Goal: Task Accomplishment & Management: Use online tool/utility

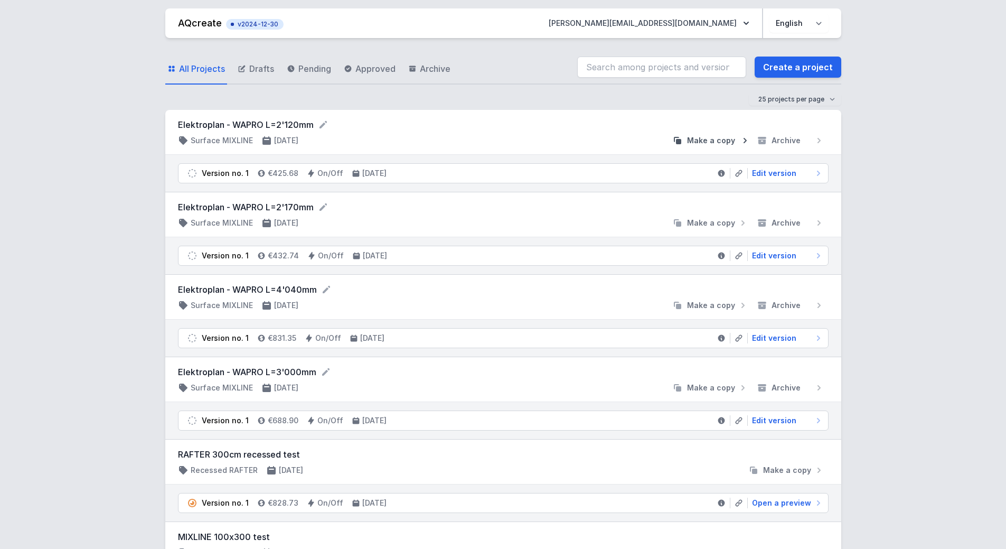
click at [707, 138] on span "Make a copy" at bounding box center [711, 140] width 48 height 11
click at [760, 171] on span "Edit version" at bounding box center [774, 173] width 44 height 11
select select "2"
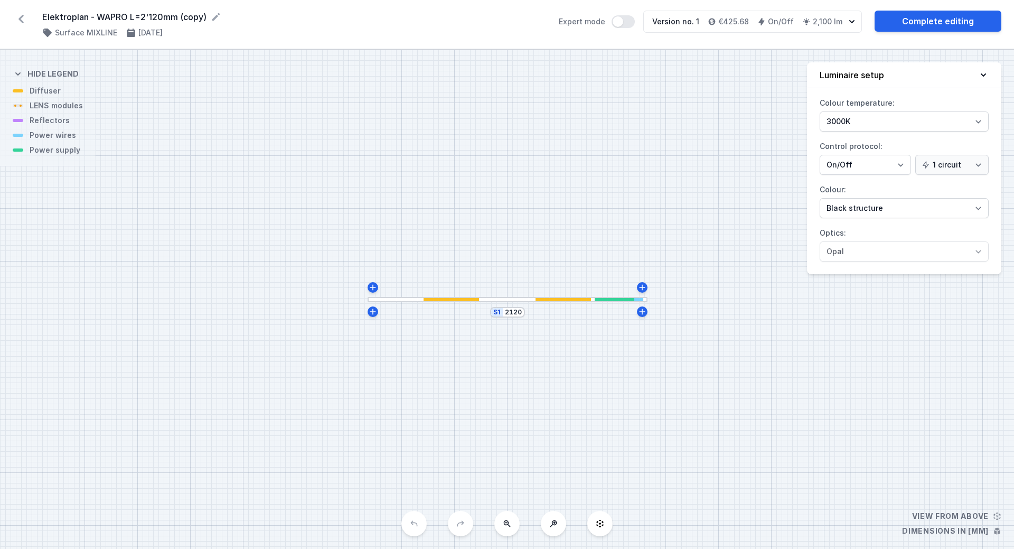
click at [455, 304] on div "S1 2120" at bounding box center [507, 299] width 1014 height 499
click at [458, 299] on div at bounding box center [451, 300] width 55 height 4
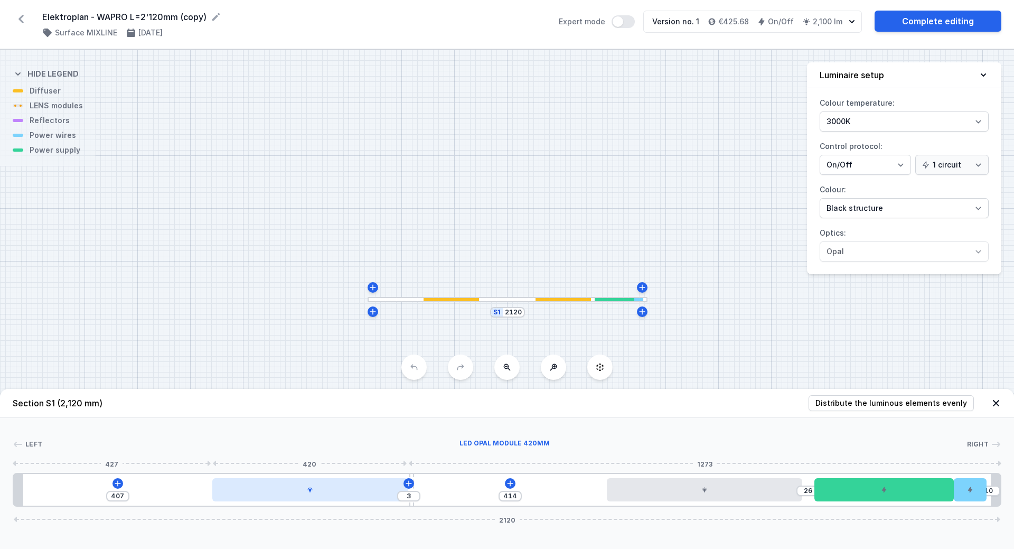
click at [335, 495] on div at bounding box center [309, 489] width 195 height 23
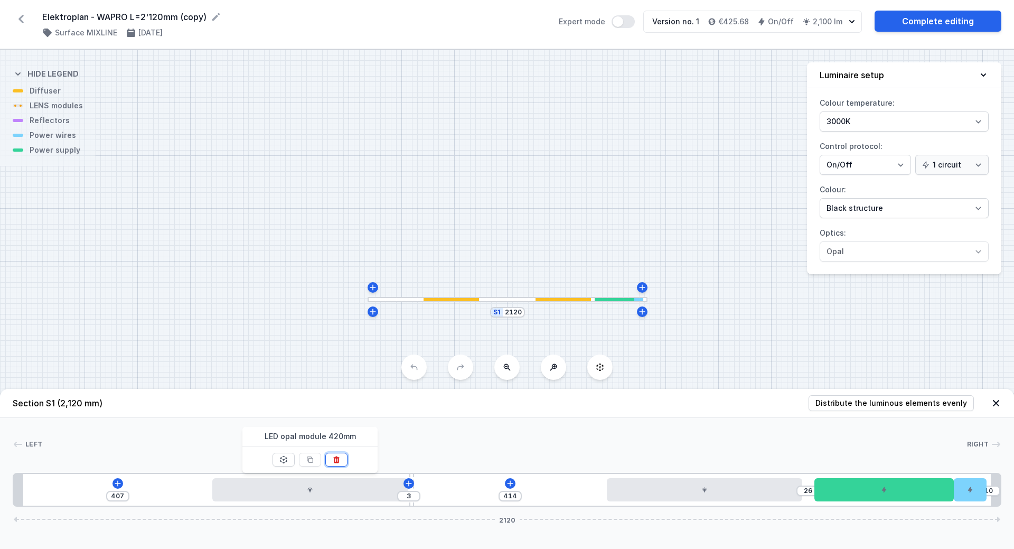
click at [337, 461] on icon at bounding box center [337, 459] width 6 height 7
type input "830"
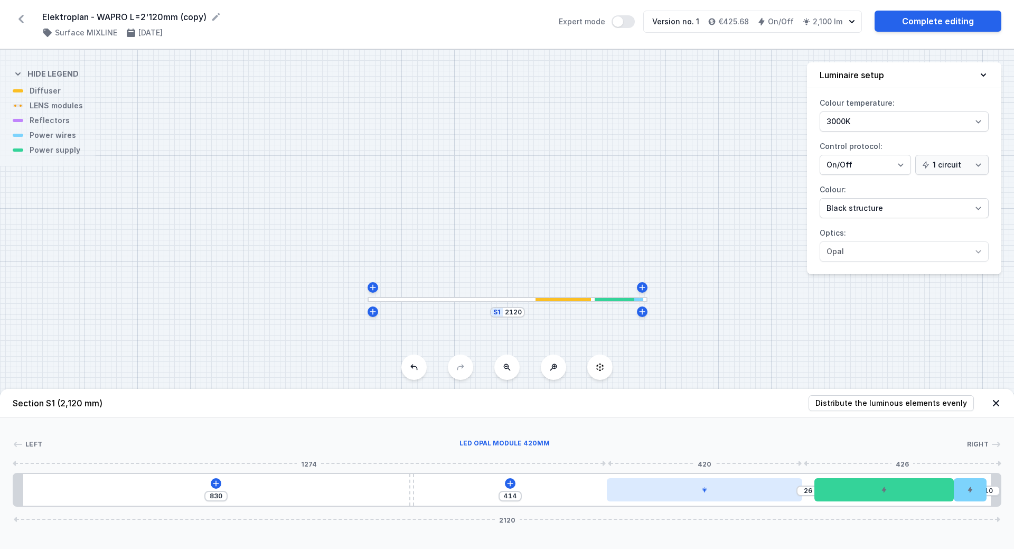
click at [634, 491] on div at bounding box center [704, 489] width 195 height 23
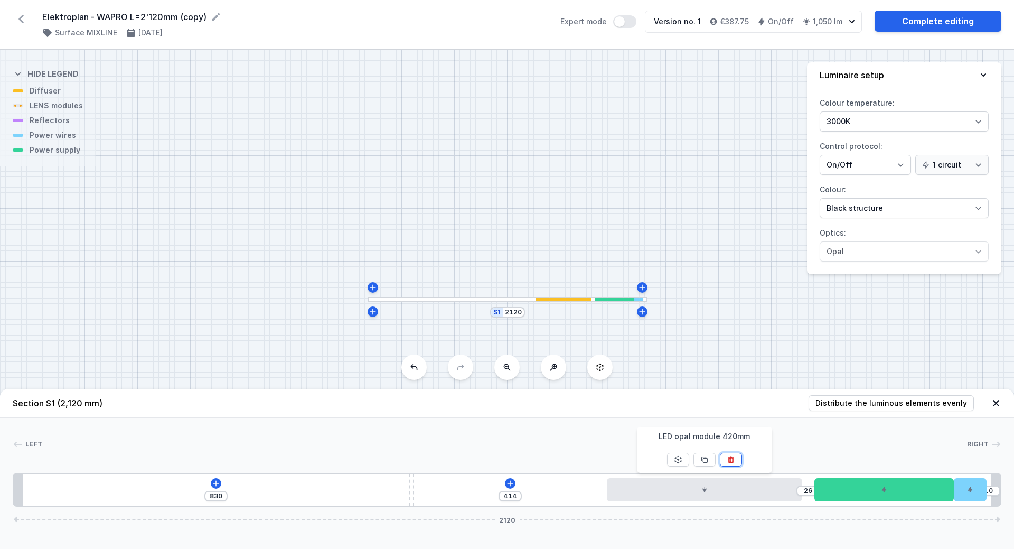
click at [732, 461] on icon at bounding box center [731, 459] width 6 height 7
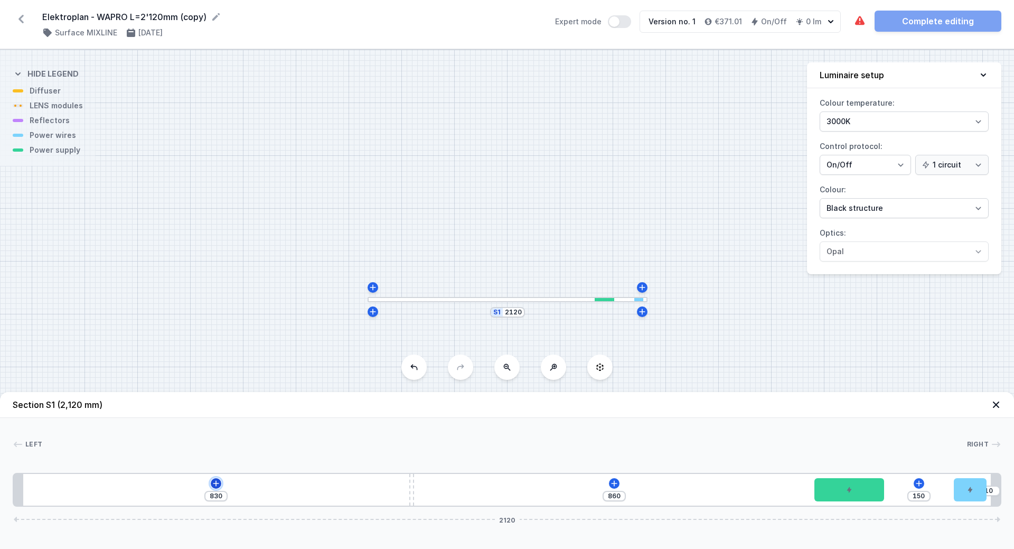
click at [213, 484] on icon at bounding box center [216, 483] width 8 height 8
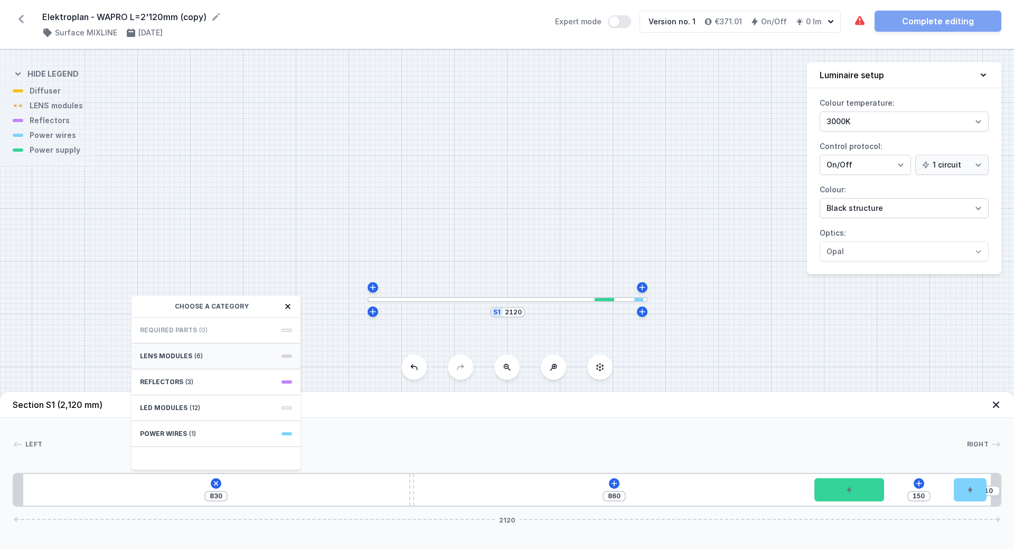
click at [172, 358] on span "LENS modules" at bounding box center [166, 356] width 52 height 8
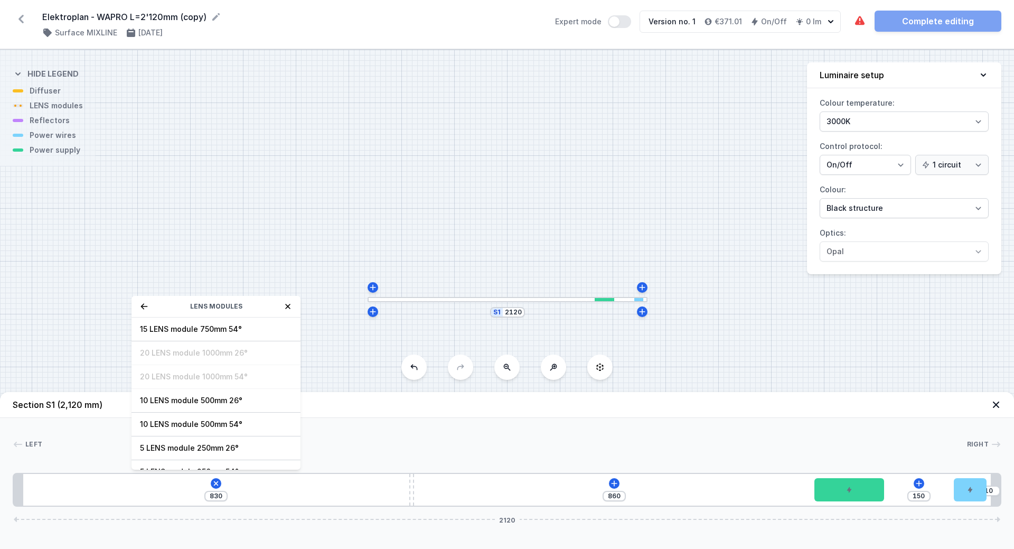
click at [288, 303] on icon at bounding box center [288, 306] width 8 height 8
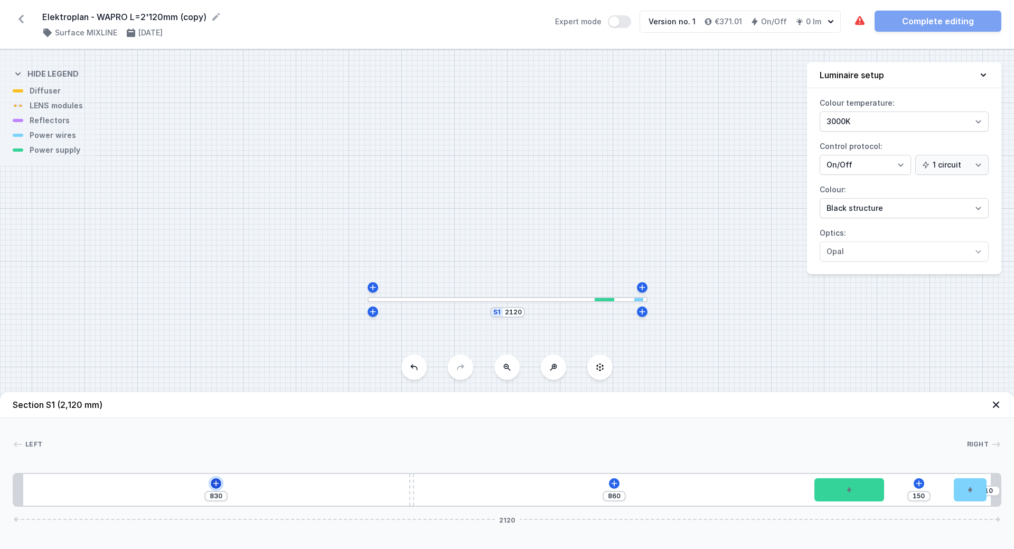
click at [215, 480] on icon at bounding box center [216, 483] width 8 height 8
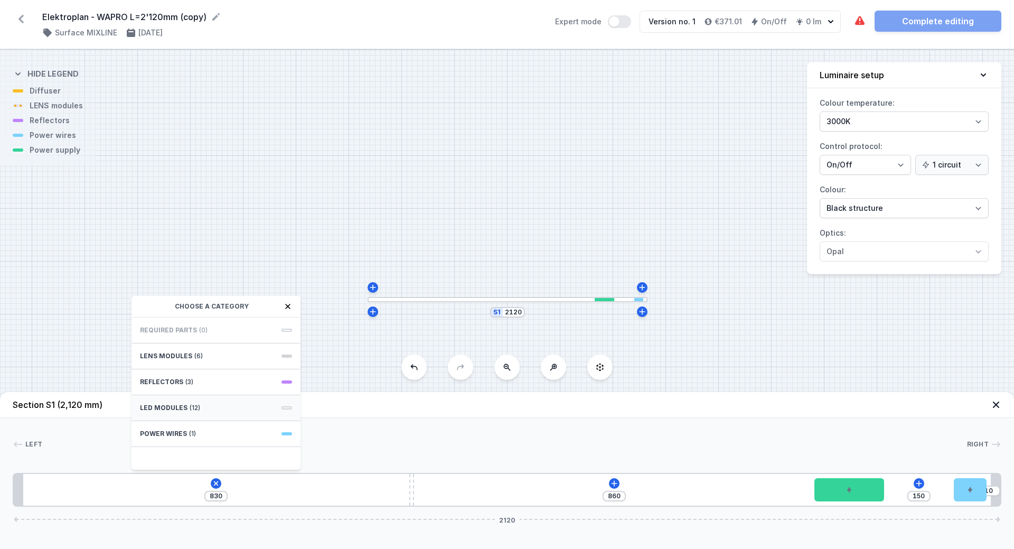
click at [160, 409] on span "LED modules" at bounding box center [164, 408] width 48 height 8
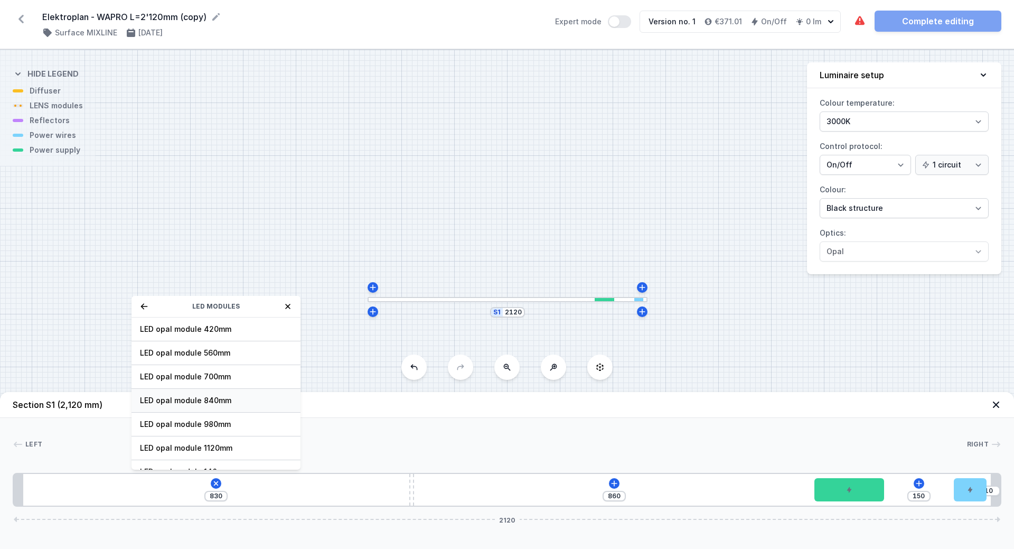
click at [183, 400] on span "LED opal module 840mm" at bounding box center [216, 400] width 152 height 11
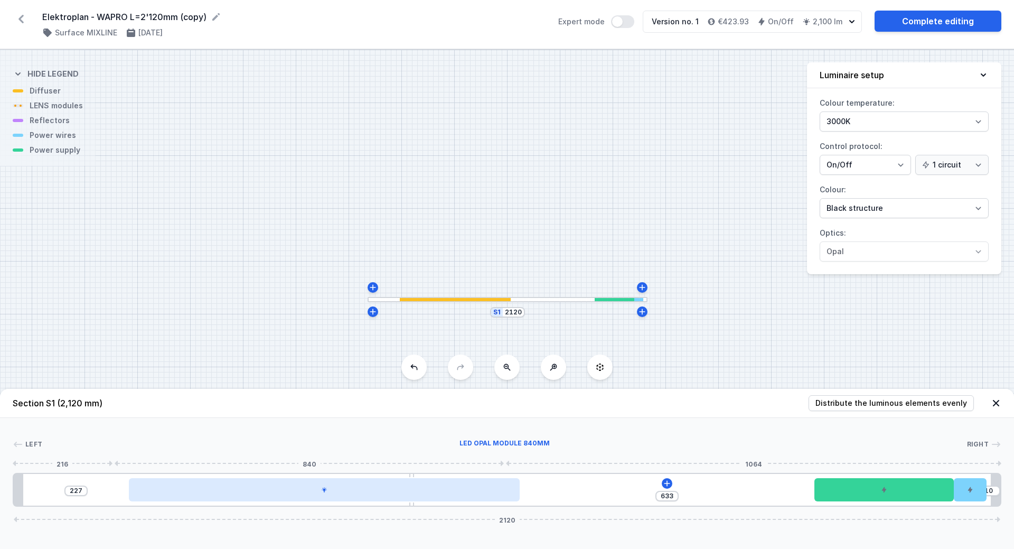
type input "608"
type input "252"
type input "607"
type input "253"
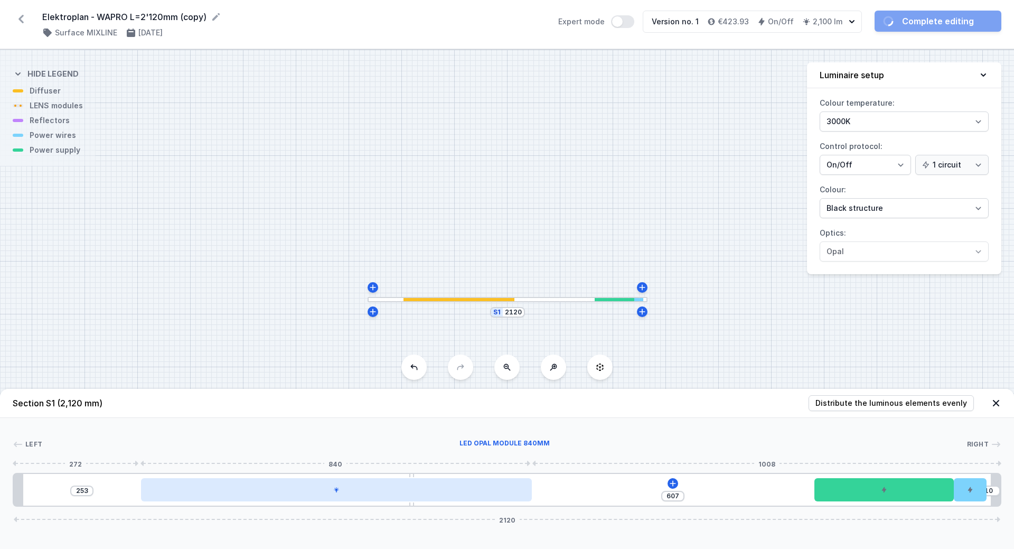
type input "608"
type input "252"
type input "625"
type input "235"
type input "654"
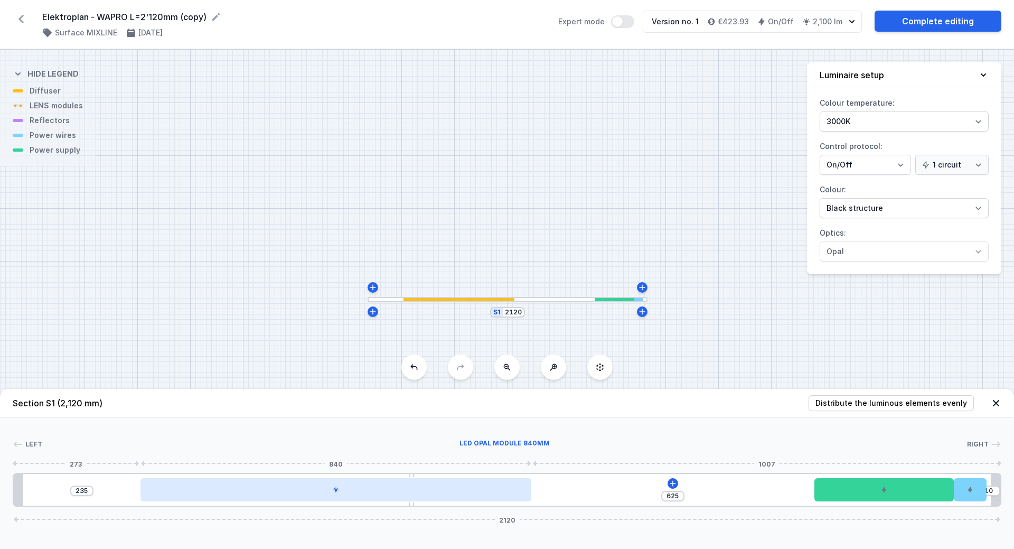
type input "206"
type input "655"
type input "205"
type input "657"
type input "203"
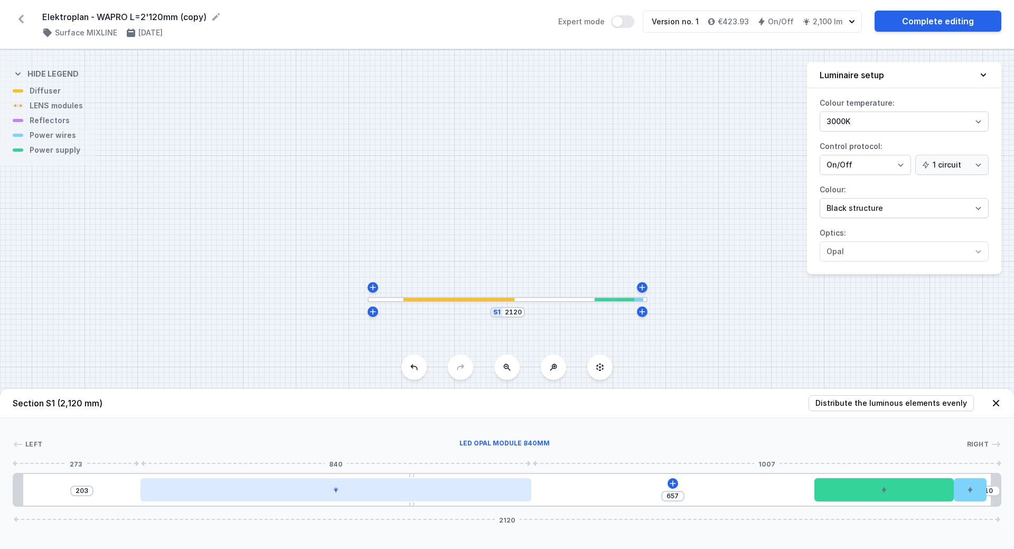
type input "659"
type input "201"
type input "663"
type input "197"
type input "672"
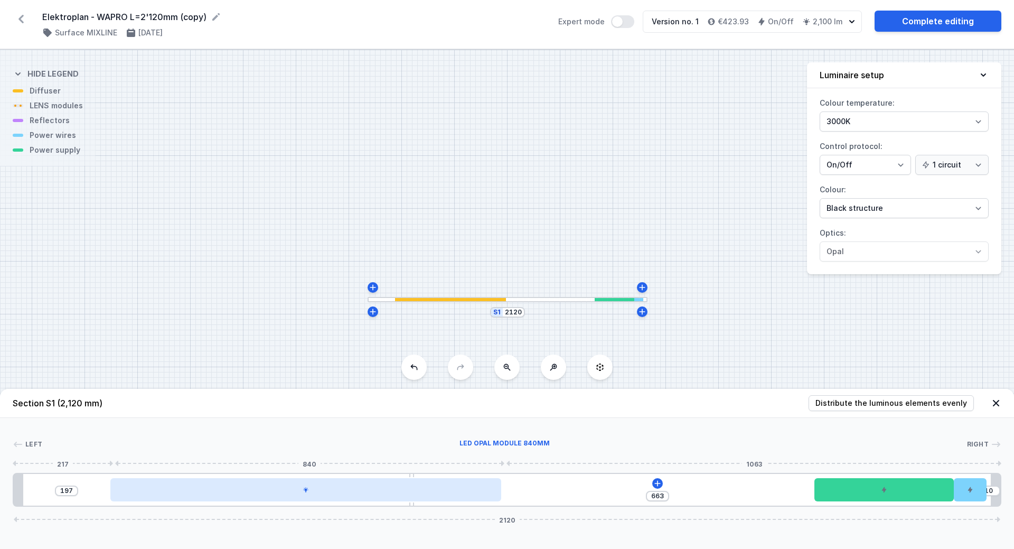
type input "188"
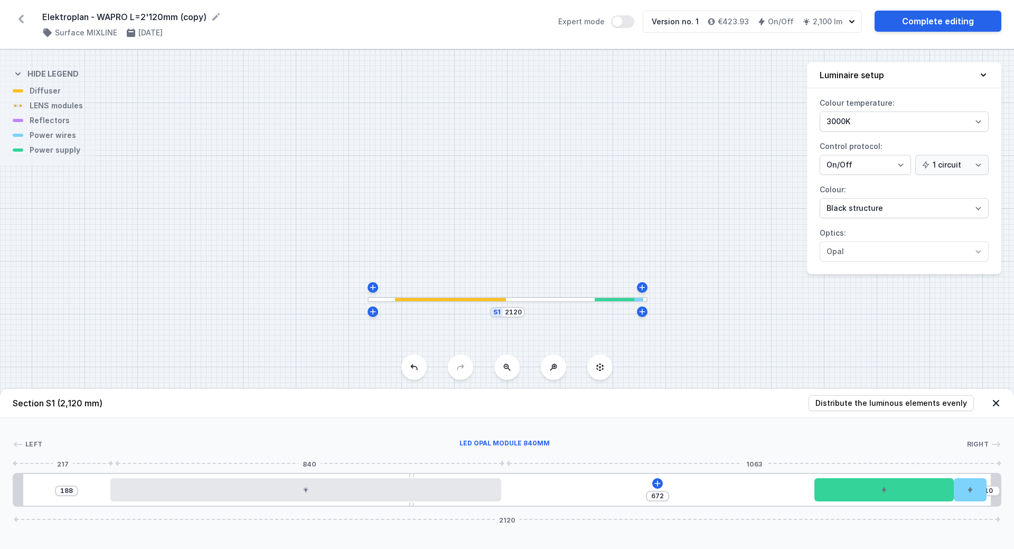
type input "679"
type input "181"
type input "692"
type input "168"
type input "706"
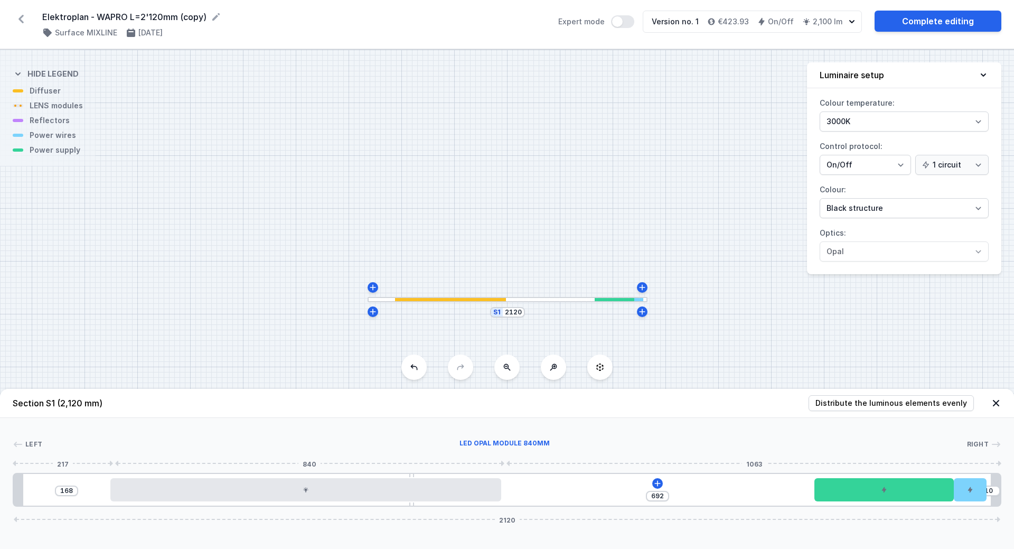
type input "154"
type input "715"
type input "145"
type input "718"
type input "142"
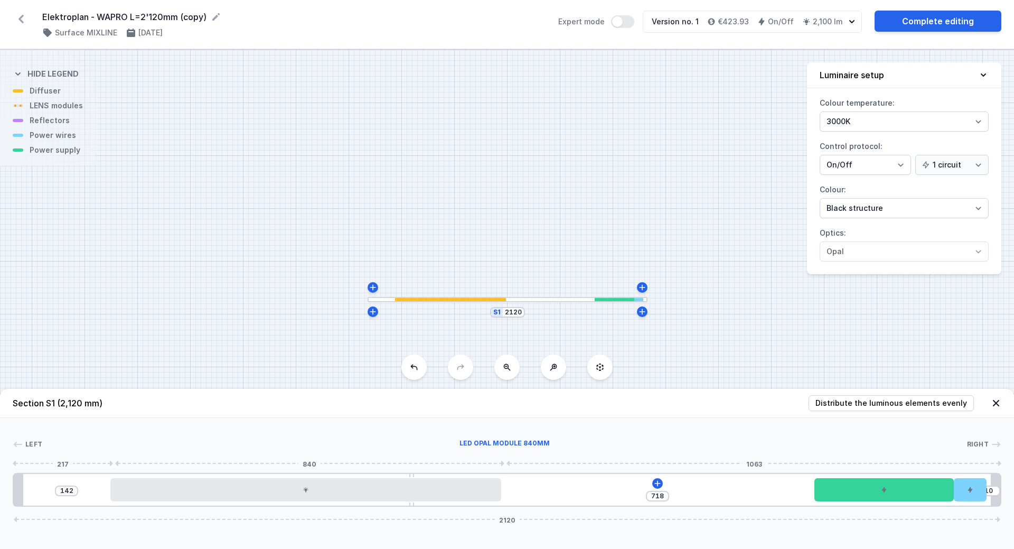
type input "722"
type input "138"
type input "724"
type input "136"
type input "727"
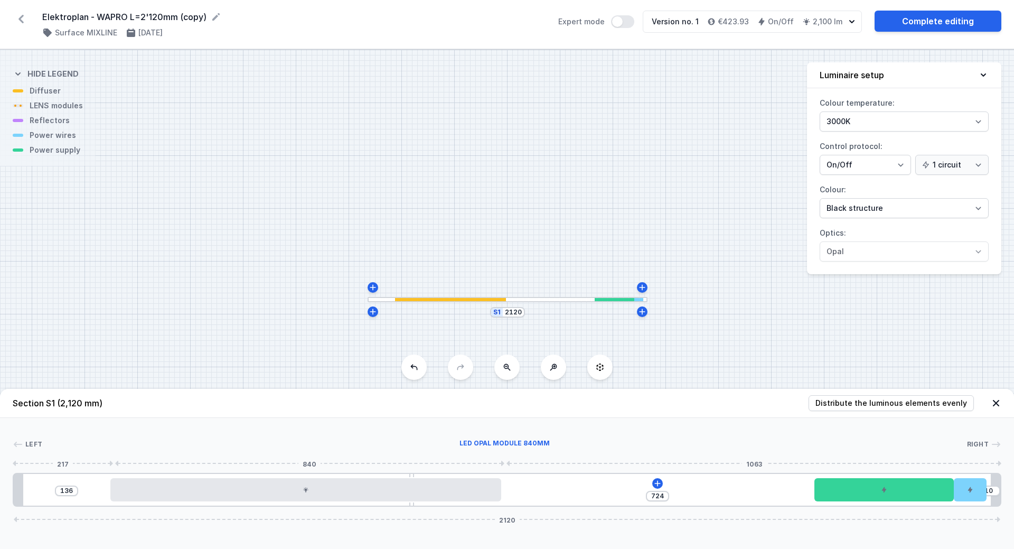
type input "133"
type input "732"
type input "128"
type input "742"
type input "118"
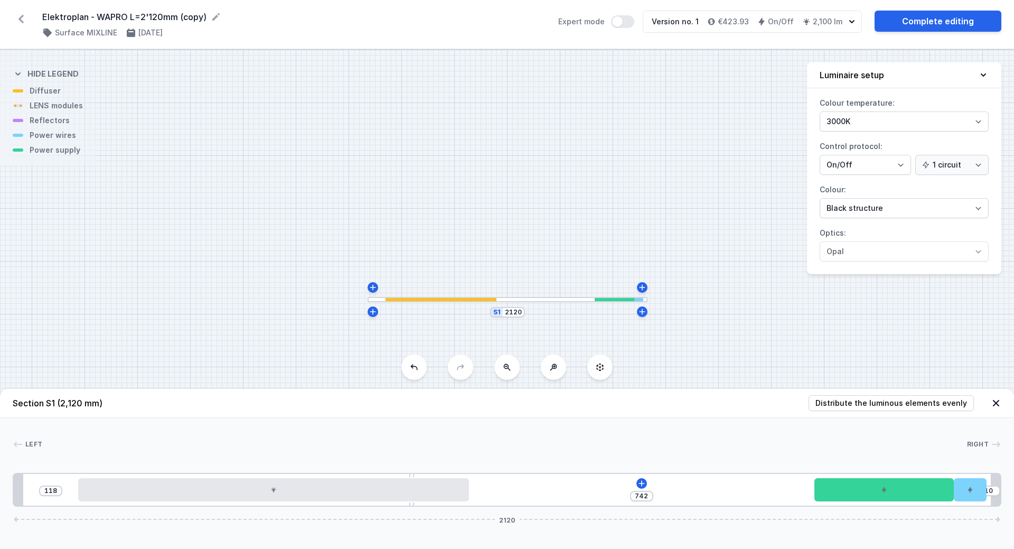
type input "750"
type input "110"
type input "756"
type input "104"
type input "762"
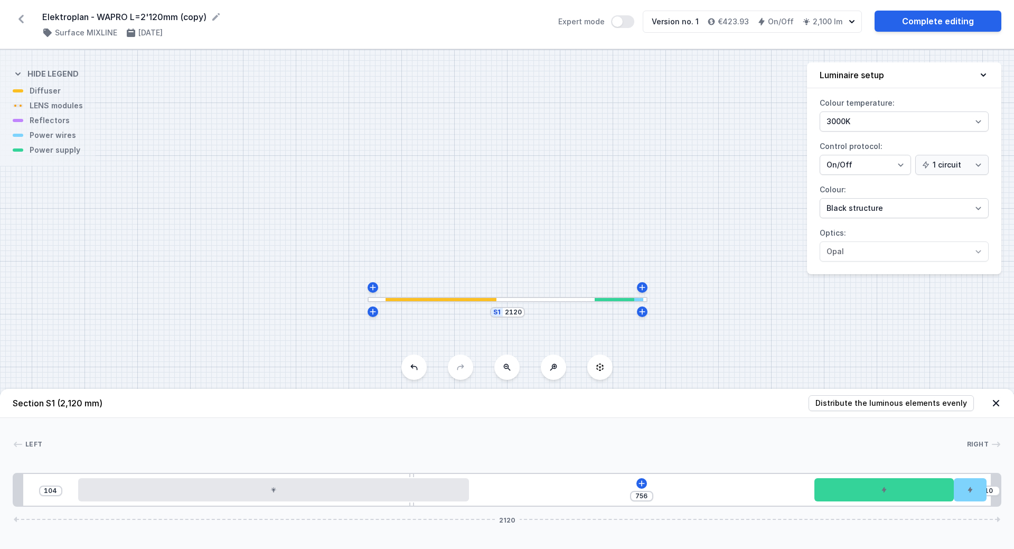
type input "98"
type input "767"
type input "93"
type input "773"
type input "87"
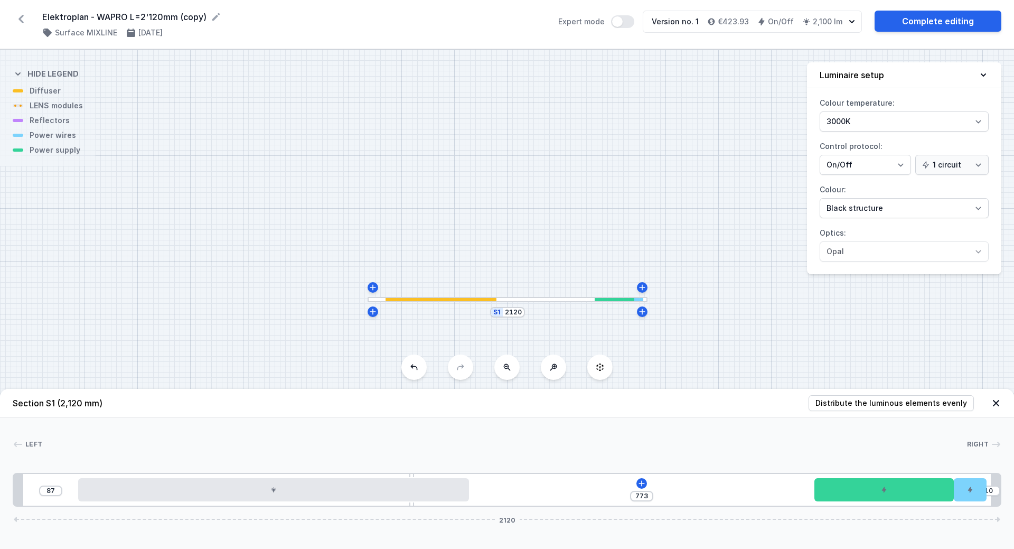
type input "775"
type input "85"
type input "783"
type input "77"
type input "582"
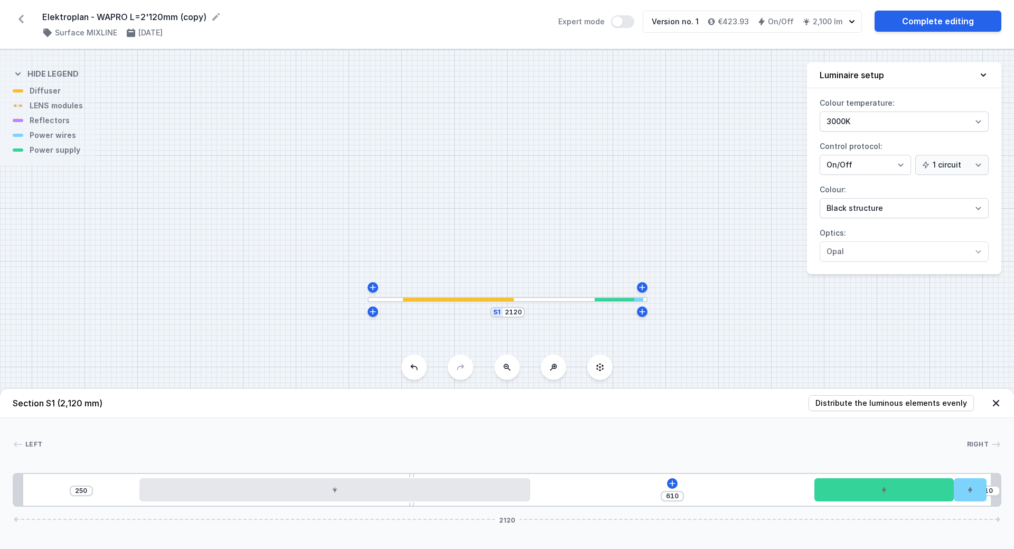
type input "278"
type input "570"
type input "290"
type input "562"
type input "298"
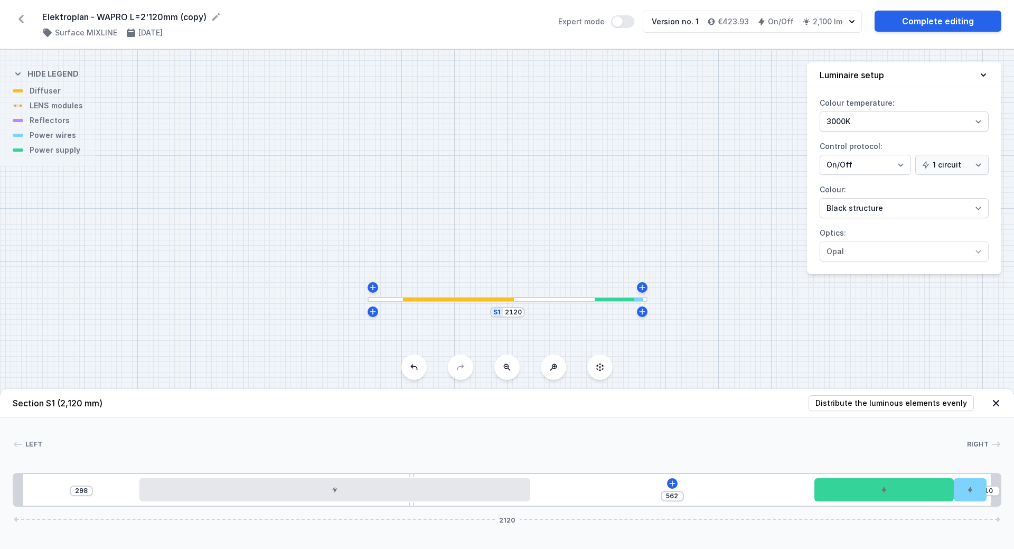
type input "539"
type input "321"
type input "528"
type input "332"
type input "495"
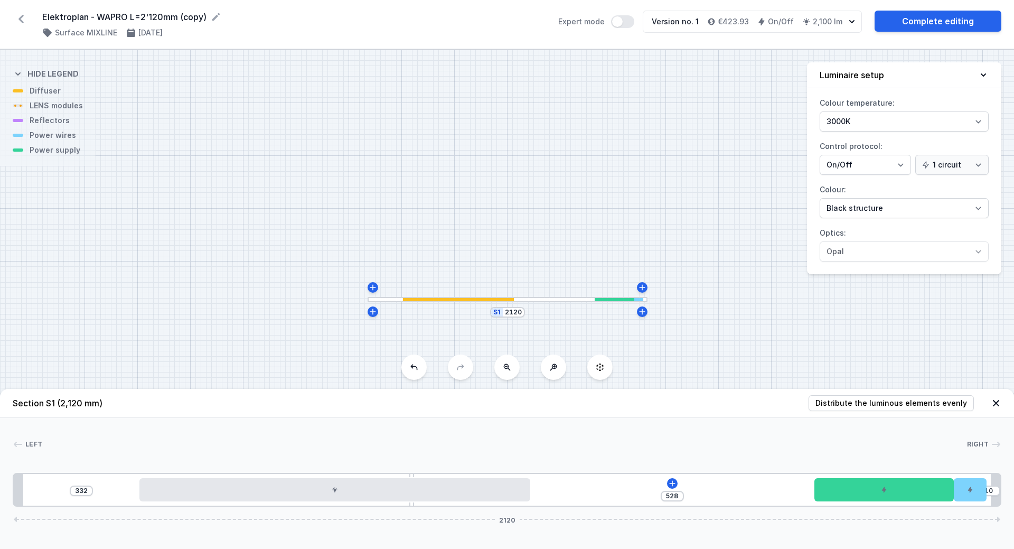
type input "365"
type input "479"
type input "381"
type input "458"
type input "402"
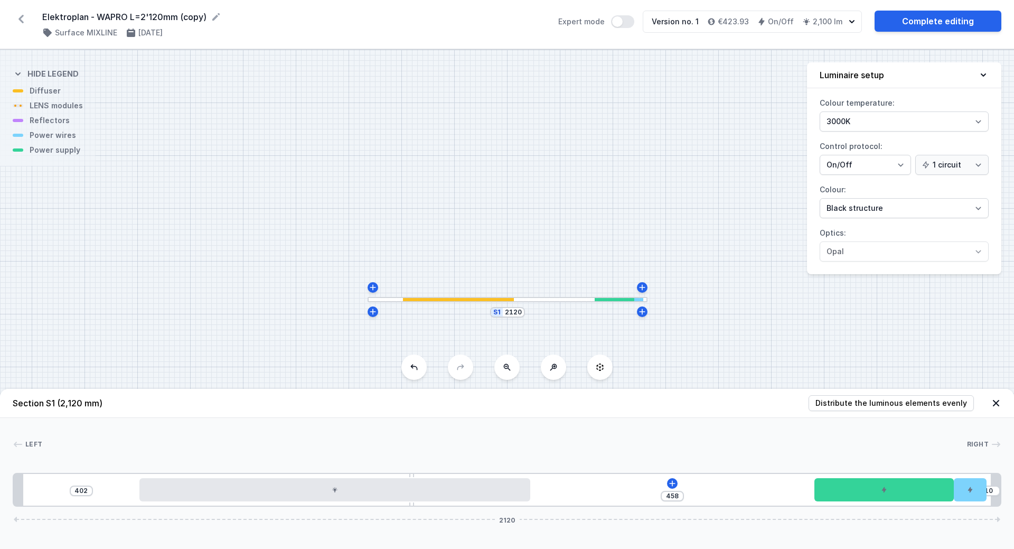
type input "437"
type input "423"
type input "418"
type input "442"
type input "403"
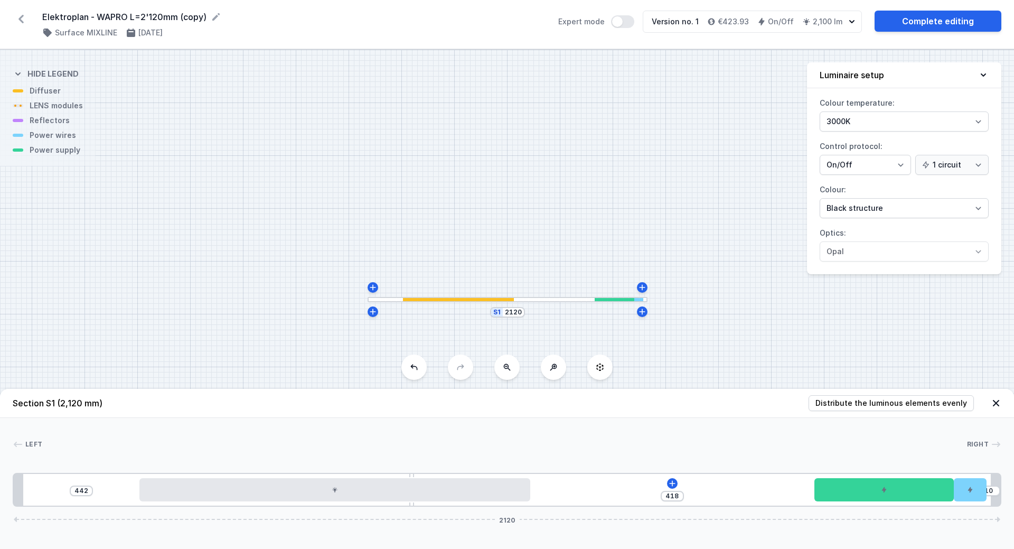
type input "457"
type input "389"
type input "471"
type input "387"
type input "473"
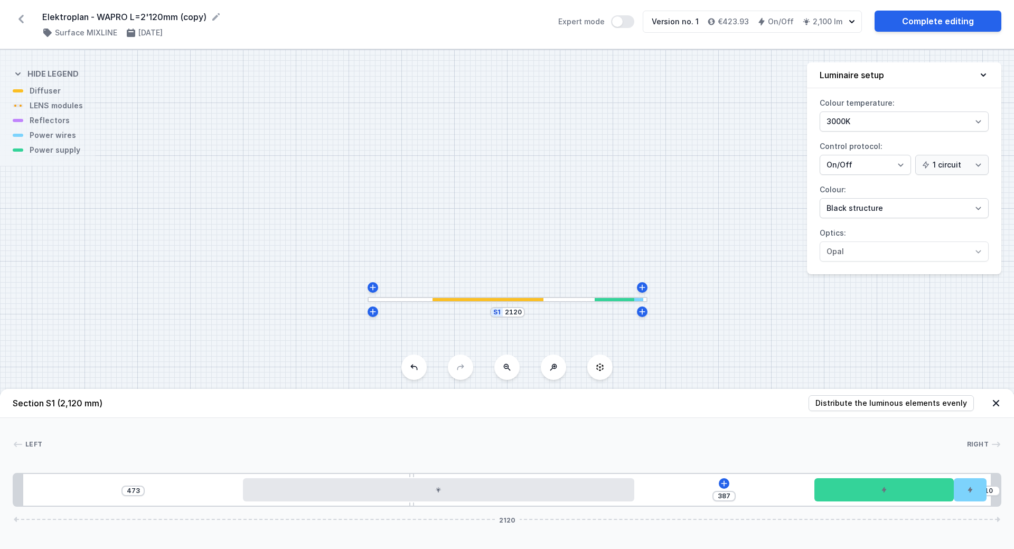
type input "378"
type input "482"
type input "370"
type input "490"
type input "363"
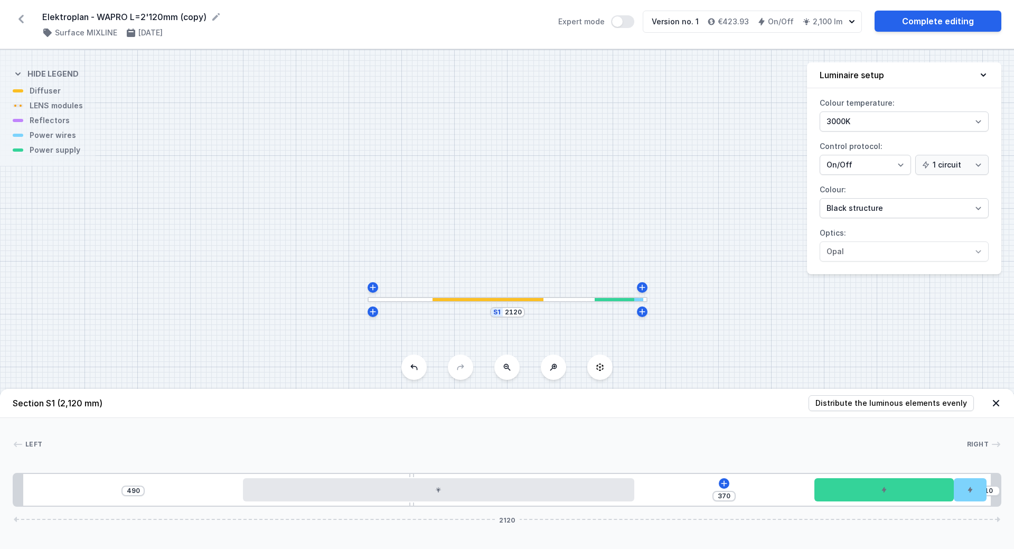
type input "497"
type input "364"
type input "496"
type input "377"
type input "483"
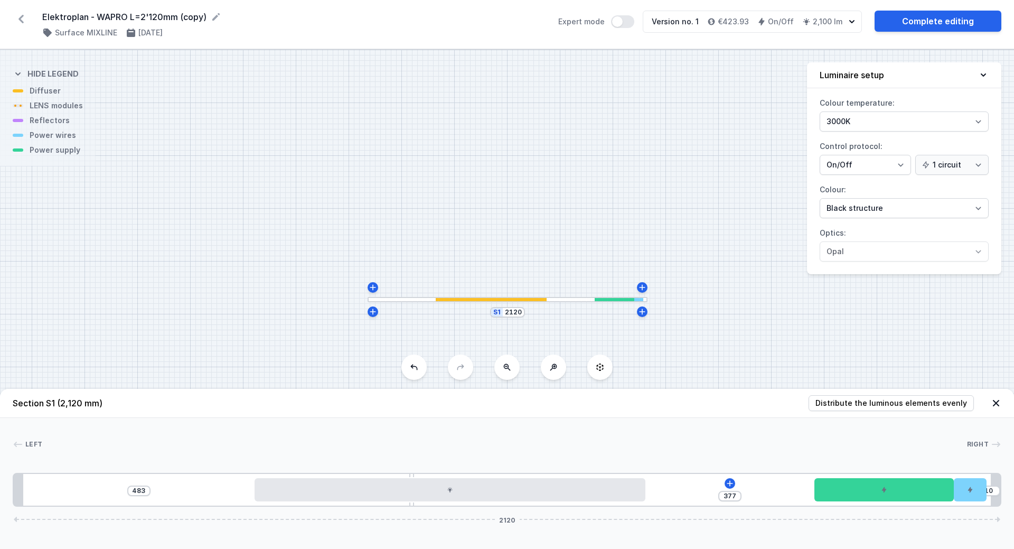
type input "395"
type input "465"
type input "419"
type input "441"
type input "420"
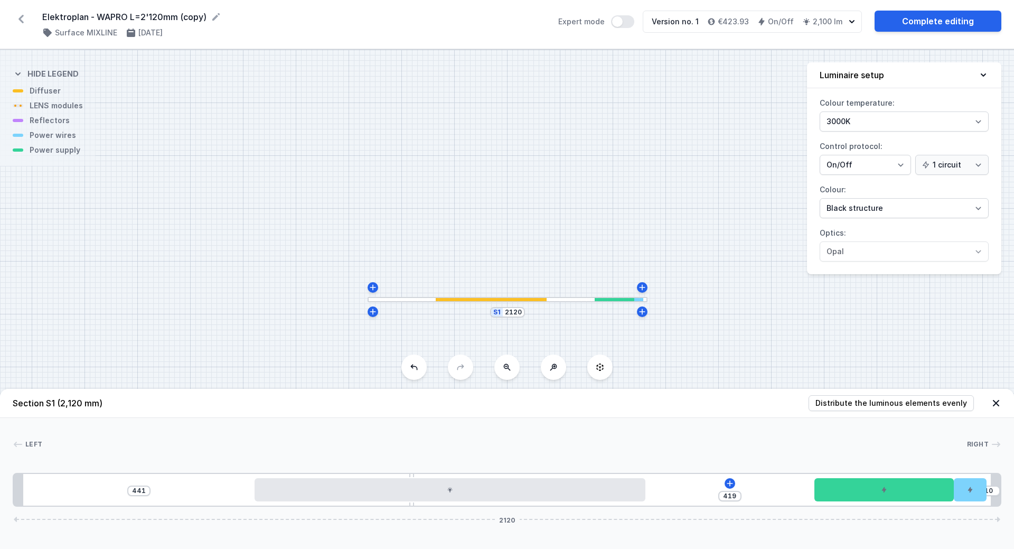
type input "440"
type input "419"
type input "441"
type input "415"
type input "445"
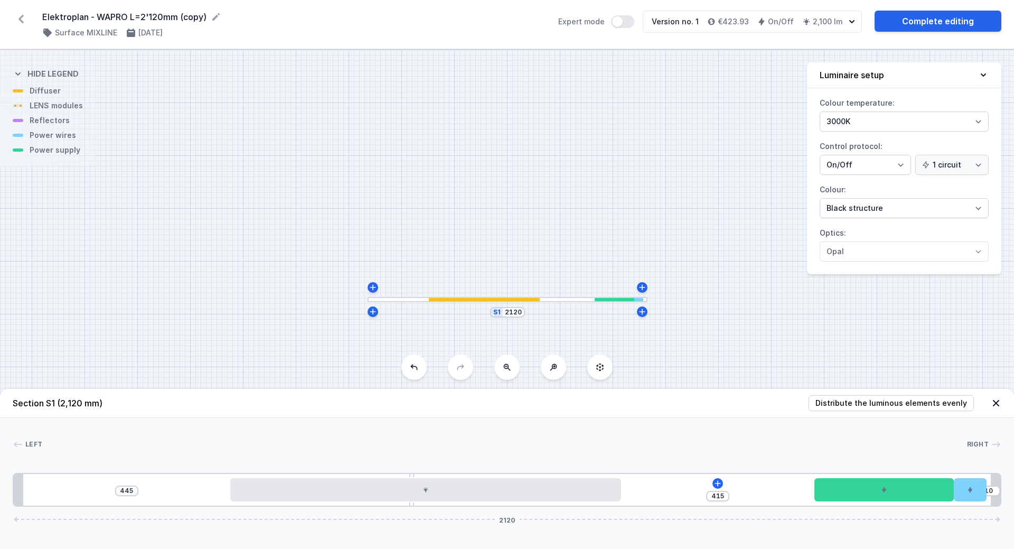
type input "406"
type input "454"
type input "390"
type input "470"
type input "378"
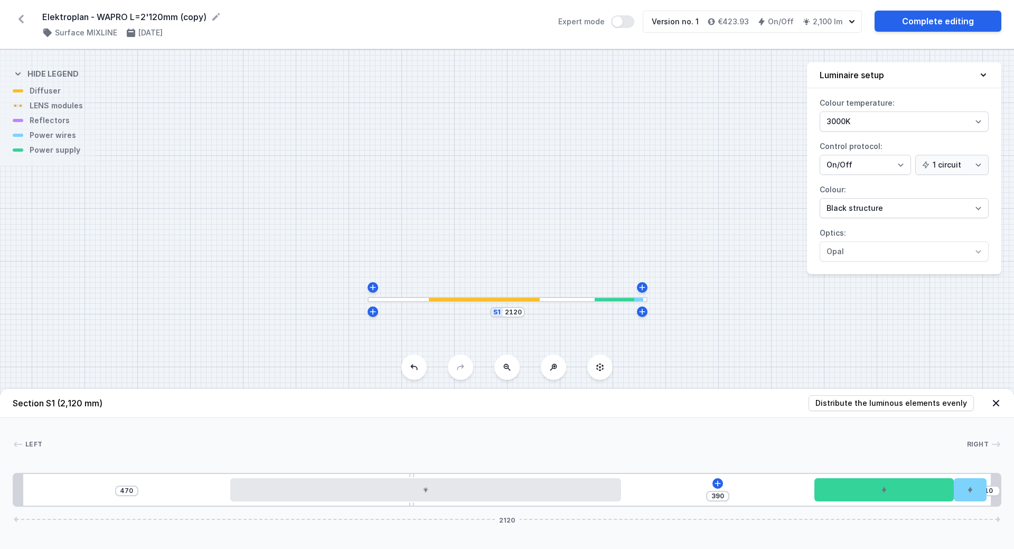
type input "482"
type input "365"
type input "495"
type input "355"
type input "505"
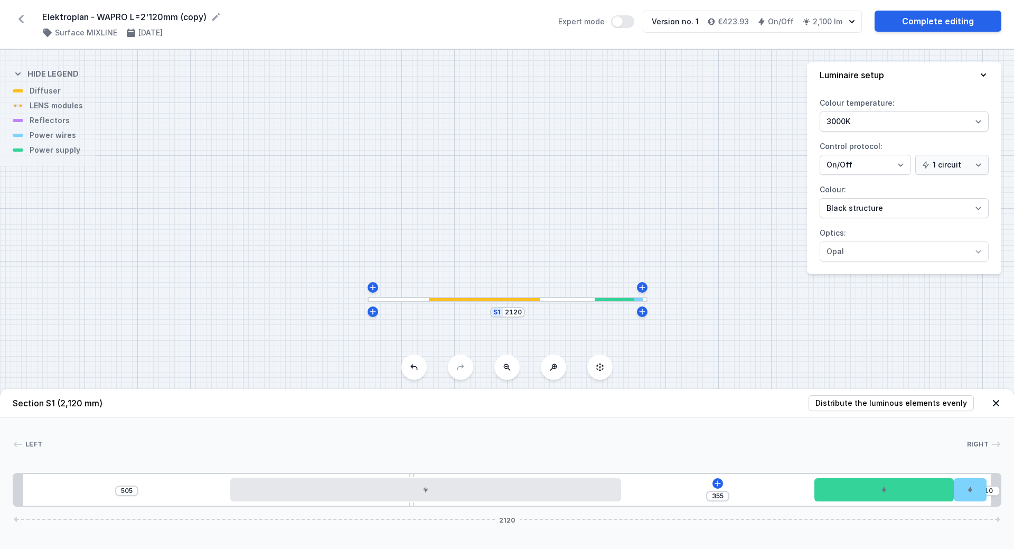
type input "349"
type input "511"
type input "345"
type input "515"
type input "344"
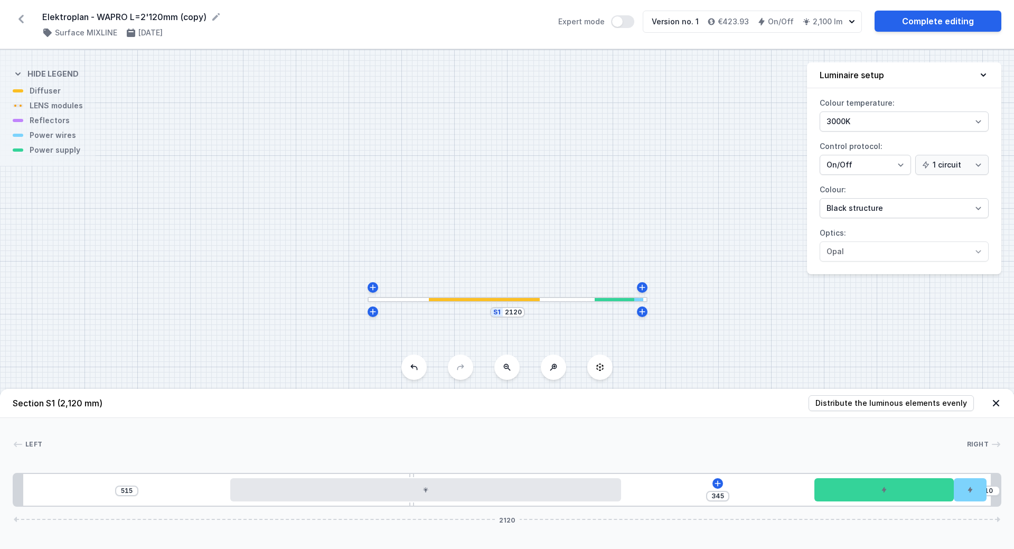
type input "516"
type input "343"
type input "517"
type input "249"
type input "611"
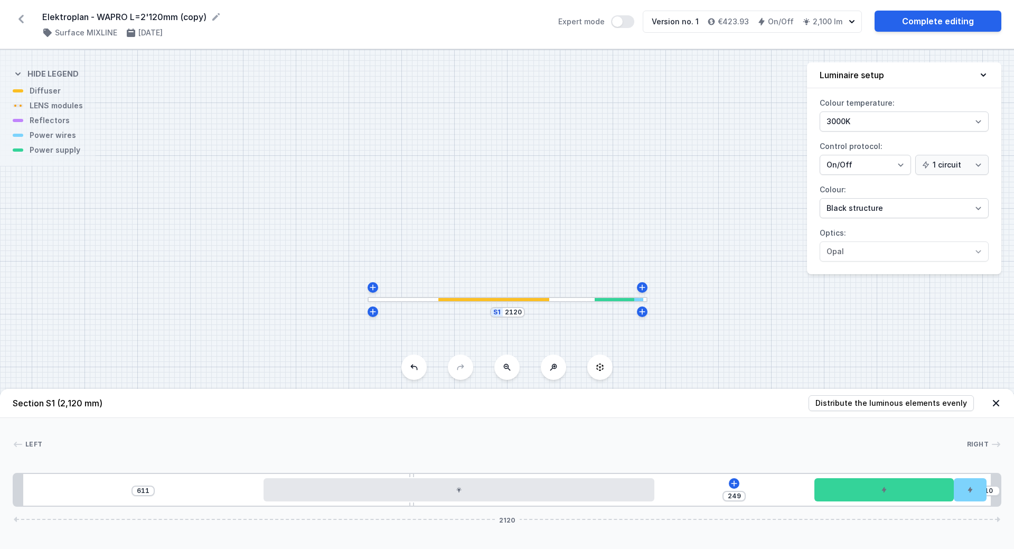
type input "242"
type input "618"
type input "217"
type input "643"
type input "215"
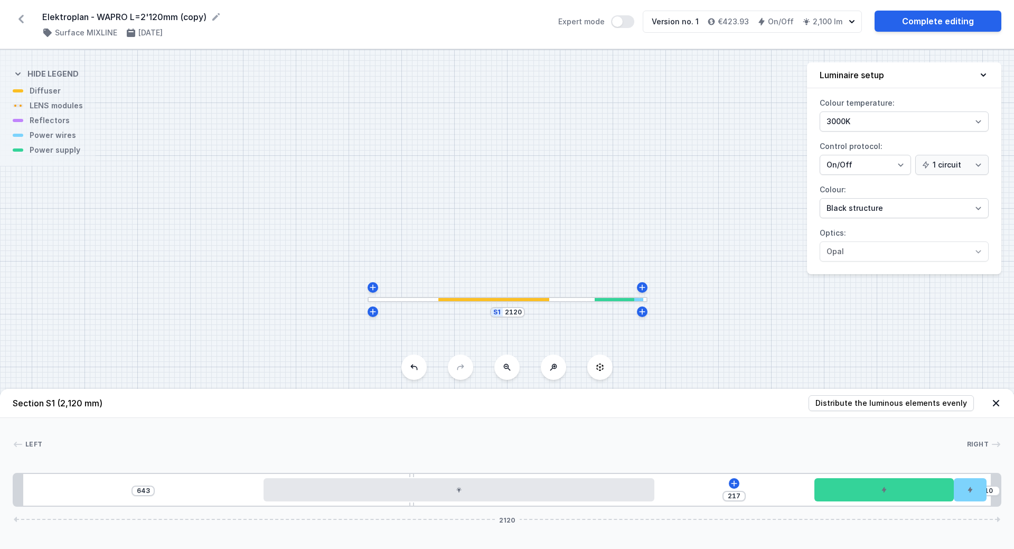
type input "645"
type input "222"
type input "638"
type input "237"
type input "623"
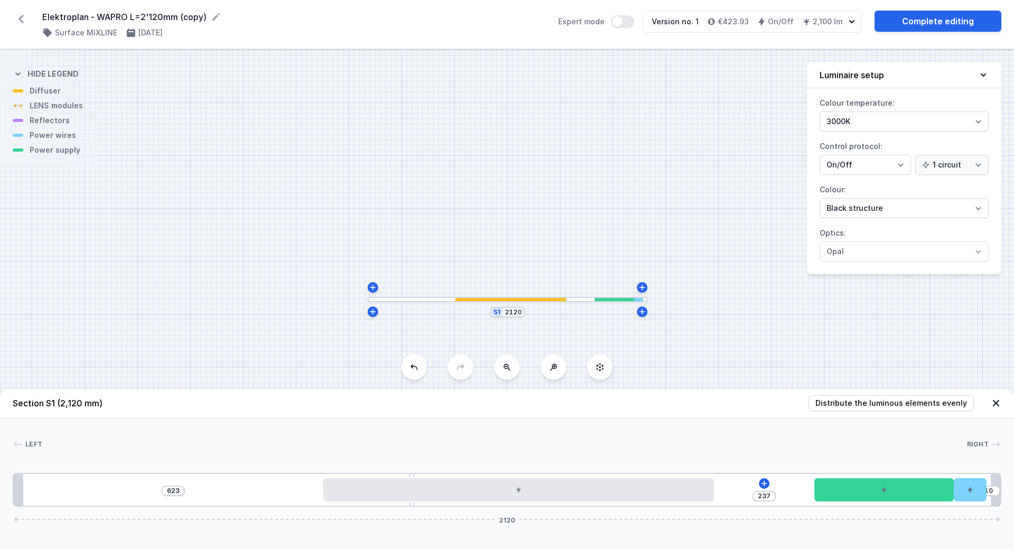
type input "250"
type input "610"
type input "262"
type input "598"
type input "264"
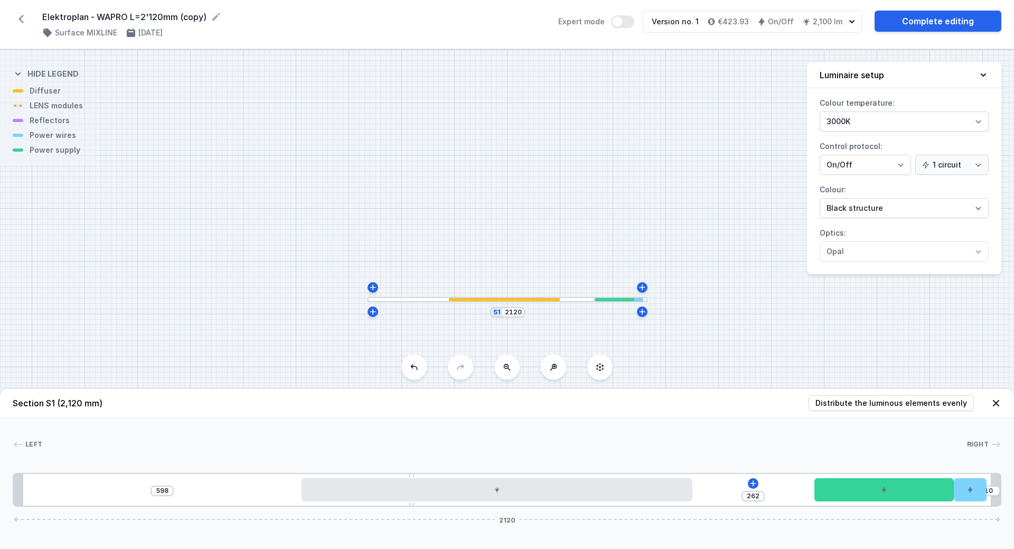
type input "596"
type input "274"
type input "586"
type input "302"
type input "558"
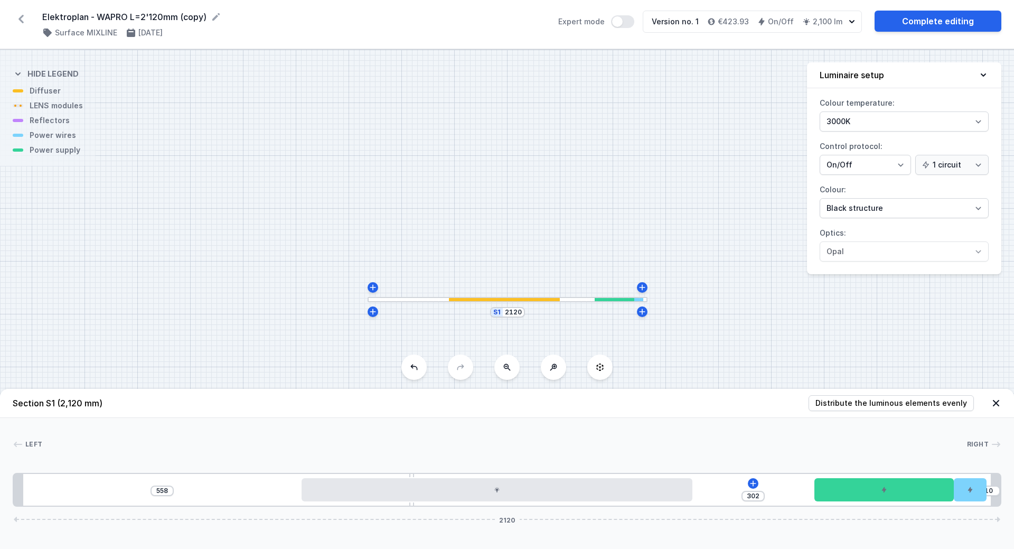
type input "317"
type input "543"
type input "356"
type input "504"
type input "448"
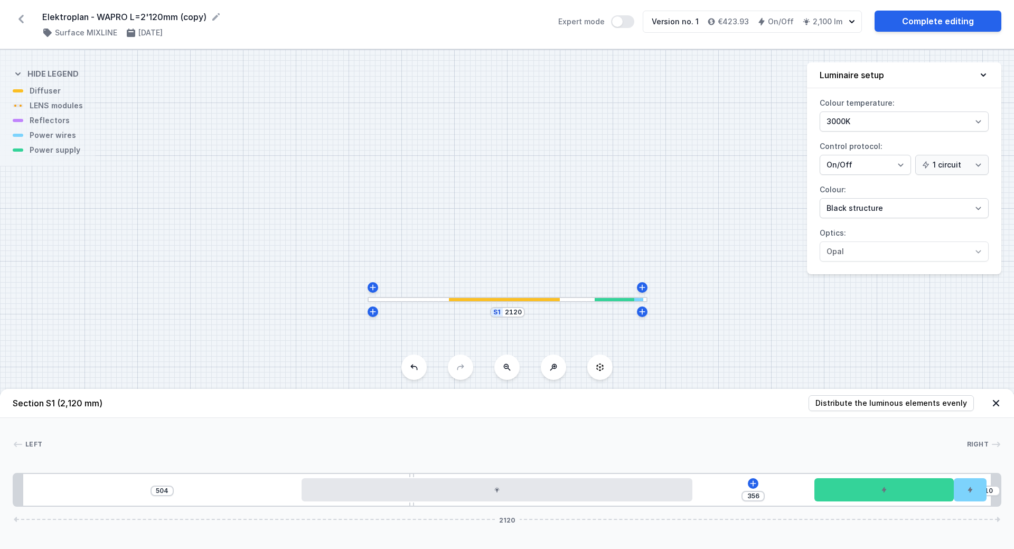
type input "412"
type input "543"
type input "317"
type input "603"
type input "257"
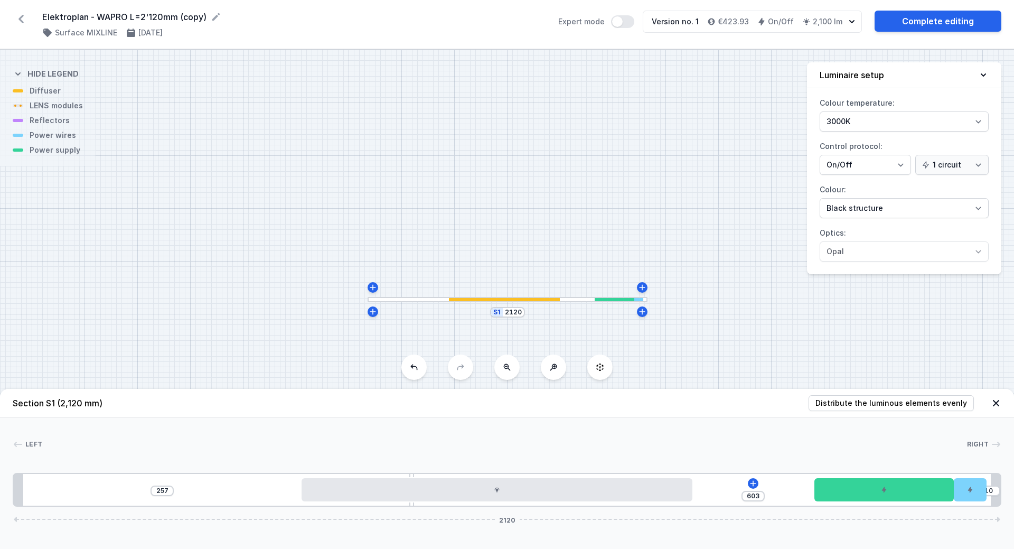
type input "625"
type input "235"
type input "633"
type input "227"
type input "643"
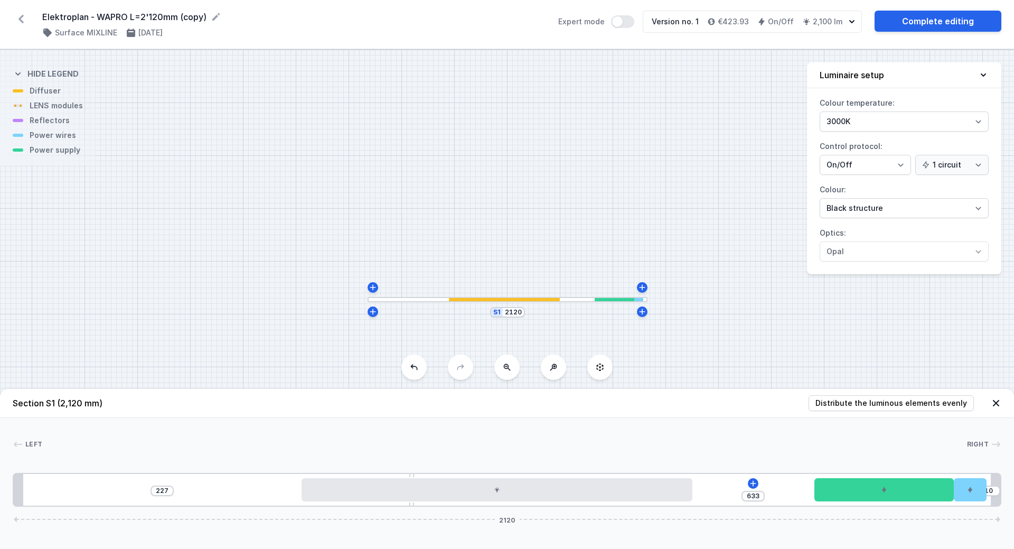
type input "217"
type input "646"
type input "214"
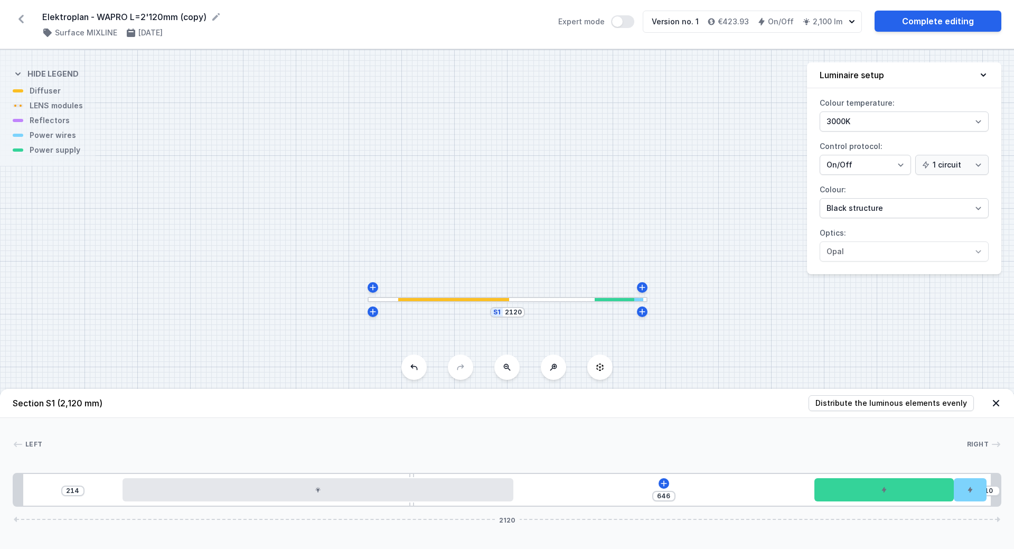
type input "648"
type input "212"
type input "652"
type input "208"
type input "656"
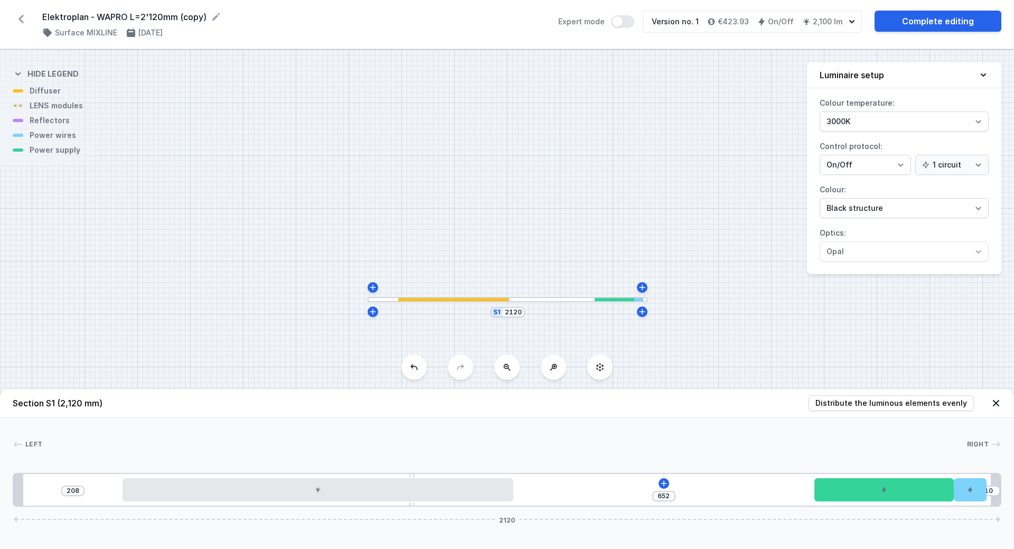
type input "204"
type input "658"
type input "202"
type input "660"
type input "200"
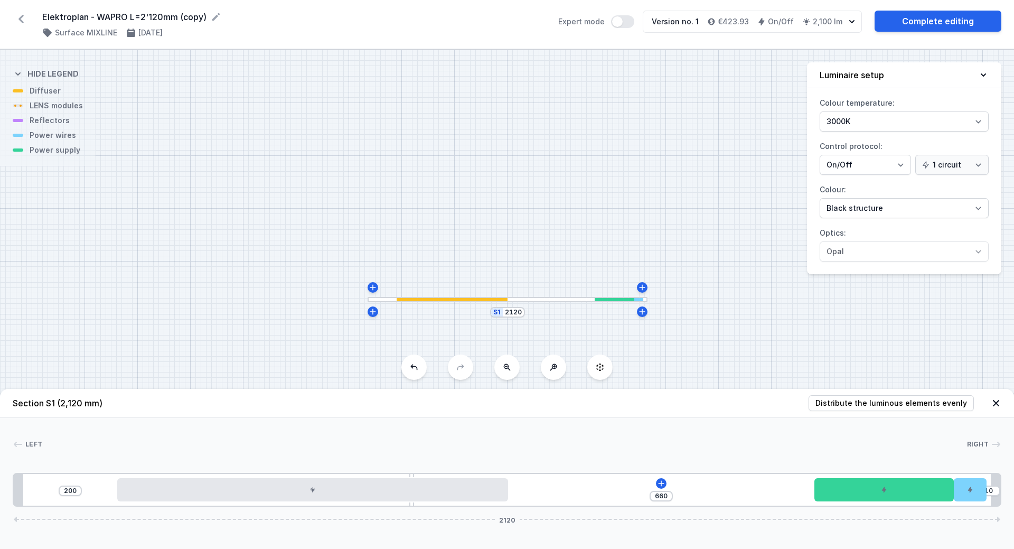
type input "668"
type input "192"
type input "685"
type input "175"
type input "706"
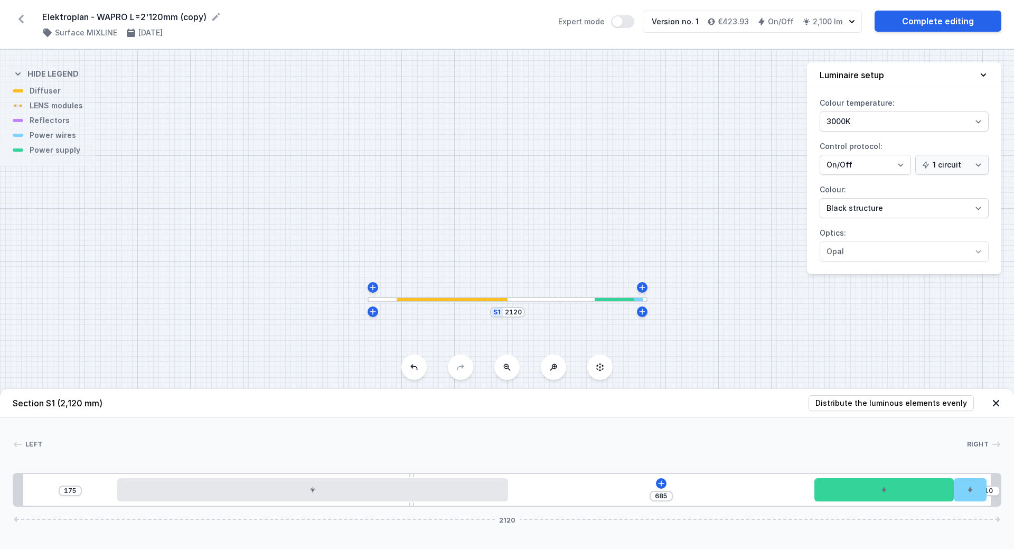
type input "154"
type input "728"
type input "132"
type input "744"
type input "116"
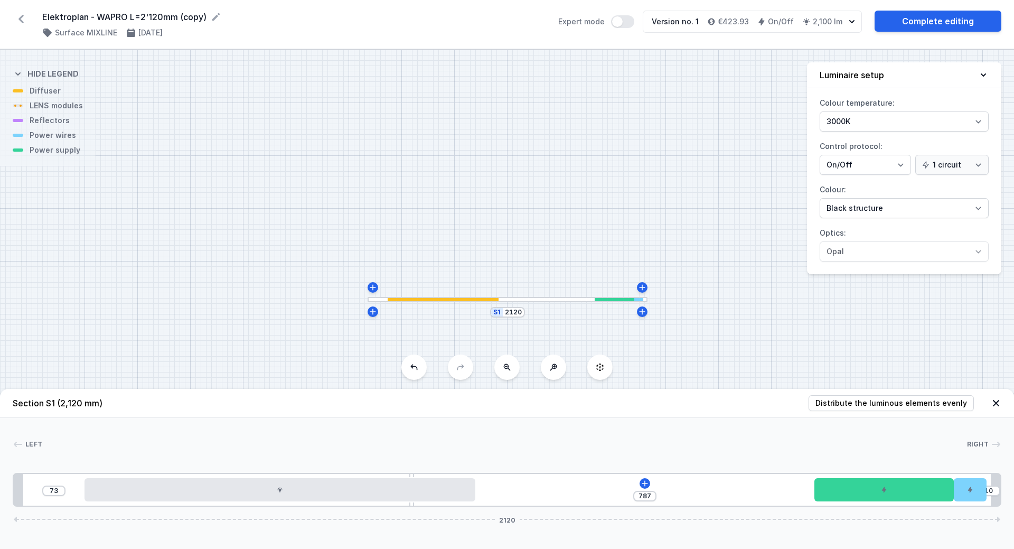
type input "860"
drag, startPoint x: 226, startPoint y: 492, endPoint x: 244, endPoint y: 504, distance: 22.1
click at [239, 504] on div "860 10 2120" at bounding box center [507, 490] width 989 height 34
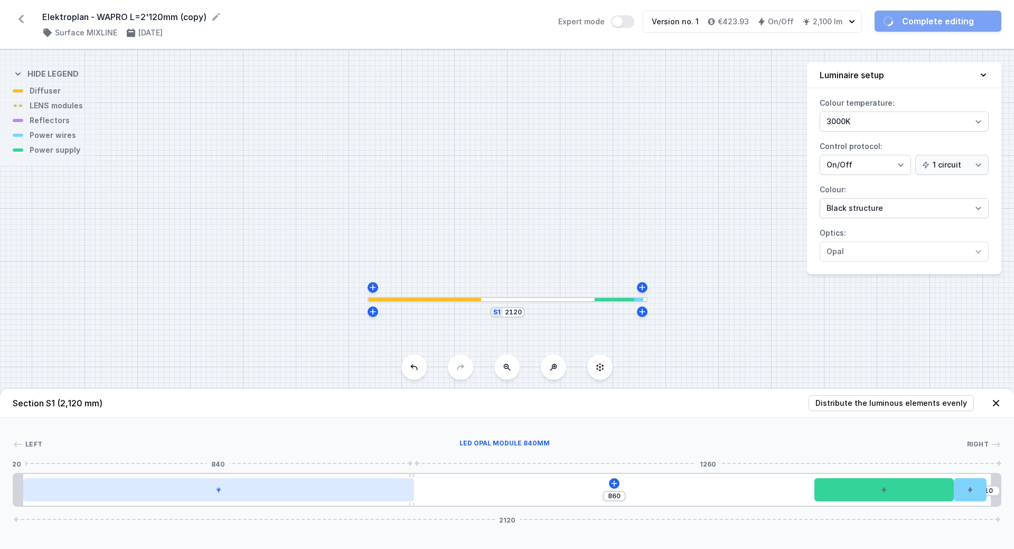
click at [287, 492] on div at bounding box center [218, 489] width 391 height 23
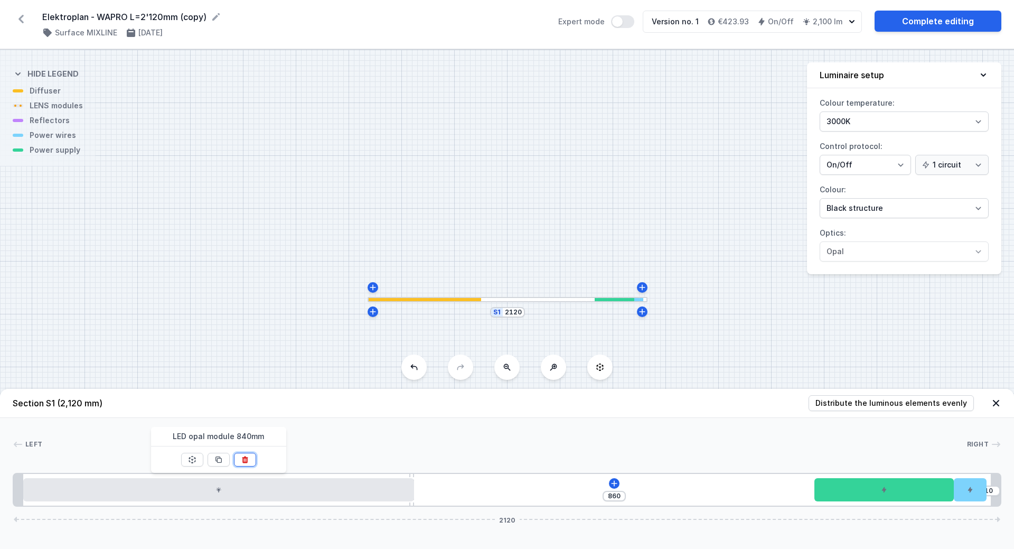
click at [243, 460] on icon at bounding box center [245, 459] width 6 height 7
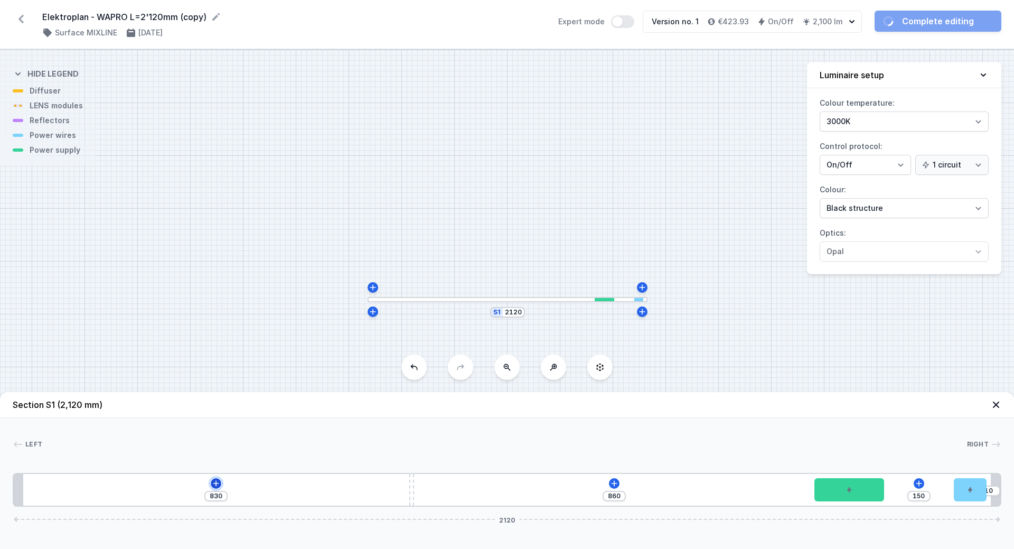
click at [212, 484] on icon at bounding box center [216, 483] width 8 height 8
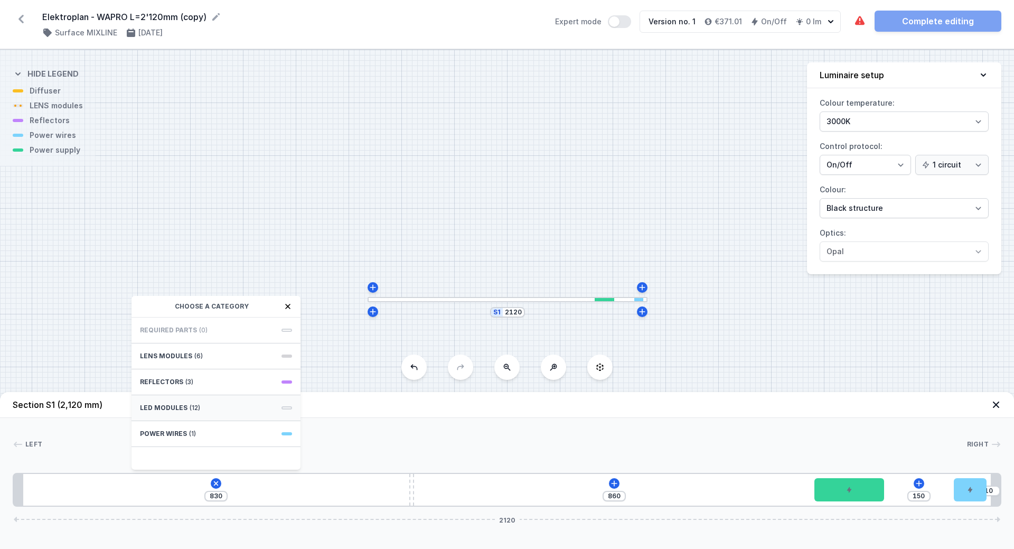
click at [284, 410] on div "LED modules (12)" at bounding box center [216, 408] width 169 height 26
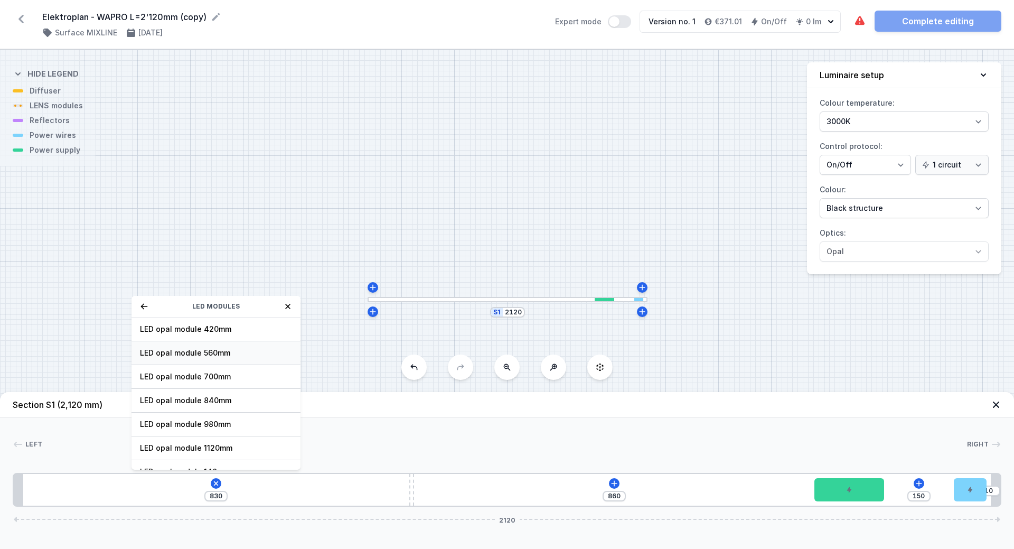
click at [200, 353] on span "LED opal module 560mm" at bounding box center [216, 353] width 152 height 11
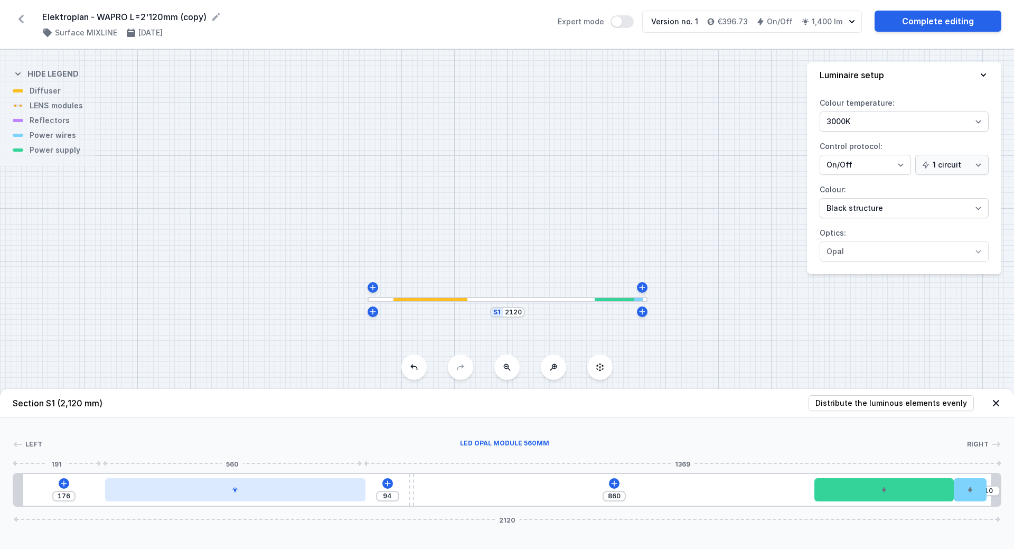
type input "90"
type input "180"
type input "80"
type input "190"
type input "78"
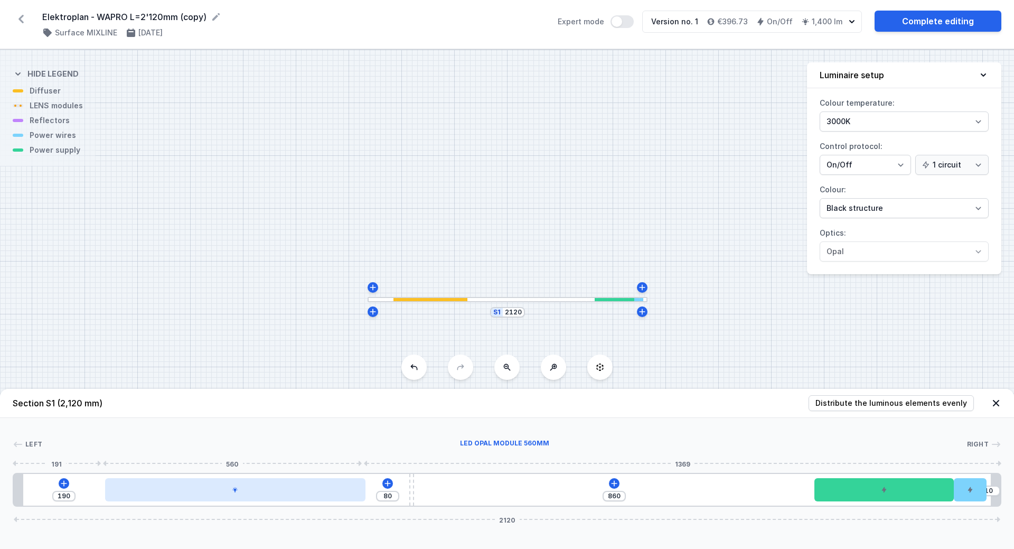
type input "192"
type input "75"
type input "195"
type input "77"
type input "193"
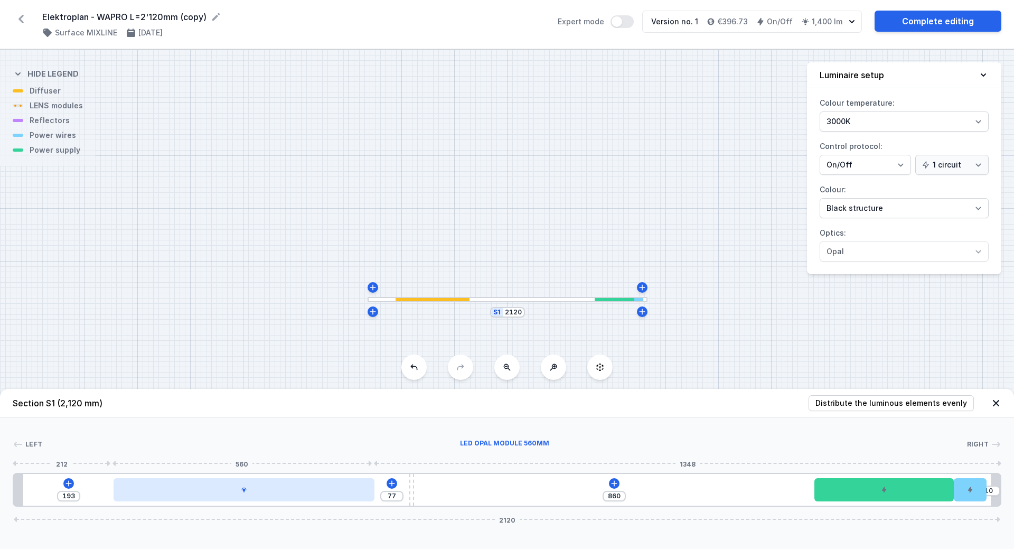
type input "79"
type input "191"
type input "86"
type input "184"
type input "90"
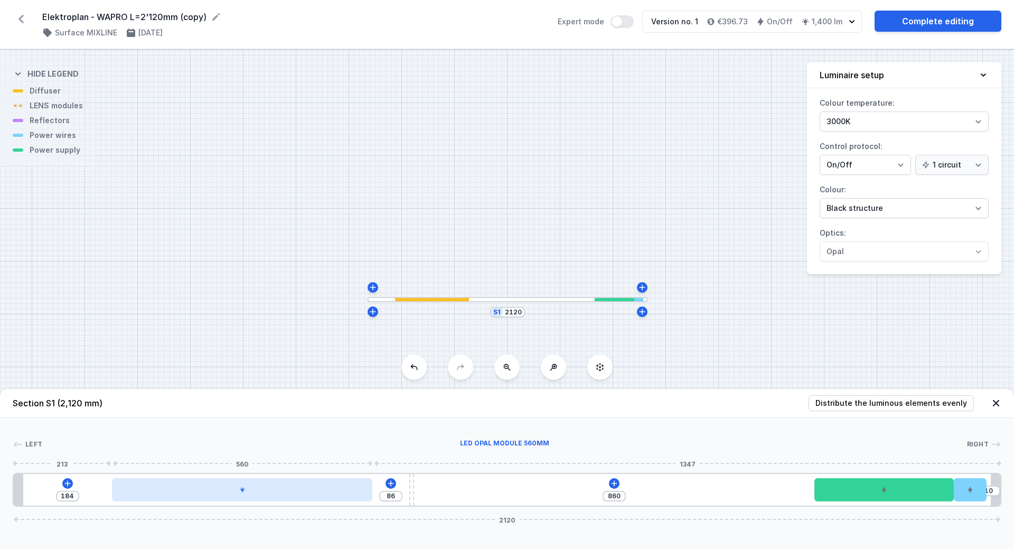
type input "180"
type input "95"
type input "175"
type input "102"
drag, startPoint x: 181, startPoint y: 491, endPoint x: 252, endPoint y: 494, distance: 71.4
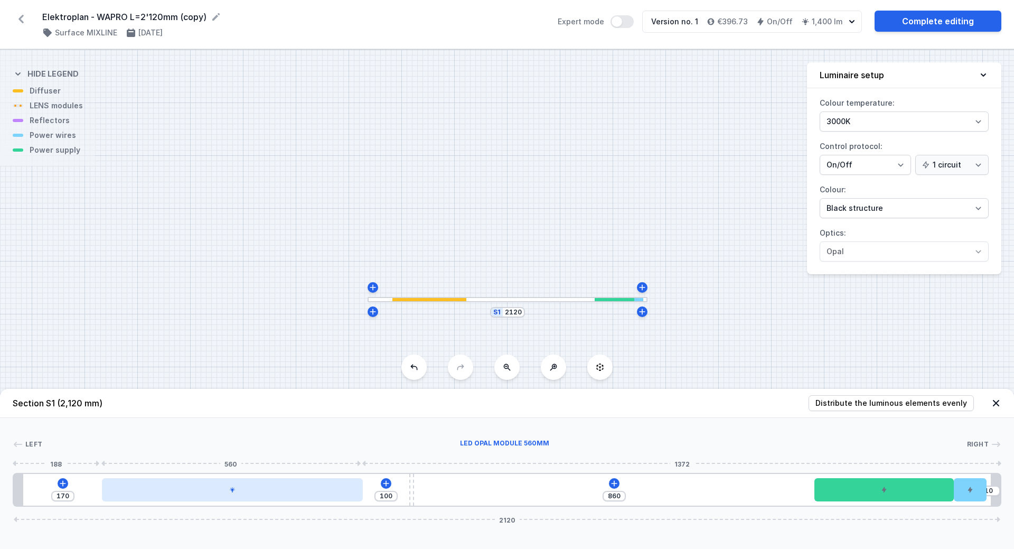
click at [252, 494] on div at bounding box center [232, 489] width 260 height 23
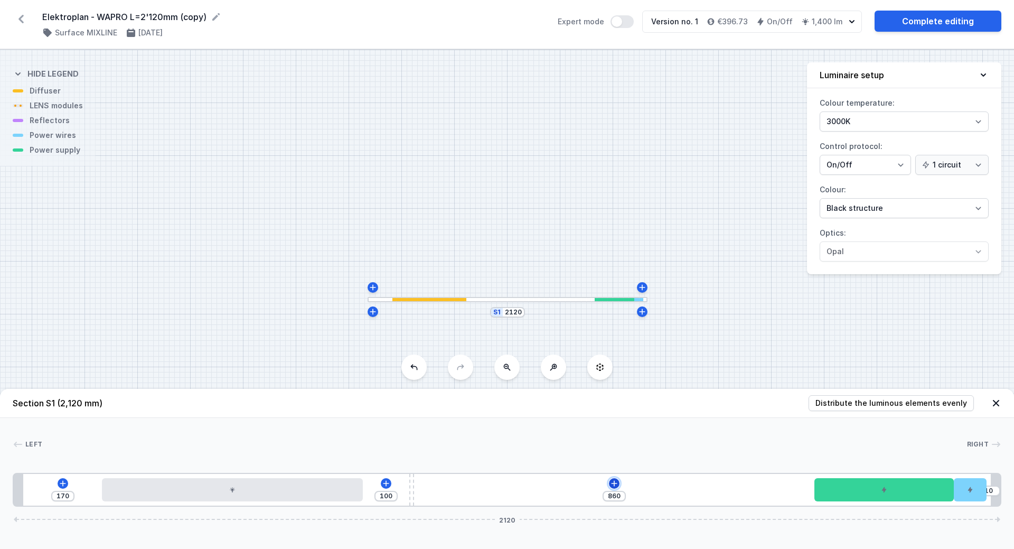
click at [615, 480] on icon at bounding box center [614, 483] width 8 height 8
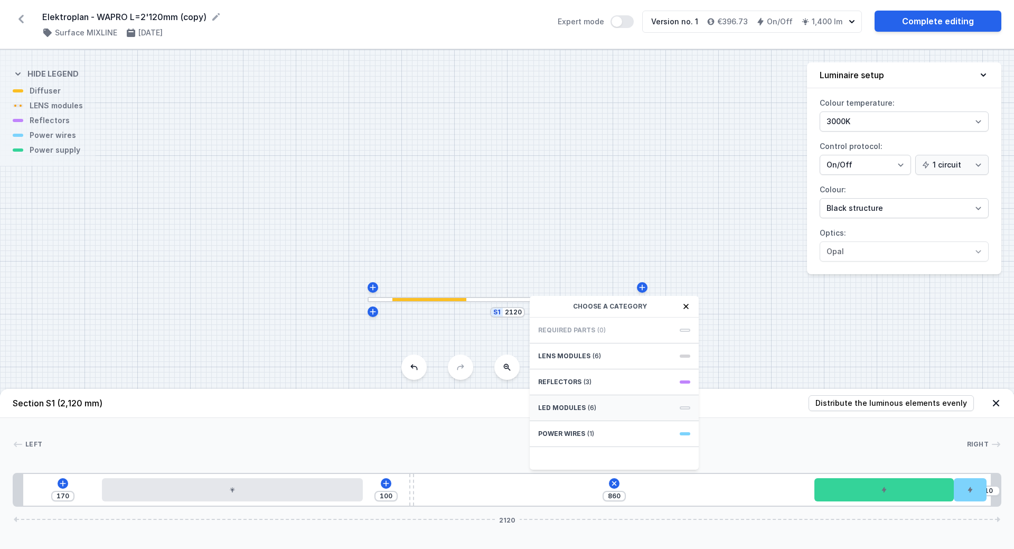
click at [566, 409] on span "LED modules" at bounding box center [562, 408] width 48 height 8
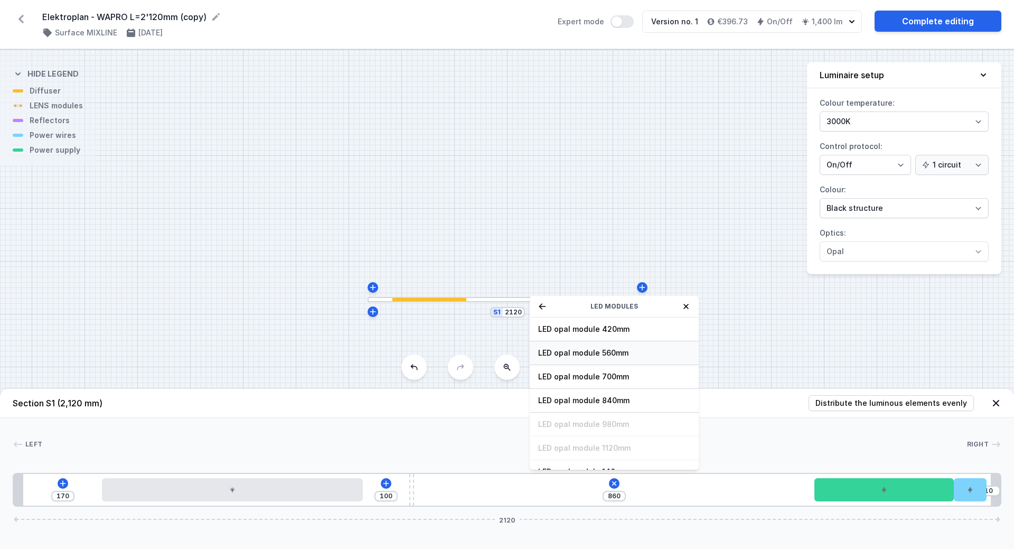
click at [568, 355] on span "LED opal module 560mm" at bounding box center [614, 353] width 152 height 11
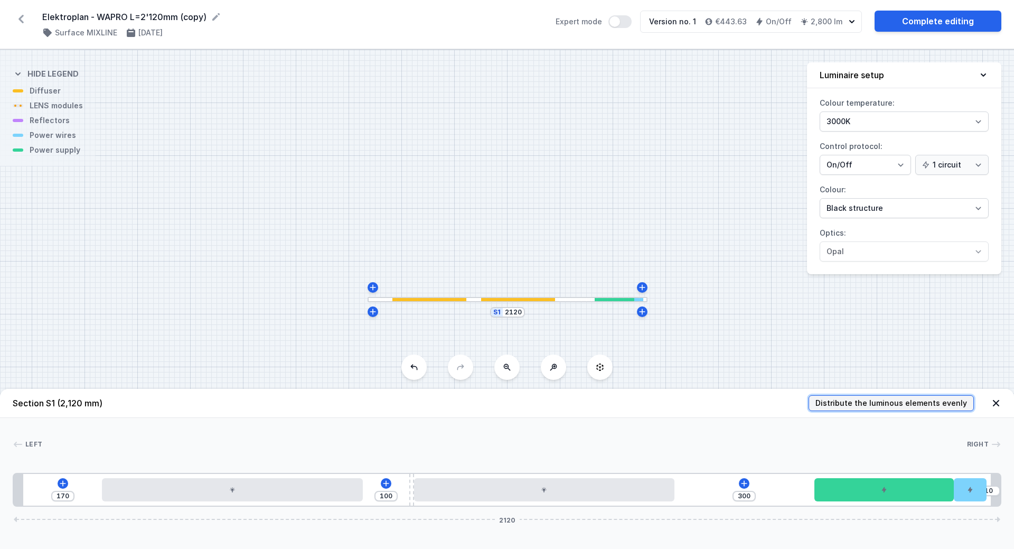
click at [872, 404] on span "Distribute the luminous elements evenly" at bounding box center [892, 403] width 152 height 11
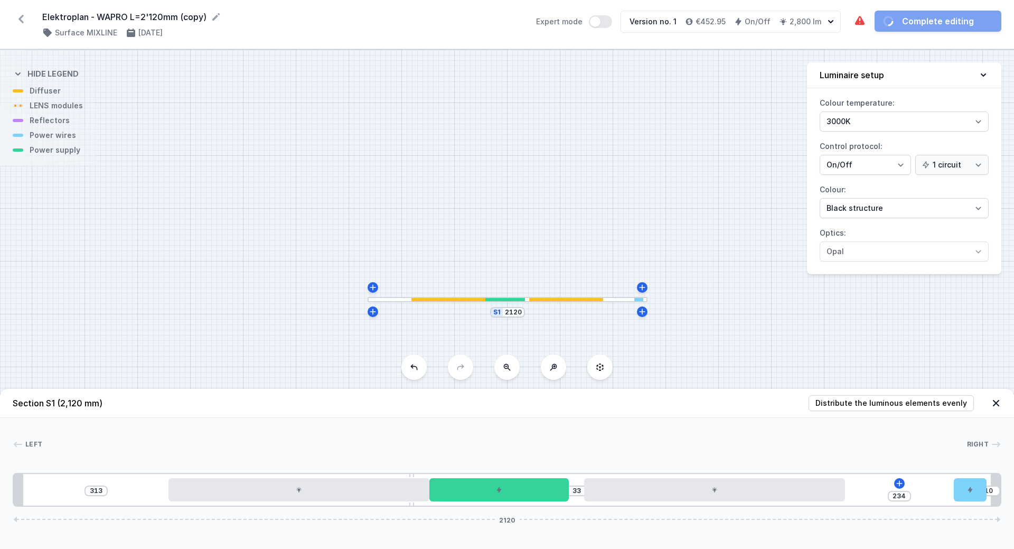
drag, startPoint x: 912, startPoint y: 498, endPoint x: 548, endPoint y: 512, distance: 364.2
click at [548, 512] on div "Section S1 (2,120 mm) Distribute the luminous elements evenly Left Right 1 2 3 …" at bounding box center [507, 469] width 1014 height 160
click at [105, 311] on div "S1 2120" at bounding box center [507, 299] width 1014 height 499
click at [125, 443] on div at bounding box center [504, 444] width 924 height 11
click at [23, 18] on icon at bounding box center [21, 19] width 17 height 17
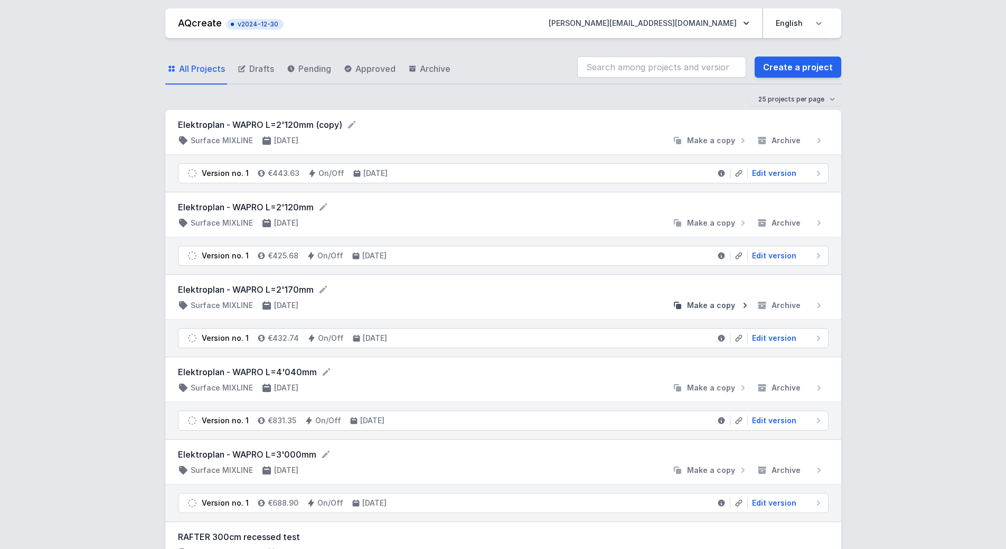
click at [715, 306] on span "Make a copy" at bounding box center [711, 305] width 48 height 11
click at [772, 174] on span "Edit version" at bounding box center [774, 173] width 44 height 11
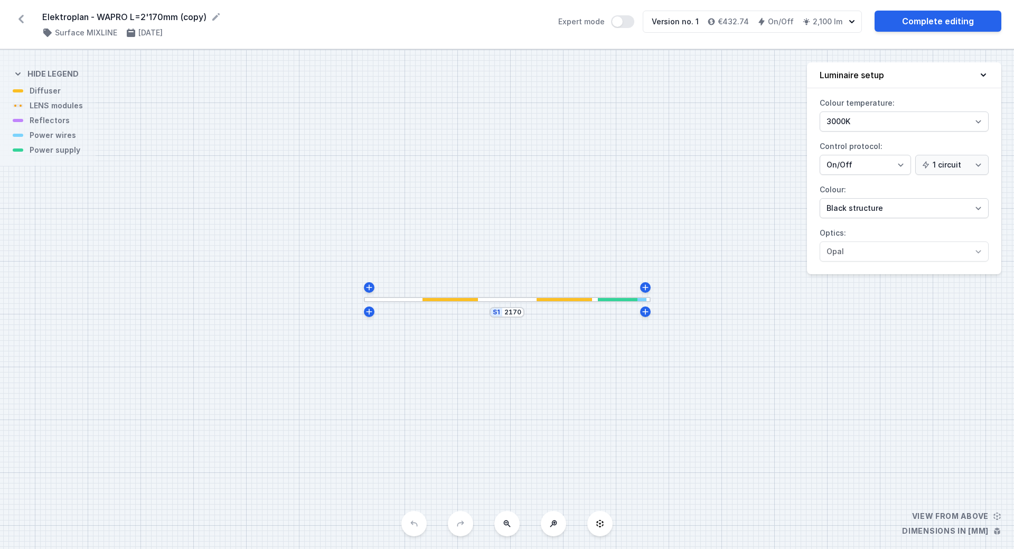
click at [488, 301] on div at bounding box center [507, 300] width 287 height 6
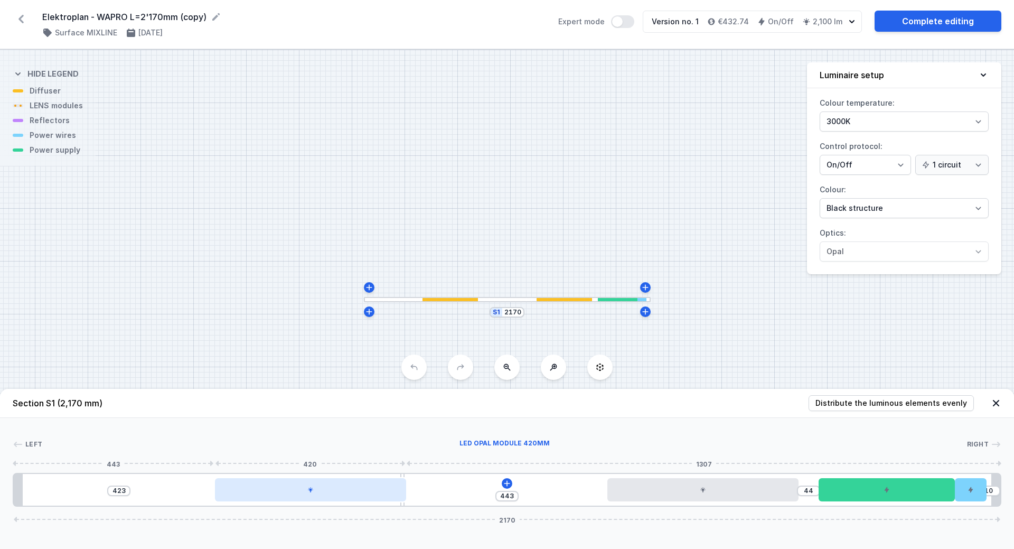
click at [328, 493] on div at bounding box center [310, 489] width 191 height 23
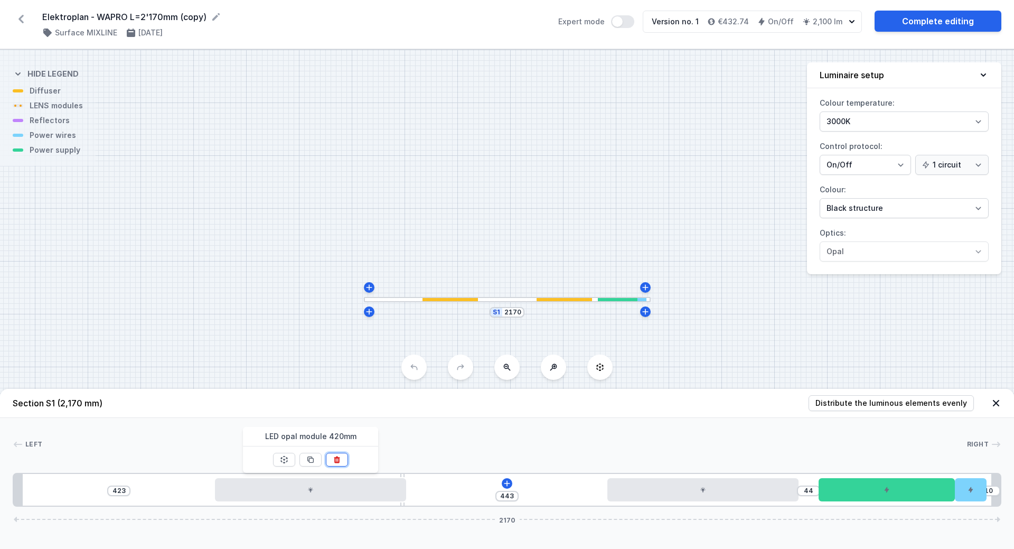
click at [338, 464] on button at bounding box center [337, 460] width 22 height 14
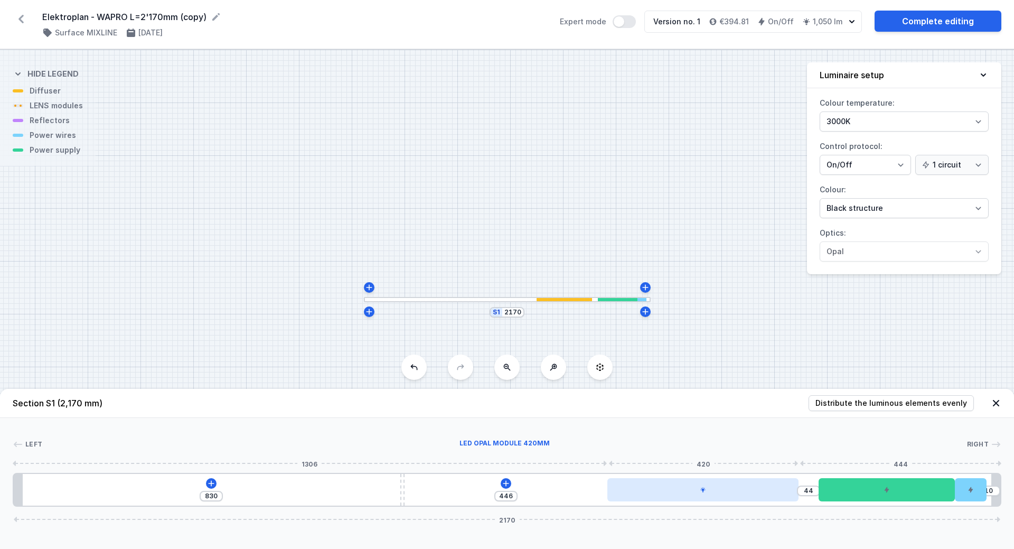
click at [666, 493] on div at bounding box center [702, 489] width 191 height 23
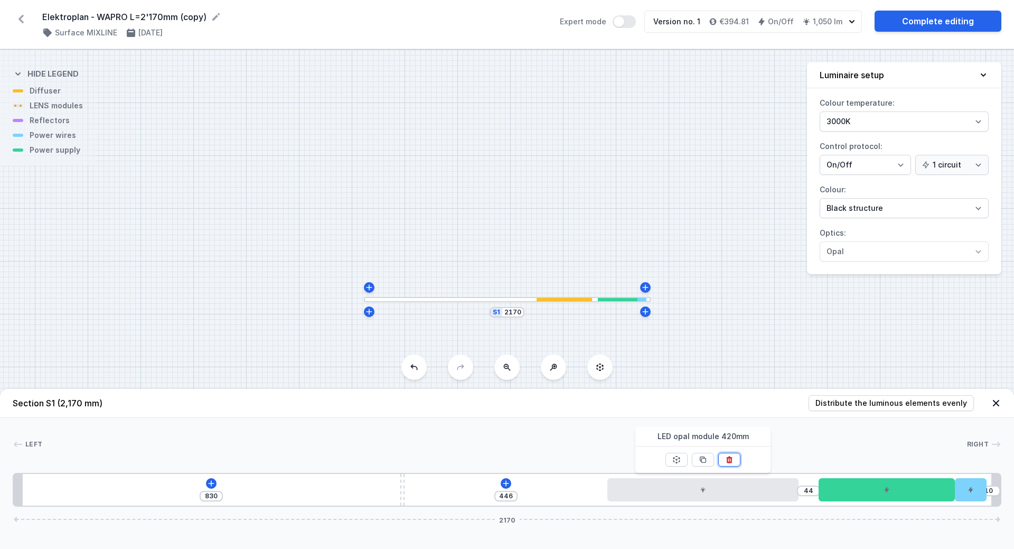
click at [732, 463] on icon at bounding box center [729, 459] width 8 height 8
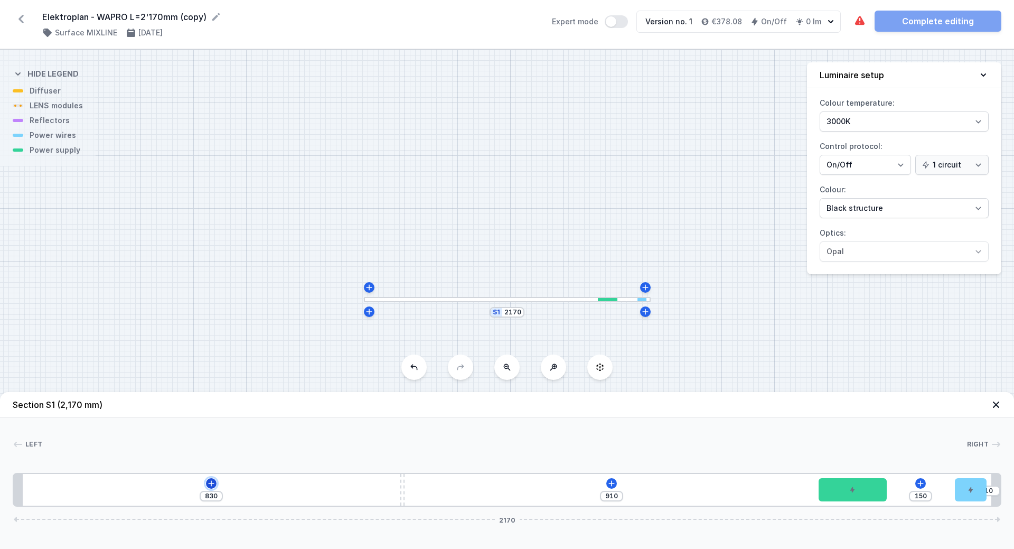
click at [208, 484] on icon at bounding box center [211, 483] width 8 height 8
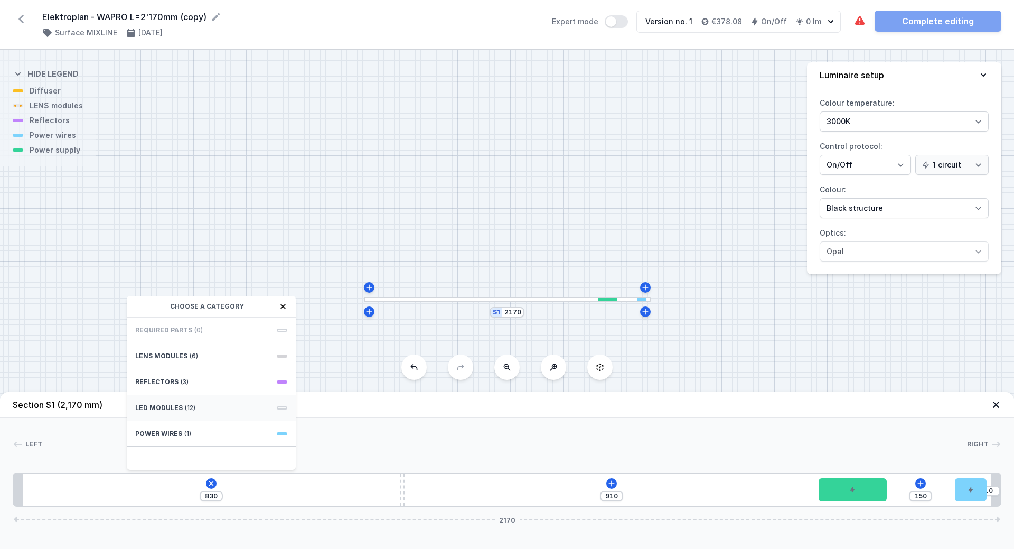
click at [247, 404] on div "LED modules (12)" at bounding box center [211, 408] width 169 height 26
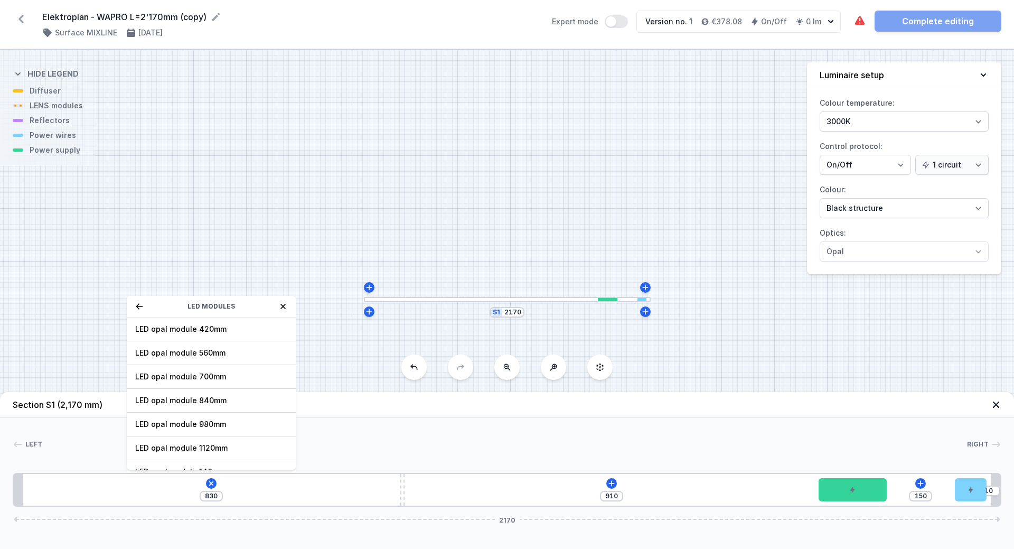
click at [209, 352] on span "LED opal module 560mm" at bounding box center [211, 353] width 152 height 11
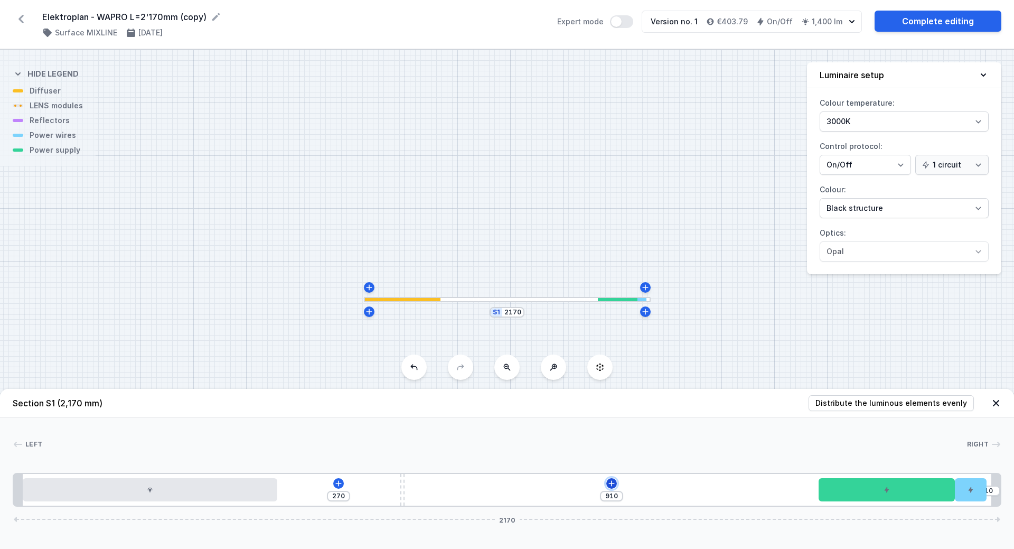
click at [613, 482] on icon at bounding box center [611, 483] width 8 height 8
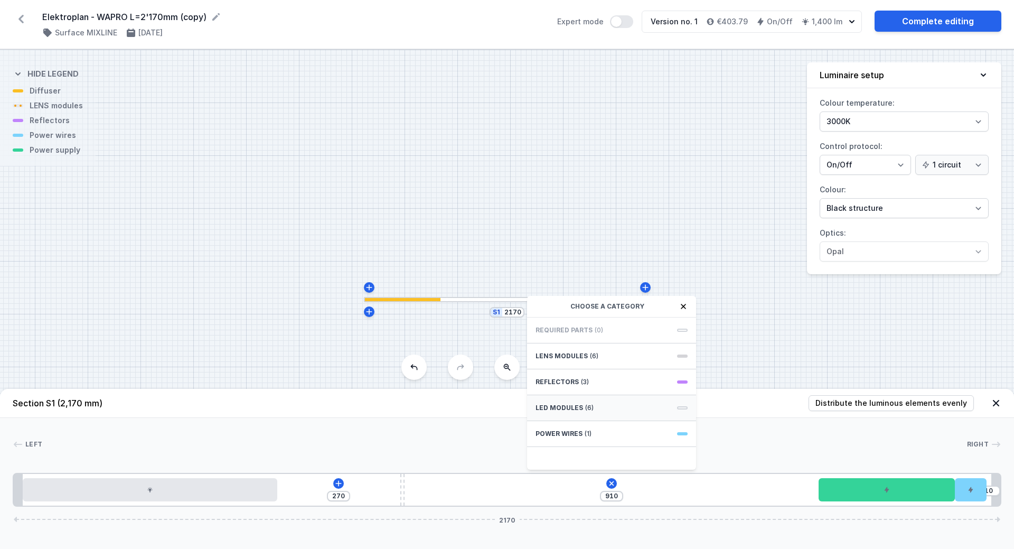
click at [564, 408] on span "LED modules" at bounding box center [560, 408] width 48 height 8
click at [583, 355] on span "LED opal module 560mm" at bounding box center [612, 353] width 152 height 11
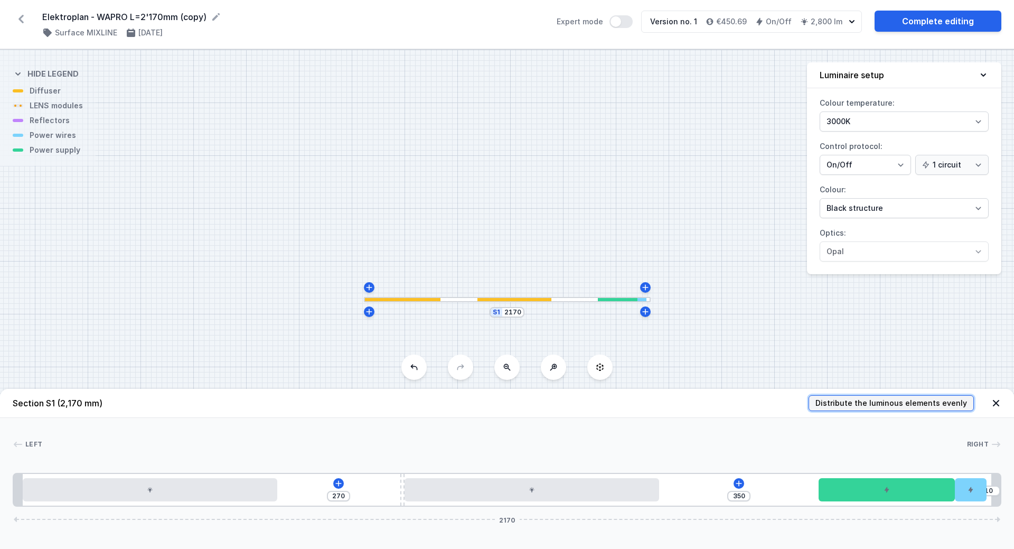
click at [866, 403] on span "Distribute the luminous elements evenly" at bounding box center [892, 403] width 152 height 11
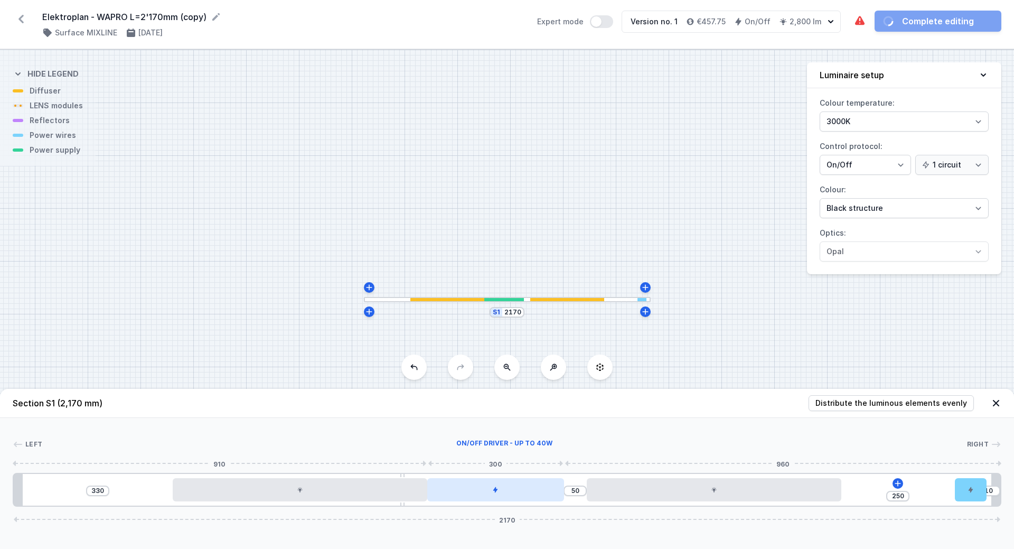
drag, startPoint x: 883, startPoint y: 485, endPoint x: 511, endPoint y: 493, distance: 371.4
click at [511, 493] on div at bounding box center [495, 489] width 136 height 23
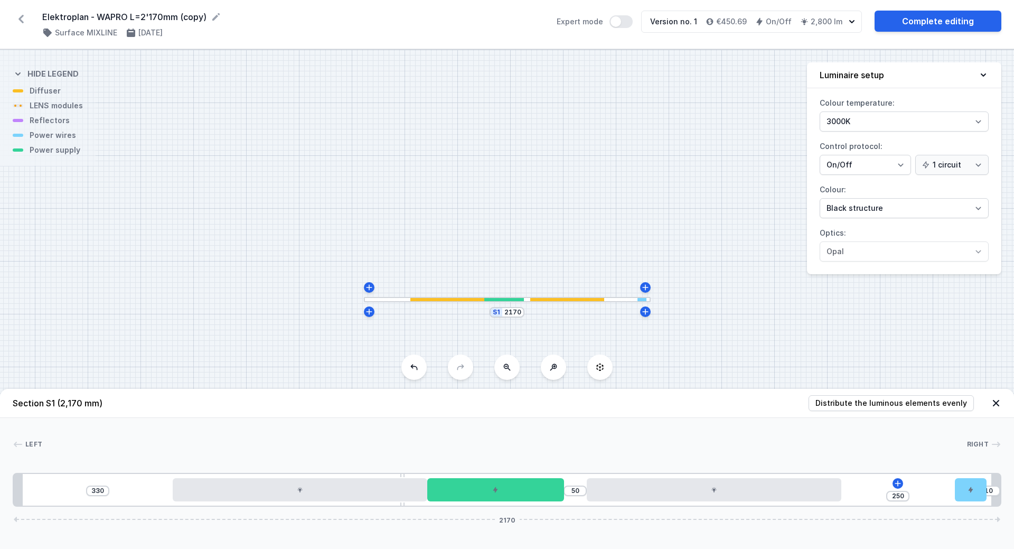
click at [23, 19] on icon at bounding box center [21, 19] width 17 height 17
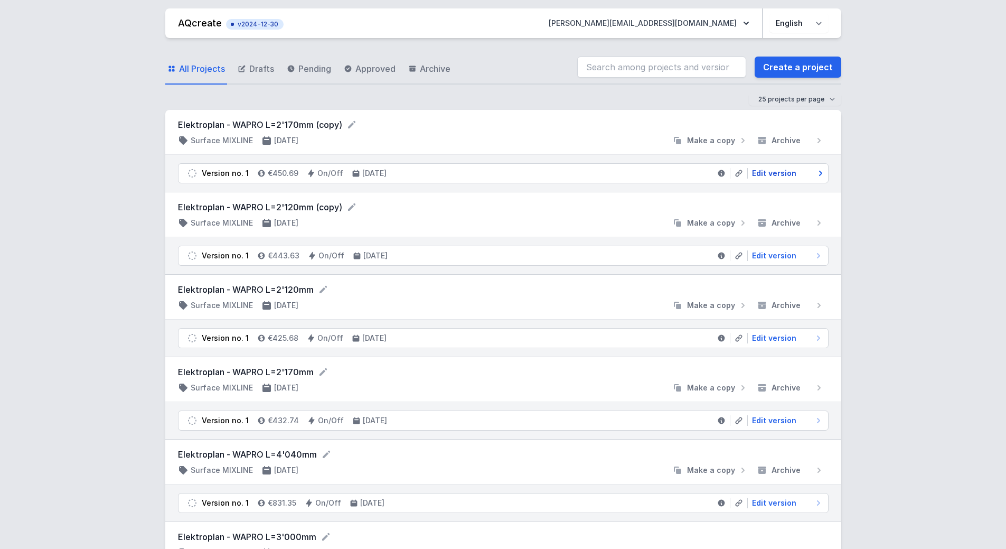
click at [772, 172] on span "Edit version" at bounding box center [774, 173] width 44 height 11
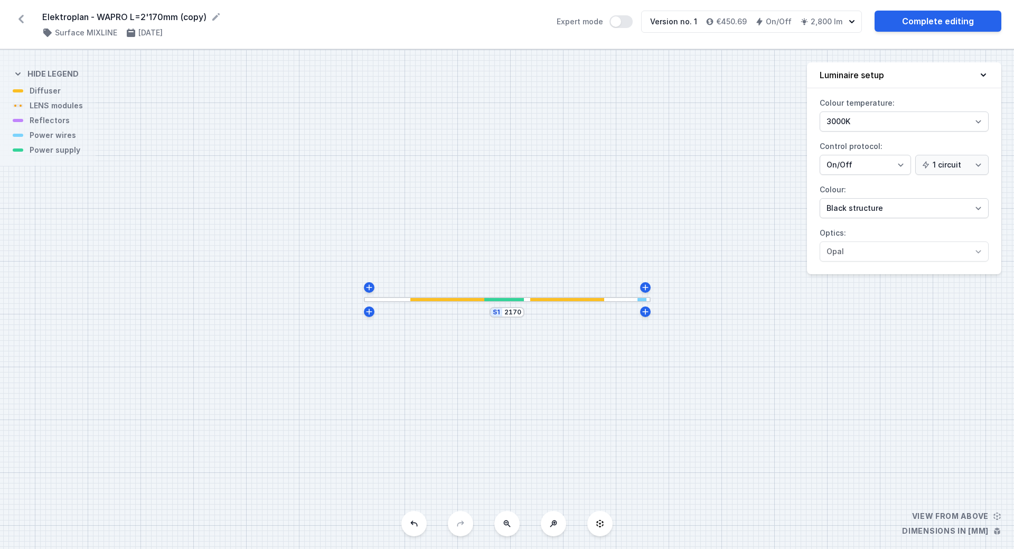
click at [18, 18] on icon at bounding box center [21, 19] width 17 height 17
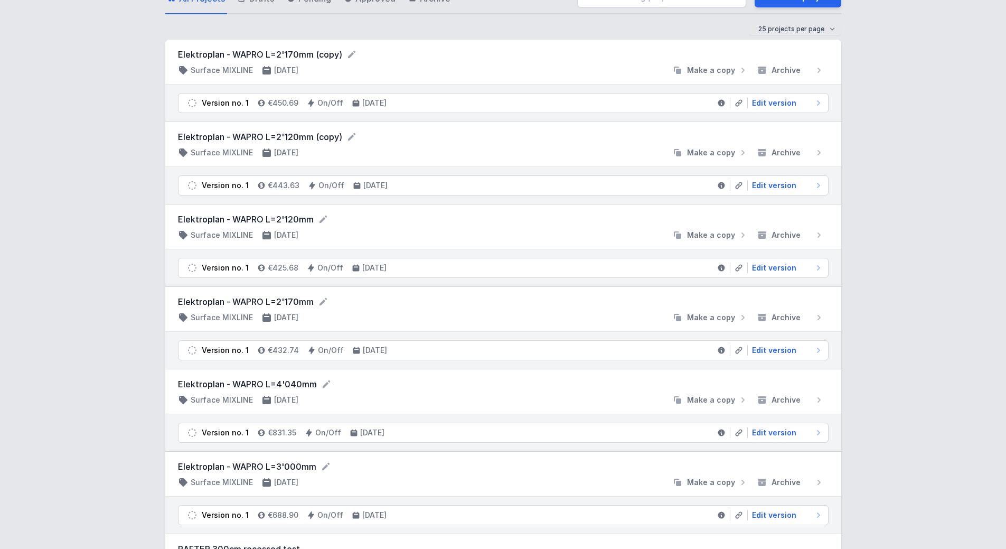
scroll to position [141, 0]
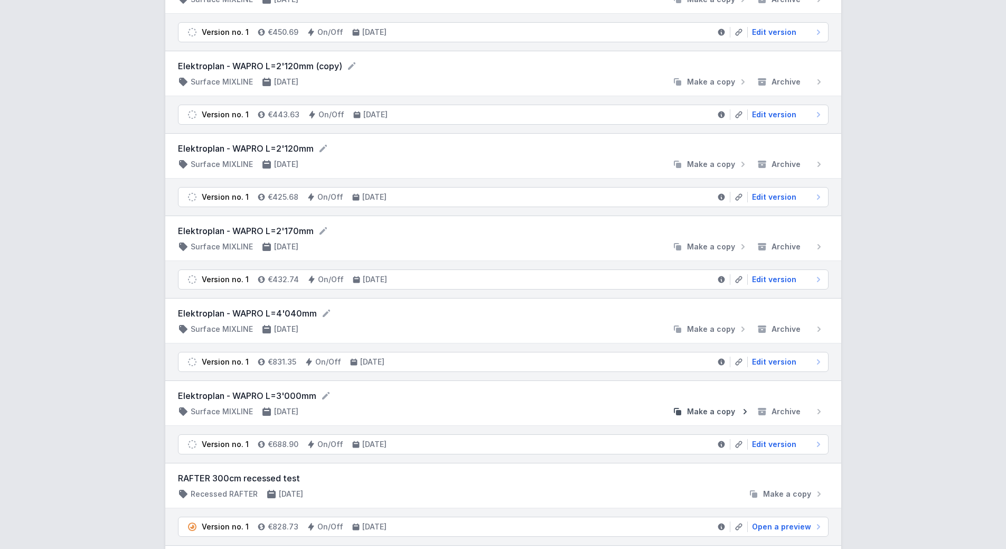
click at [702, 414] on span "Make a copy" at bounding box center [711, 411] width 48 height 11
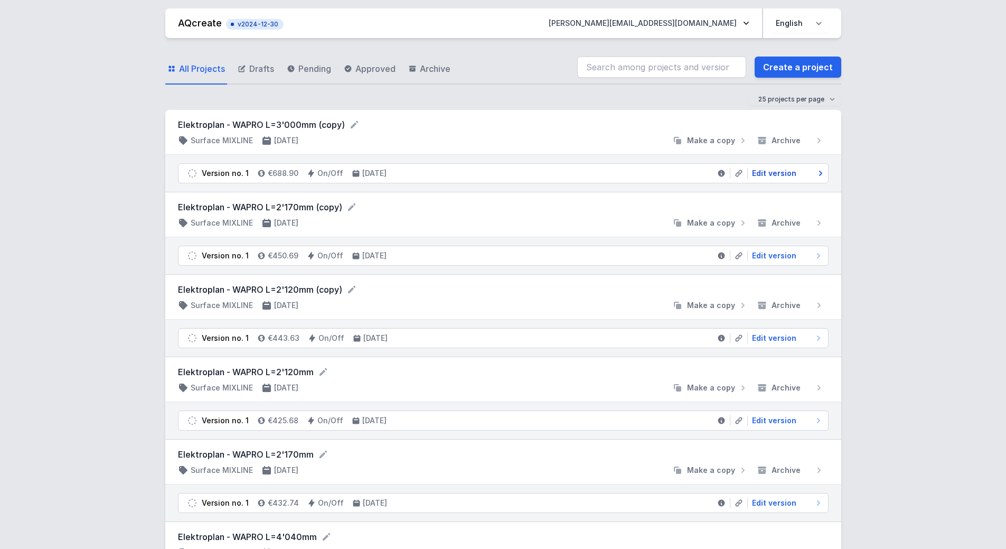
click at [771, 174] on span "Edit version" at bounding box center [774, 173] width 44 height 11
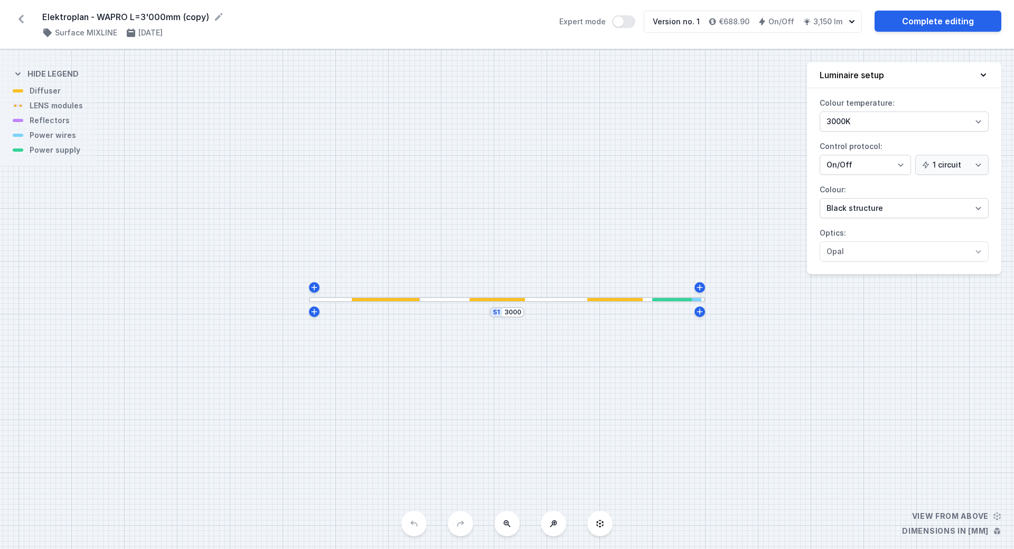
click at [432, 302] on div at bounding box center [562, 300] width 285 height 6
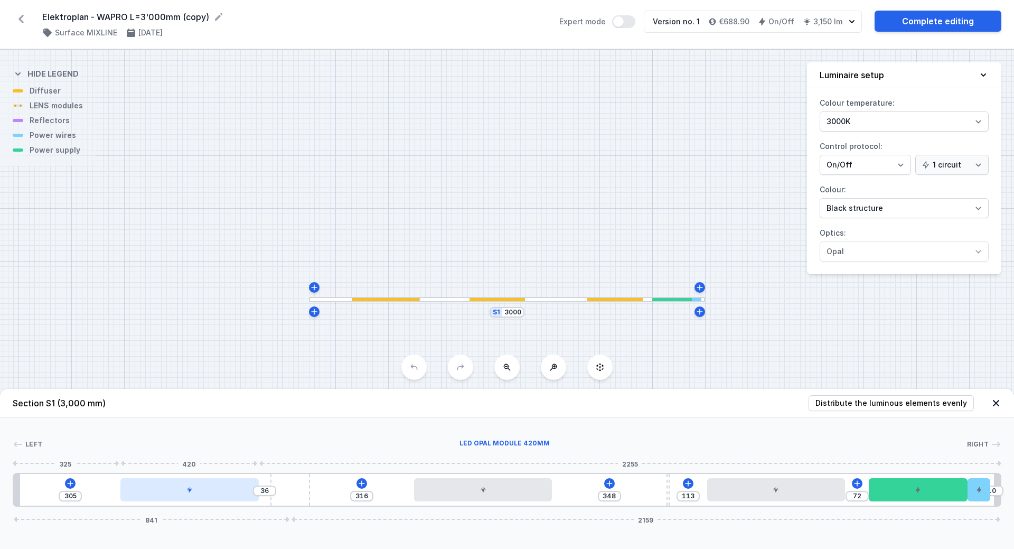
click at [203, 493] on div at bounding box center [189, 489] width 138 height 23
click at [216, 461] on icon at bounding box center [216, 459] width 6 height 7
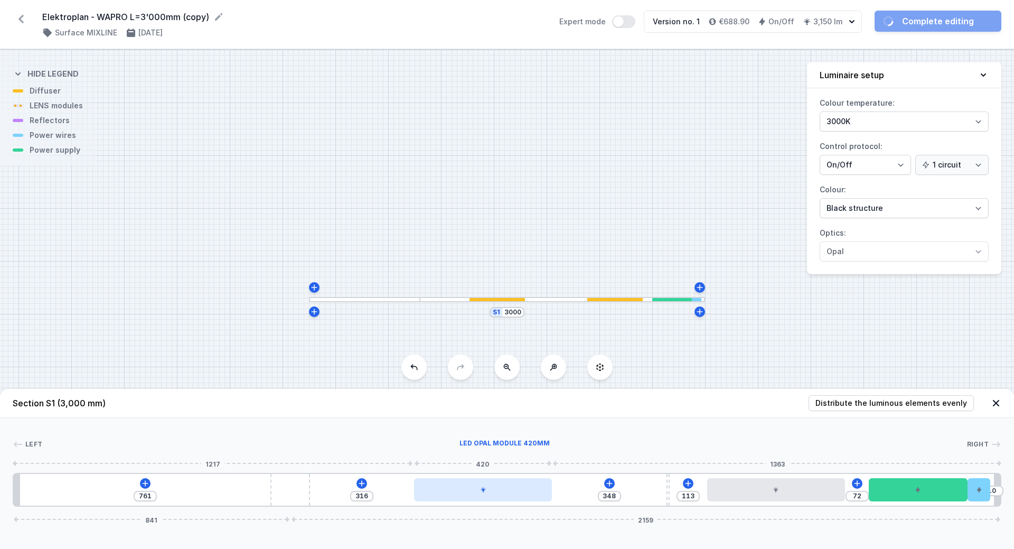
click at [442, 499] on div at bounding box center [483, 489] width 138 height 23
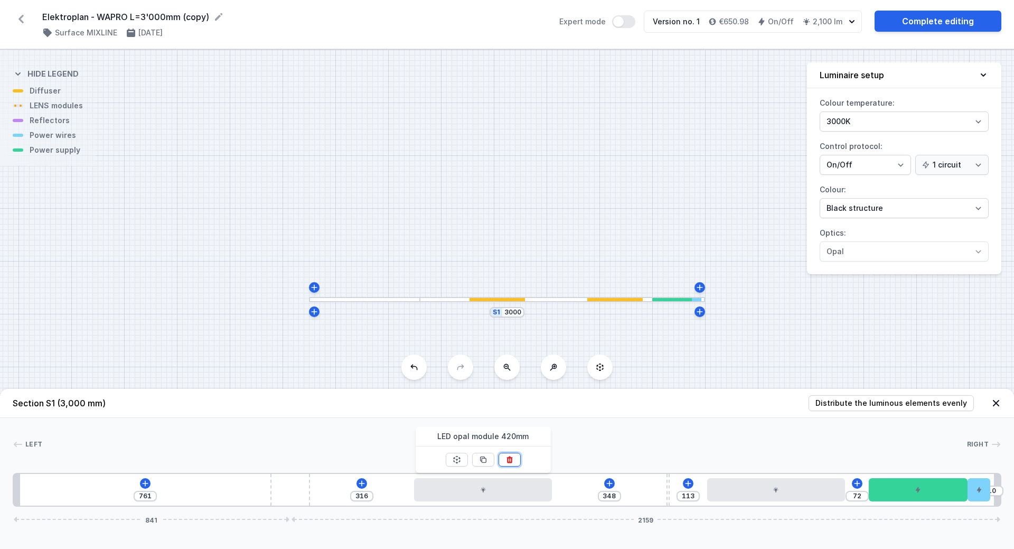
click at [514, 462] on button at bounding box center [510, 460] width 22 height 14
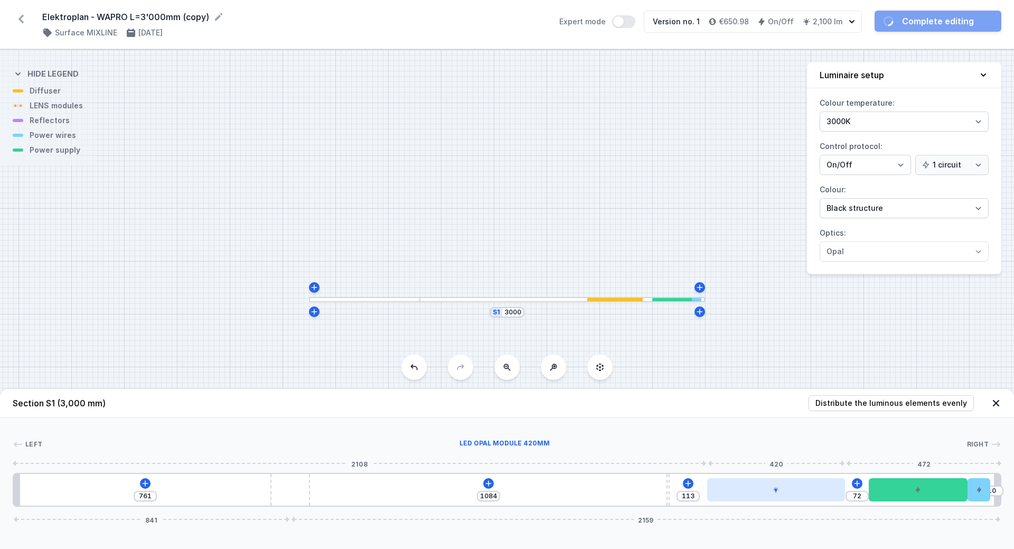
click at [742, 492] on div at bounding box center [776, 489] width 138 height 23
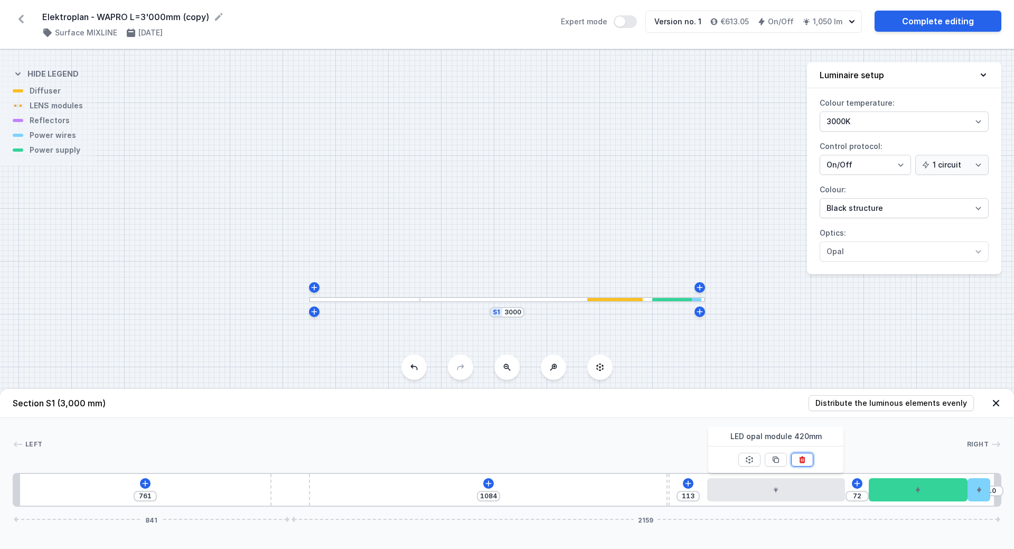
click at [800, 461] on icon at bounding box center [803, 459] width 6 height 7
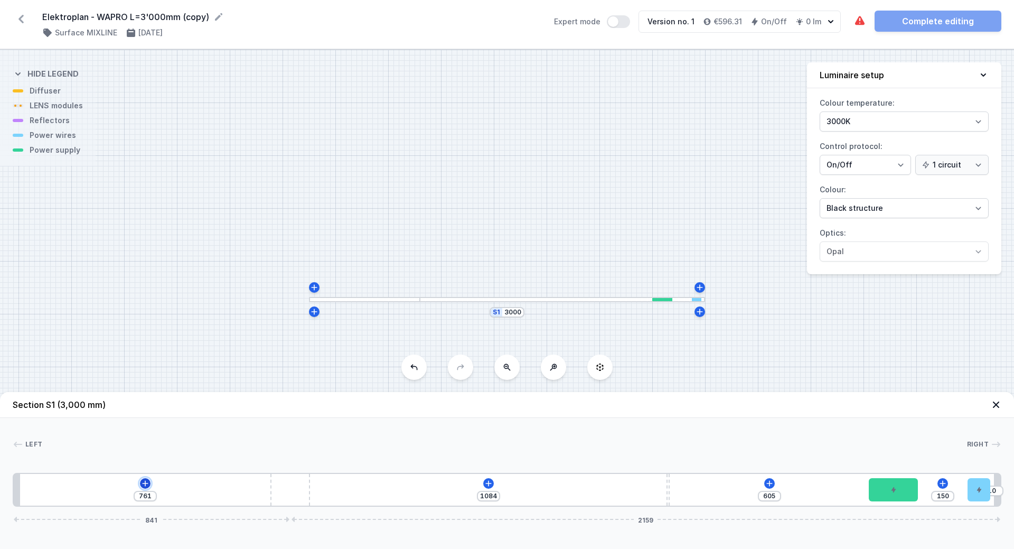
click at [145, 481] on icon at bounding box center [145, 483] width 8 height 8
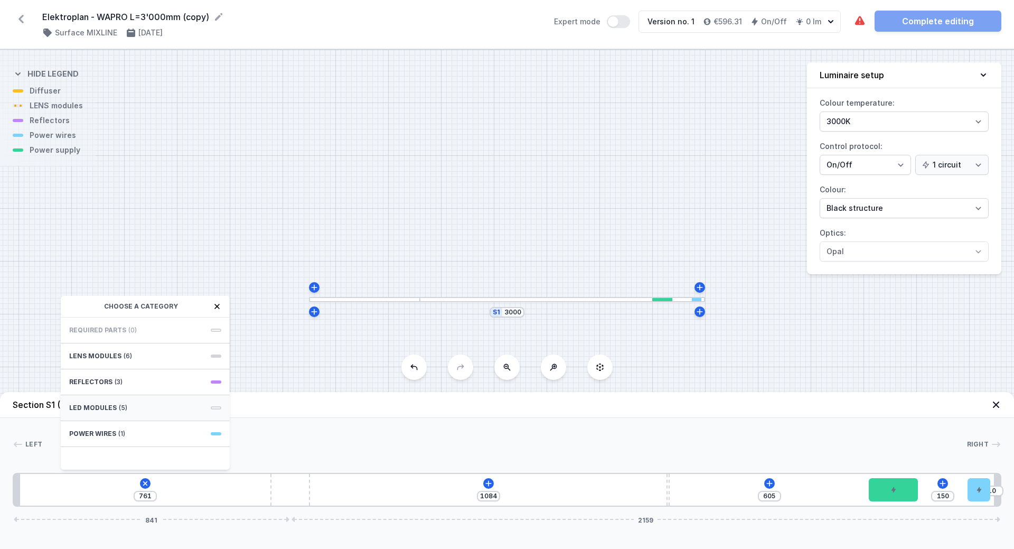
click at [151, 408] on div "LED modules (5)" at bounding box center [145, 408] width 169 height 26
click at [146, 353] on span "LED opal module 560mm" at bounding box center [145, 353] width 152 height 11
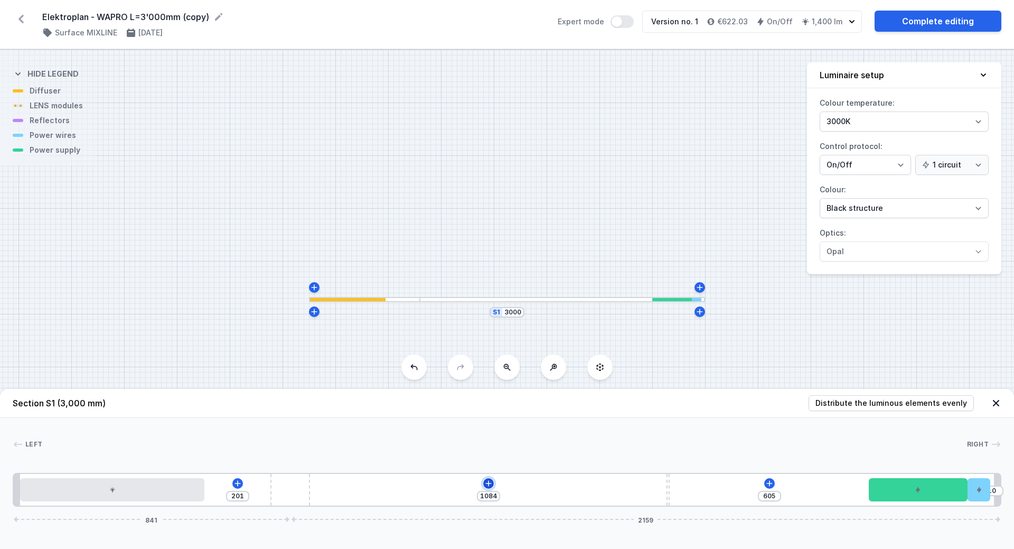
click at [488, 487] on icon at bounding box center [488, 483] width 8 height 8
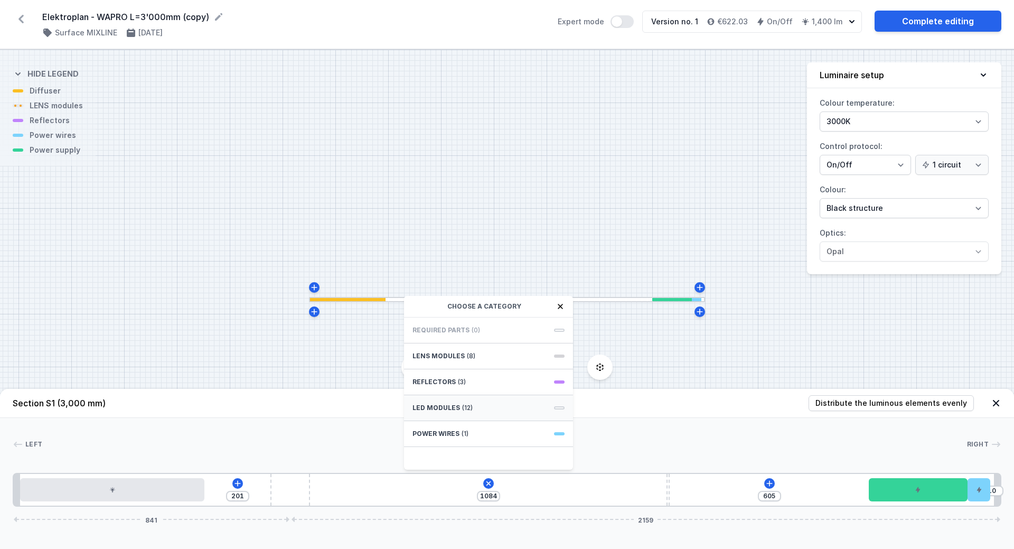
click at [452, 406] on span "LED modules" at bounding box center [437, 408] width 48 height 8
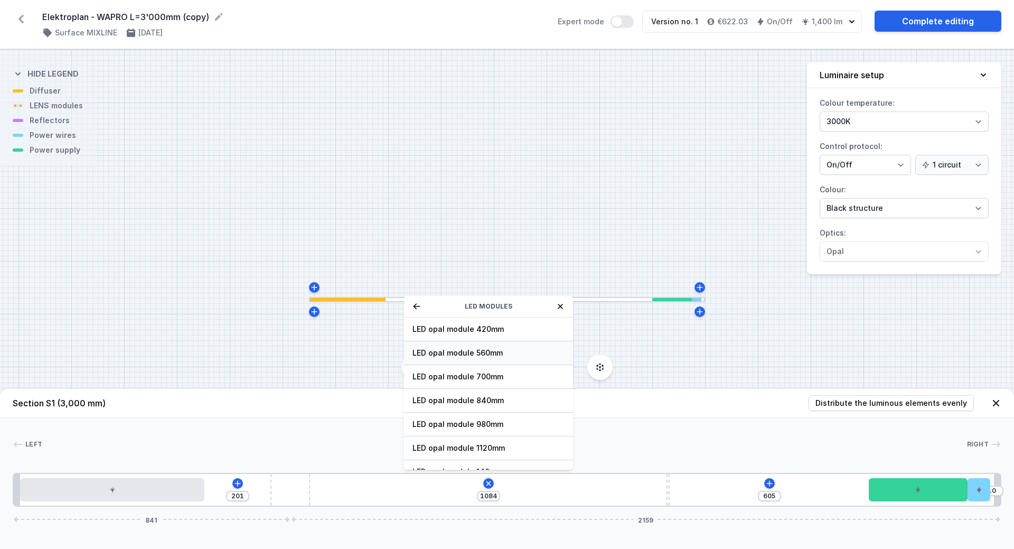
click at [460, 351] on span "LED opal module 560mm" at bounding box center [489, 353] width 152 height 11
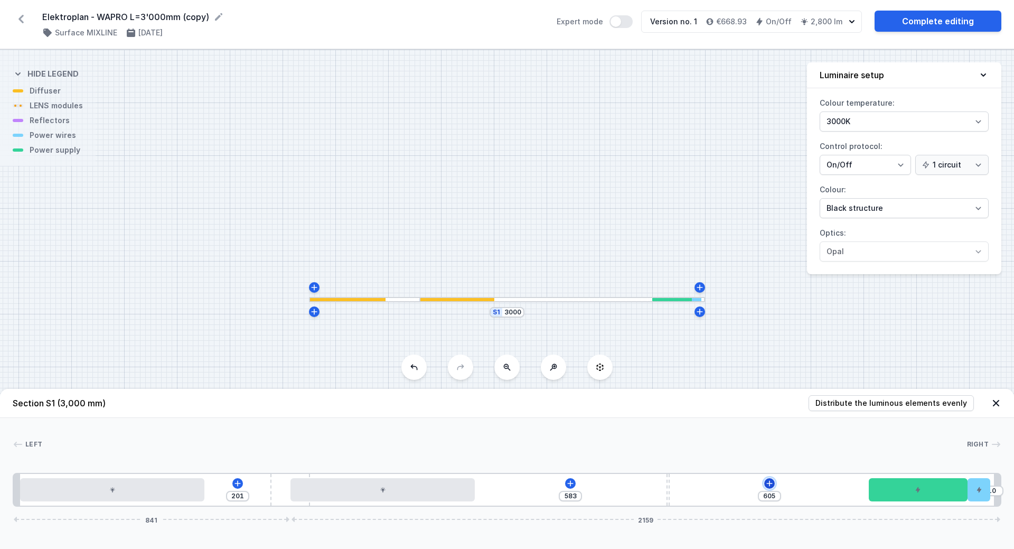
click at [770, 483] on icon at bounding box center [769, 483] width 6 height 6
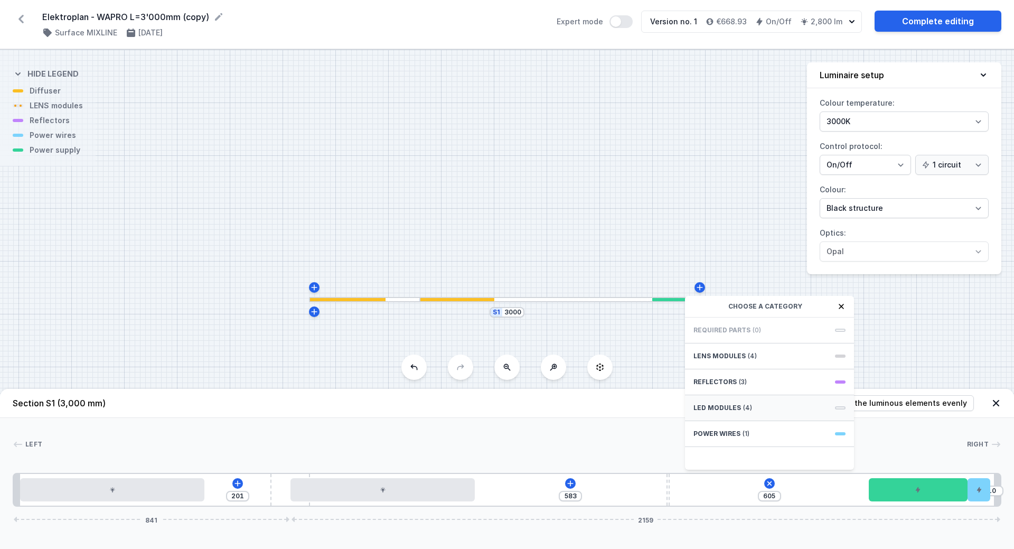
click at [714, 406] on span "LED modules" at bounding box center [718, 408] width 48 height 8
click at [737, 353] on span "LED opal module 560mm" at bounding box center [770, 353] width 152 height 11
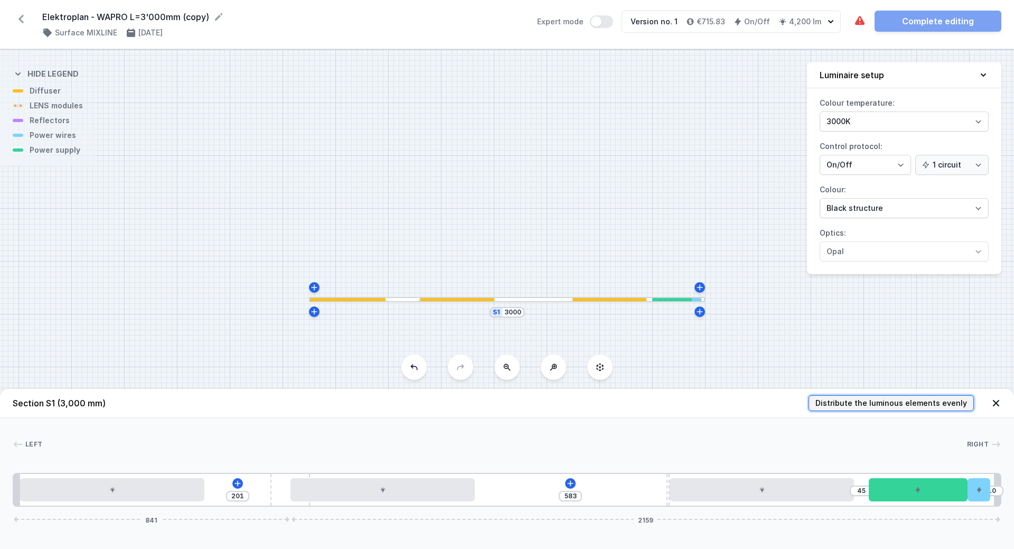
click at [857, 404] on span "Distribute the luminous elements evenly" at bounding box center [892, 403] width 152 height 11
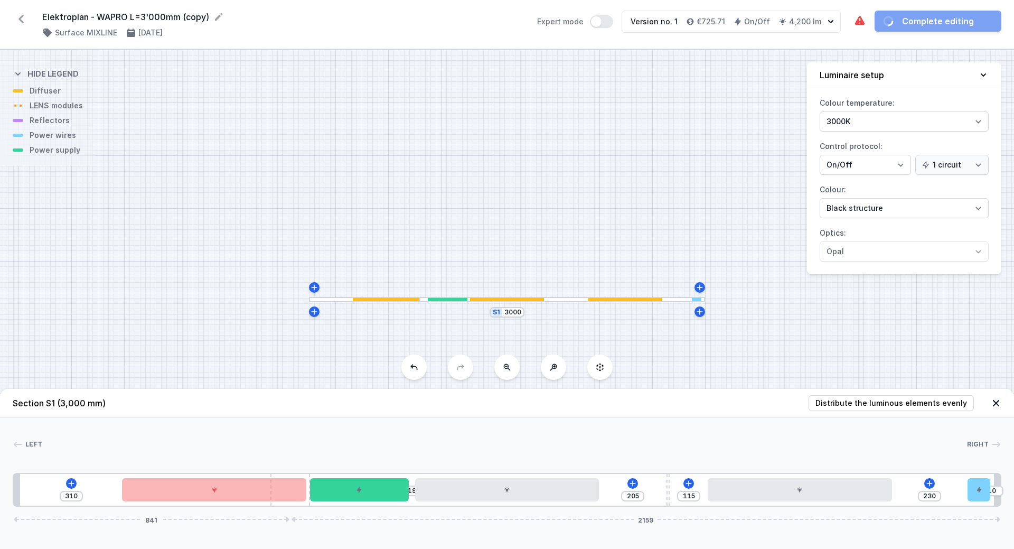
drag, startPoint x: 923, startPoint y: 492, endPoint x: 372, endPoint y: 501, distance: 550.4
click at [372, 501] on div "310 19 205 115 230 10 841 2159" at bounding box center [507, 490] width 989 height 34
click at [864, 404] on span "Distribute the luminous elements evenly" at bounding box center [892, 403] width 152 height 11
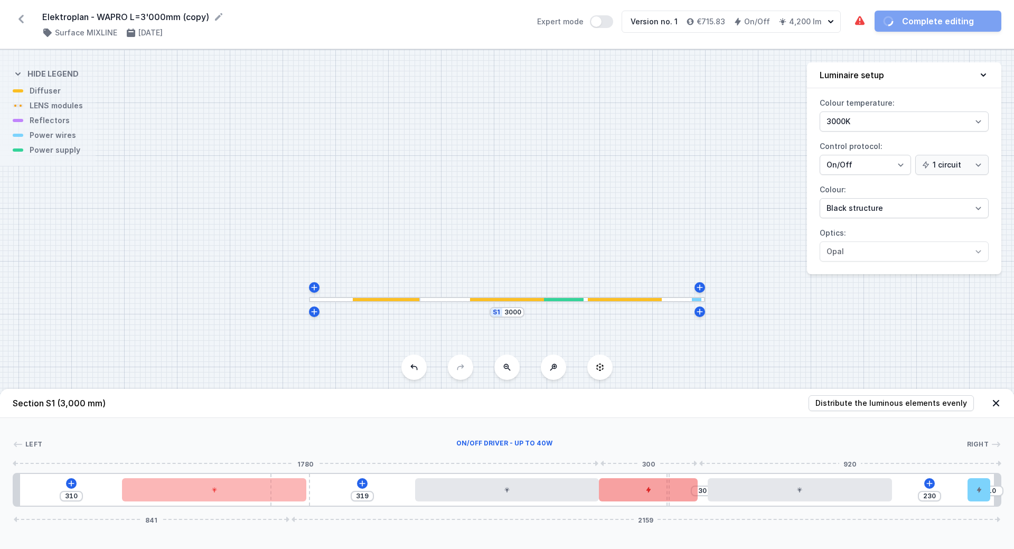
drag, startPoint x: 376, startPoint y: 493, endPoint x: 641, endPoint y: 491, distance: 265.7
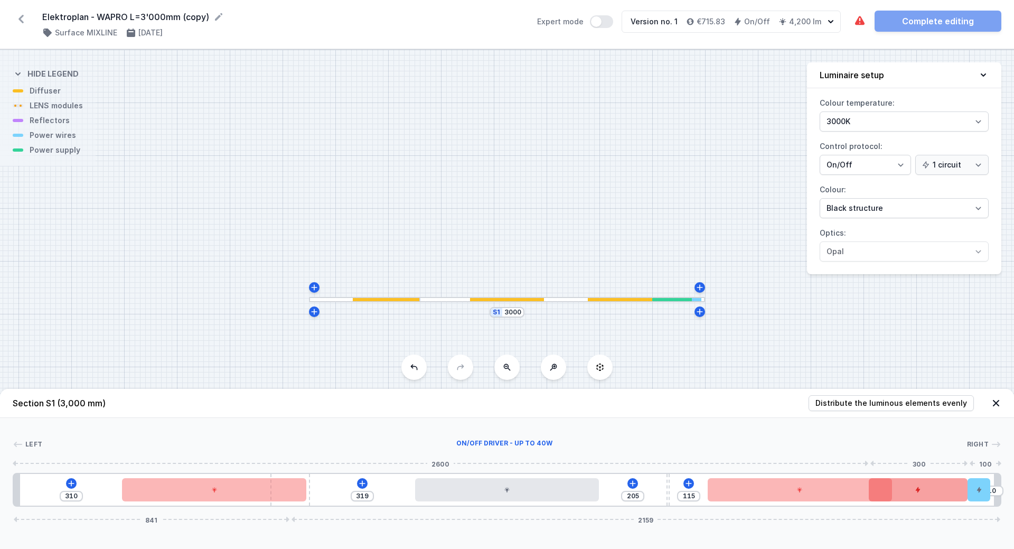
drag, startPoint x: 660, startPoint y: 492, endPoint x: 957, endPoint y: 496, distance: 296.9
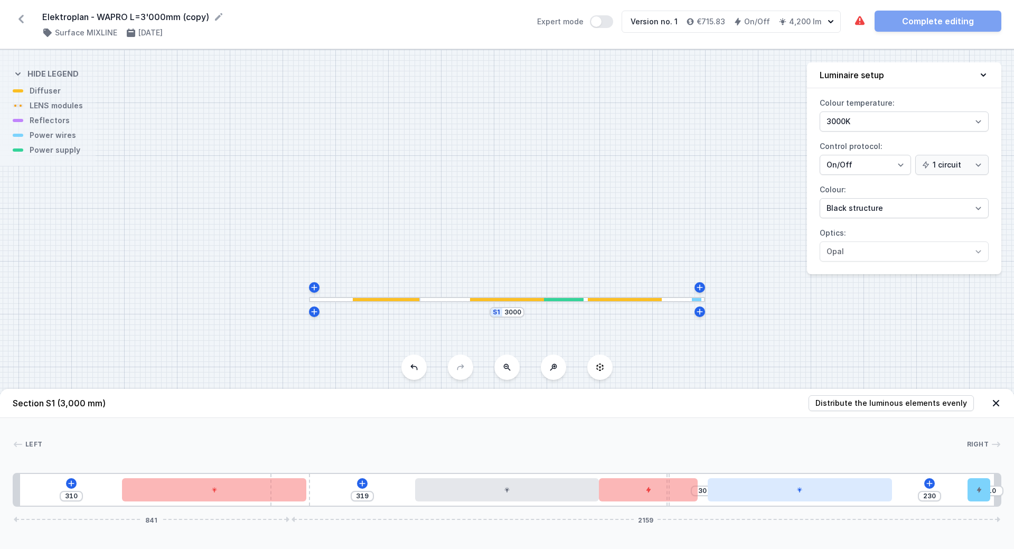
drag, startPoint x: 986, startPoint y: 499, endPoint x: 719, endPoint y: 499, distance: 267.3
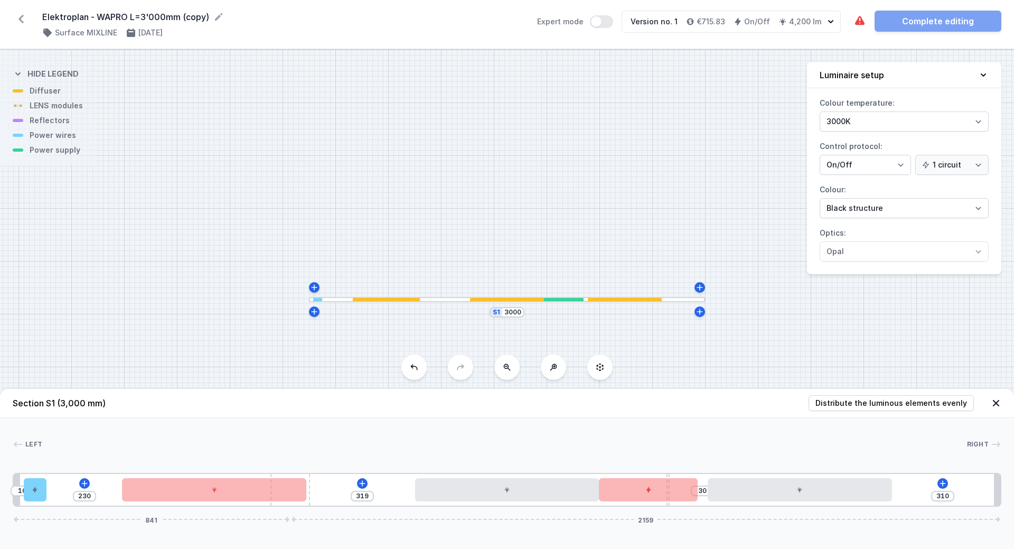
drag, startPoint x: 974, startPoint y: 490, endPoint x: 12, endPoint y: 490, distance: 962.3
click at [14, 490] on div "10" at bounding box center [14, 490] width 0 height 0
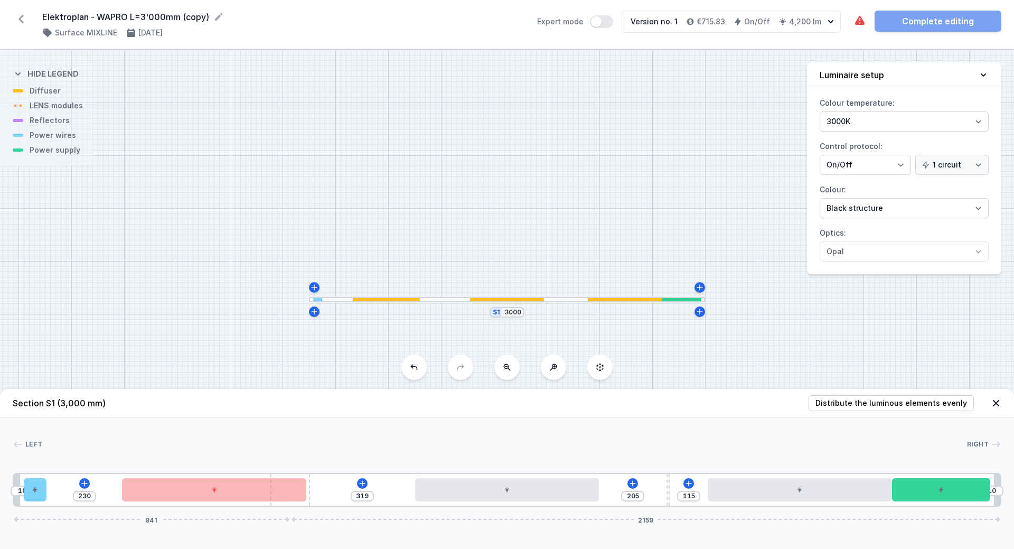
drag, startPoint x: 653, startPoint y: 494, endPoint x: 949, endPoint y: 503, distance: 295.9
drag, startPoint x: 308, startPoint y: 479, endPoint x: 355, endPoint y: 482, distance: 46.6
click at [355, 482] on div "10 230 319 205 115 851 2149" at bounding box center [507, 490] width 989 height 34
drag, startPoint x: 372, startPoint y: 495, endPoint x: 353, endPoint y: 495, distance: 19.0
click at [355, 495] on div "319" at bounding box center [365, 496] width 23 height 11
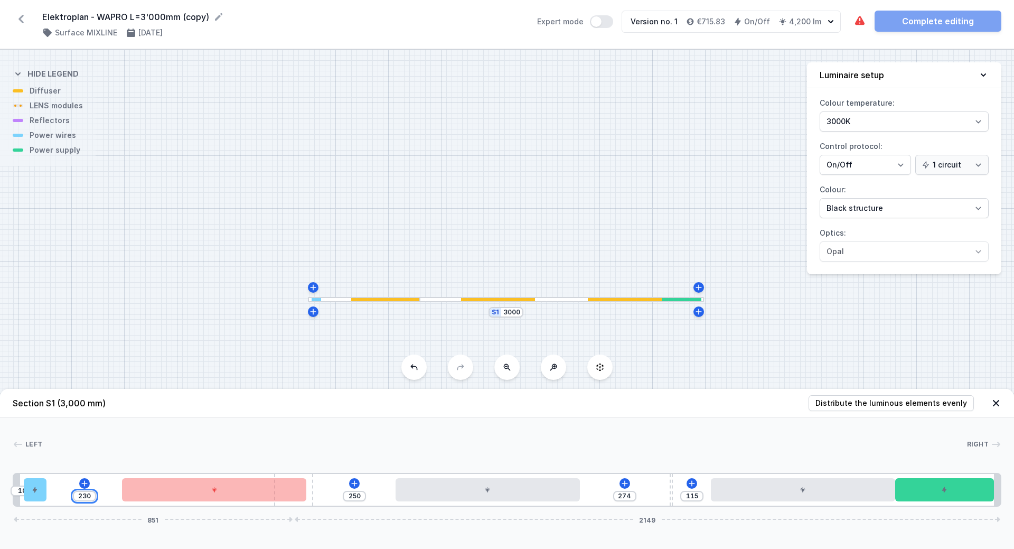
click at [83, 495] on input "230" at bounding box center [84, 496] width 17 height 8
drag, startPoint x: 283, startPoint y: 502, endPoint x: 334, endPoint y: 504, distance: 51.3
click at [334, 504] on div "10 230 250 274 115 851 2149" at bounding box center [507, 490] width 989 height 34
click at [306, 478] on div at bounding box center [294, 490] width 40 height 32
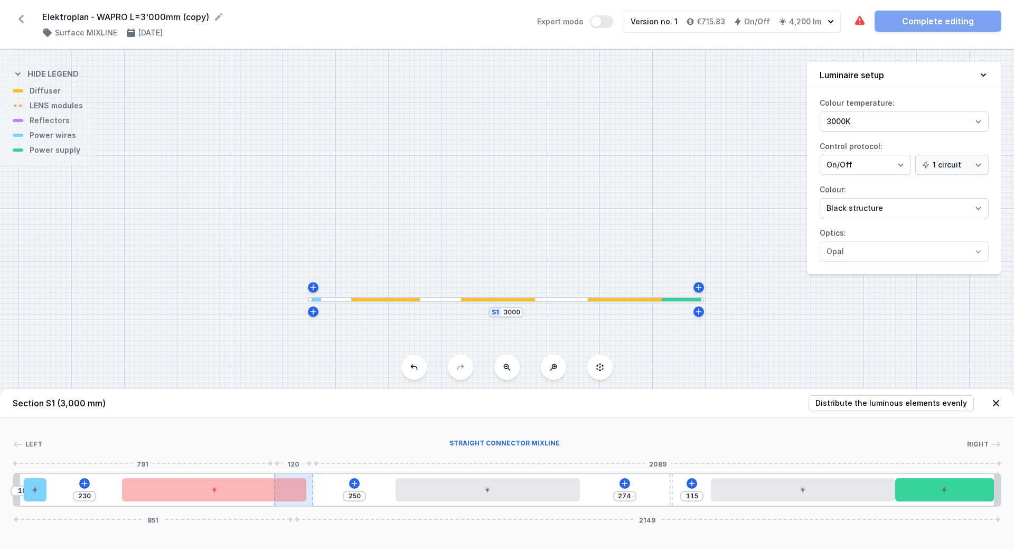
click at [306, 478] on div at bounding box center [294, 490] width 40 height 32
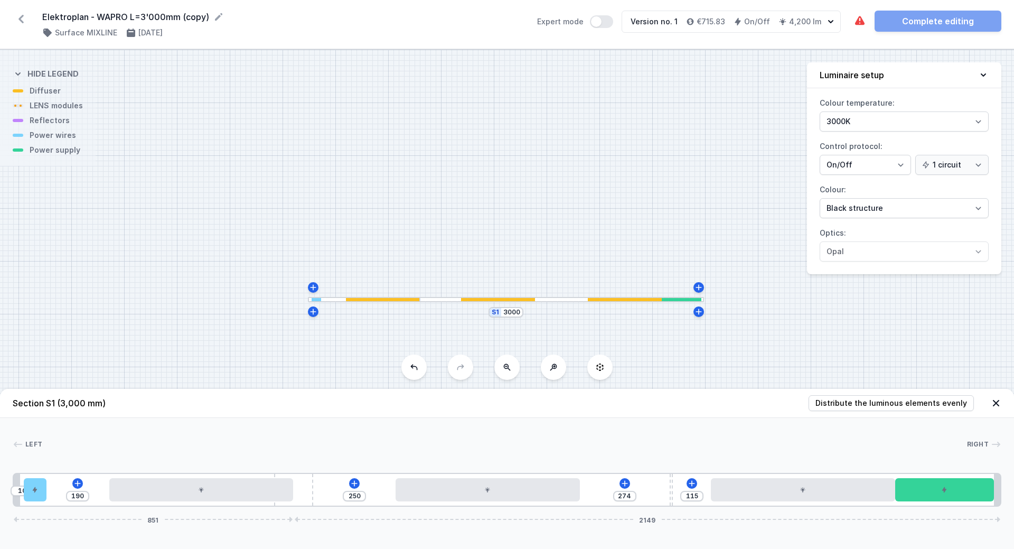
drag, startPoint x: 236, startPoint y: 493, endPoint x: 230, endPoint y: 465, distance: 28.6
click at [230, 464] on div "Left Right 1 2 3 4 3 5 3 6 1 10 190 250 274 115 851 2149 30 70 190 560 311 560 …" at bounding box center [507, 462] width 1014 height 89
drag, startPoint x: 206, startPoint y: 488, endPoint x: 155, endPoint y: 505, distance: 53.6
click at [155, 509] on div "Section S1 (3,000 mm) Distribute the luminous elements evenly Left LED opal mod…" at bounding box center [507, 469] width 1014 height 160
click at [160, 498] on div at bounding box center [201, 489] width 184 height 23
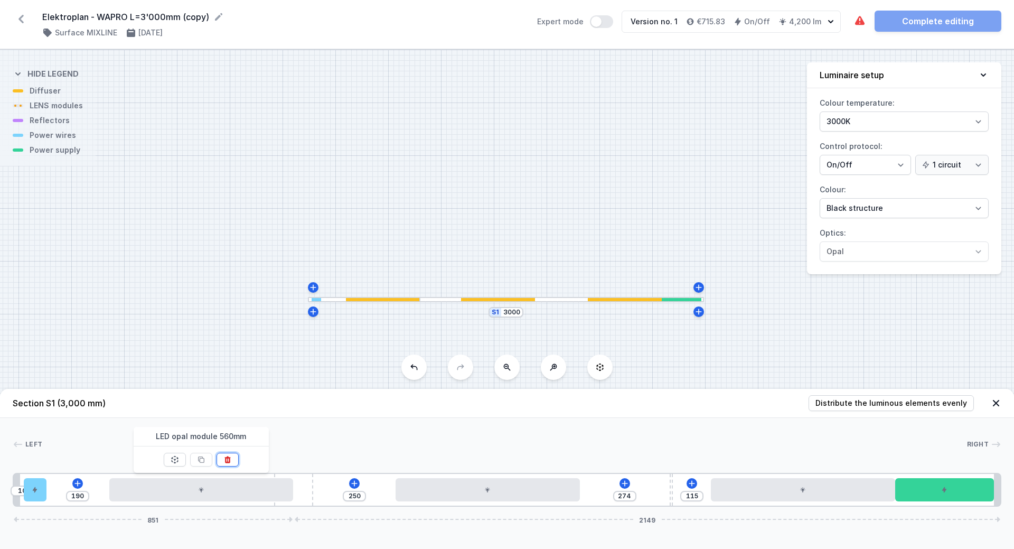
click at [229, 459] on icon at bounding box center [227, 459] width 8 height 8
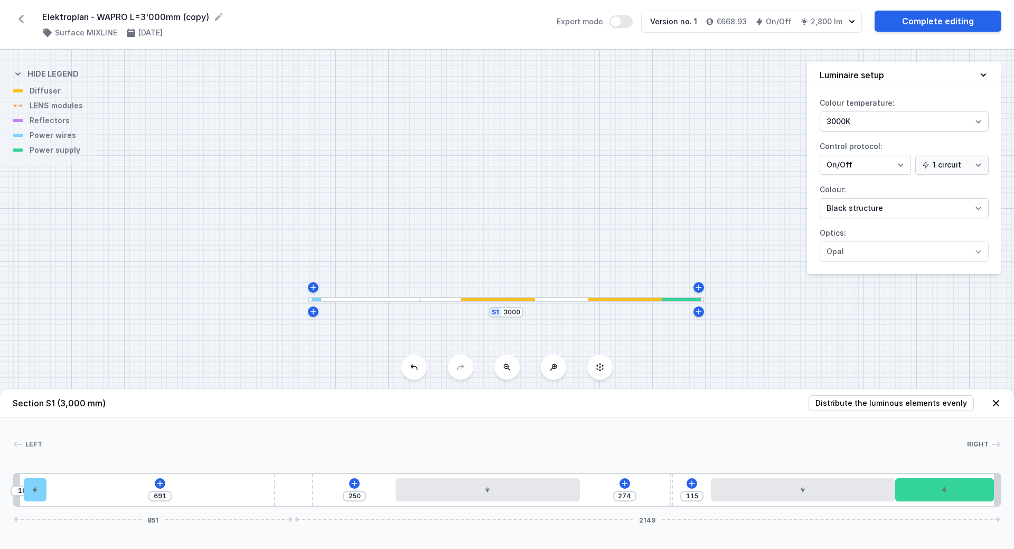
drag, startPoint x: 290, startPoint y: 483, endPoint x: 346, endPoint y: 489, distance: 55.8
click at [346, 489] on div "10 691 250 274 115 851 2149" at bounding box center [507, 490] width 989 height 34
drag, startPoint x: 302, startPoint y: 490, endPoint x: 383, endPoint y: 491, distance: 80.8
click at [383, 491] on div "10 691 250 274 115 851 2149" at bounding box center [507, 490] width 989 height 34
drag, startPoint x: 305, startPoint y: 494, endPoint x: 353, endPoint y: 496, distance: 47.6
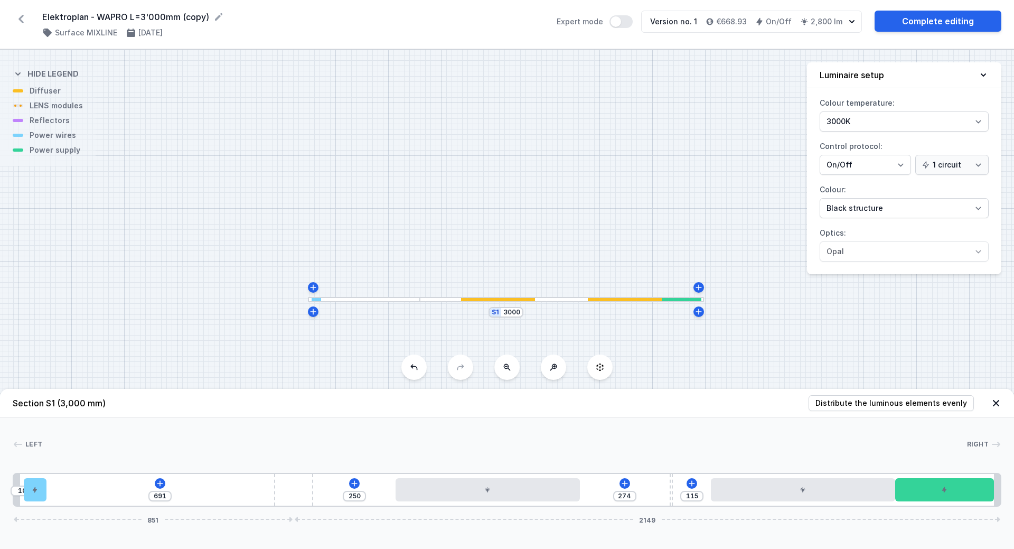
click at [353, 496] on div "10 691 250 274 115 851 2149" at bounding box center [507, 490] width 989 height 34
click at [146, 521] on span "851" at bounding box center [153, 519] width 20 height 6
click at [154, 522] on span "851" at bounding box center [153, 519] width 20 height 6
click at [919, 492] on div at bounding box center [944, 489] width 99 height 23
click at [945, 464] on button at bounding box center [944, 460] width 22 height 14
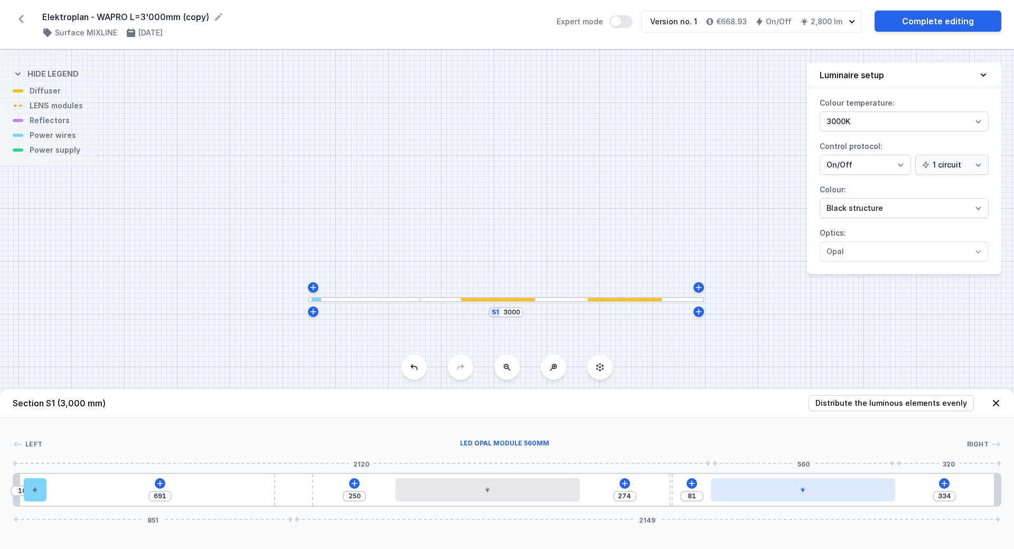
click at [850, 491] on div at bounding box center [803, 489] width 184 height 23
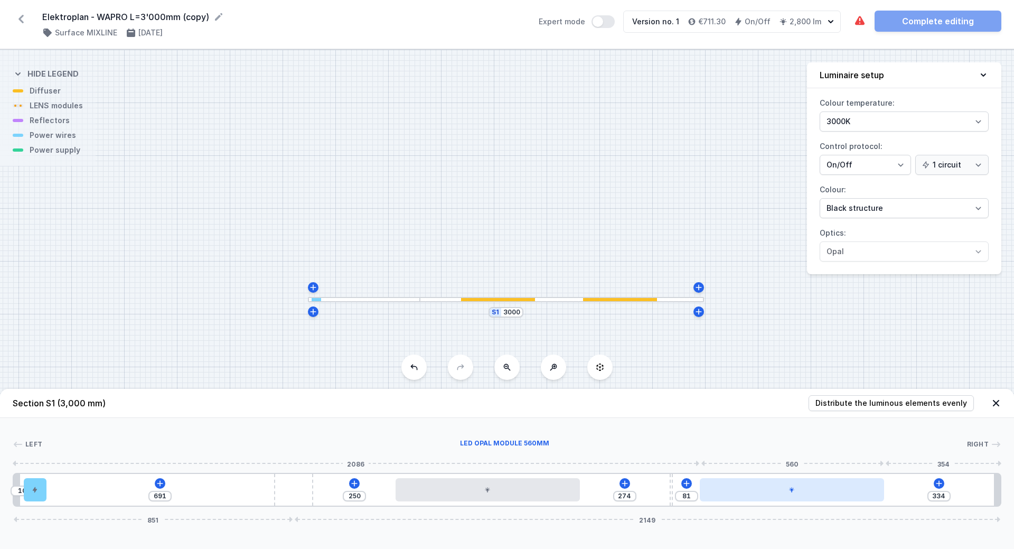
click at [818, 490] on div at bounding box center [792, 489] width 184 height 23
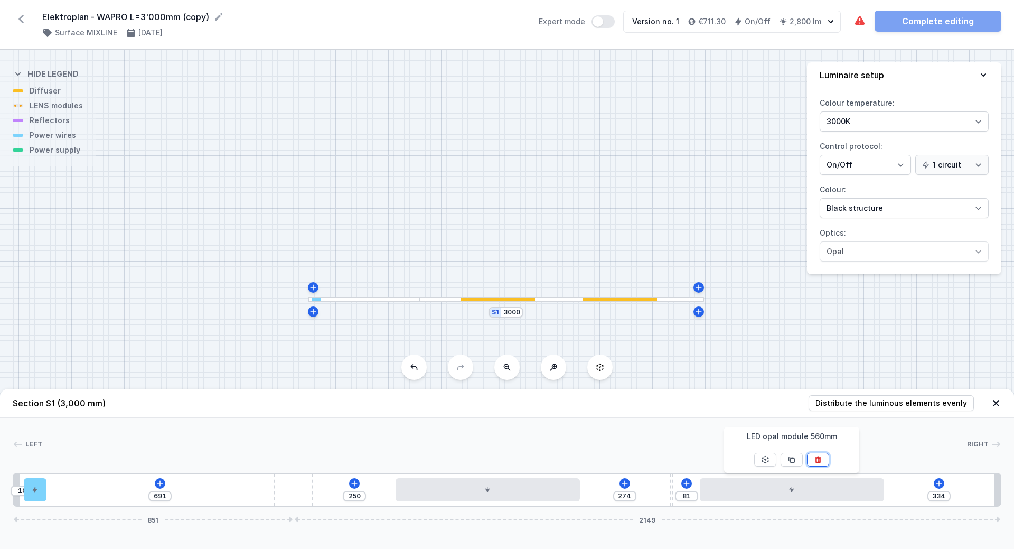
click at [827, 463] on button at bounding box center [818, 460] width 22 height 14
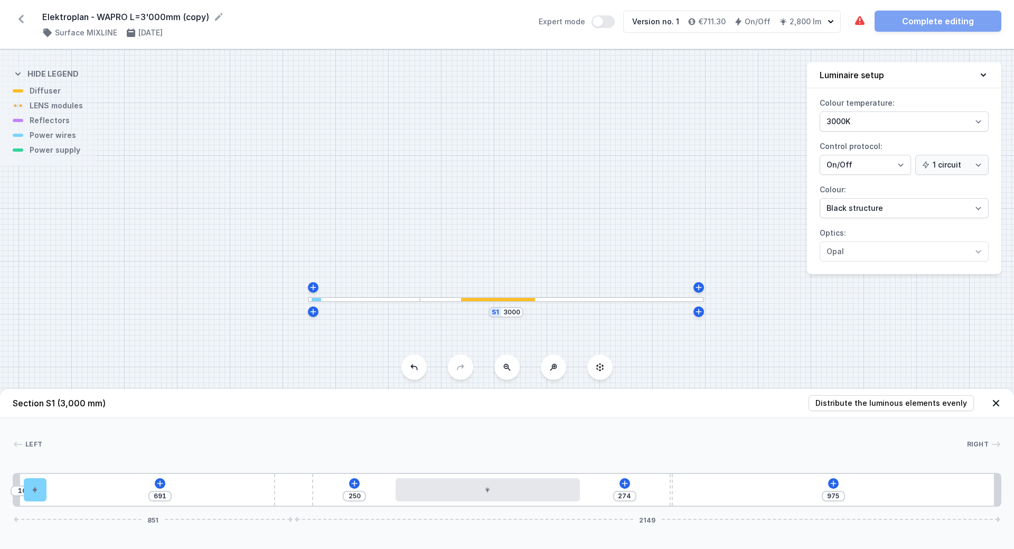
click at [522, 505] on div "10 691 250 274 975 851 2149" at bounding box center [507, 490] width 989 height 34
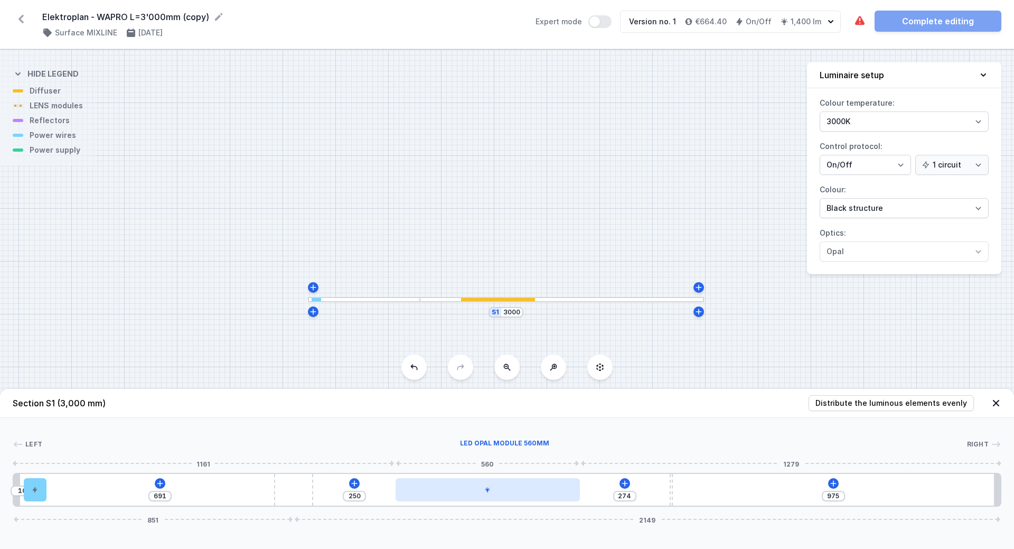
click at [521, 495] on div at bounding box center [488, 489] width 184 height 23
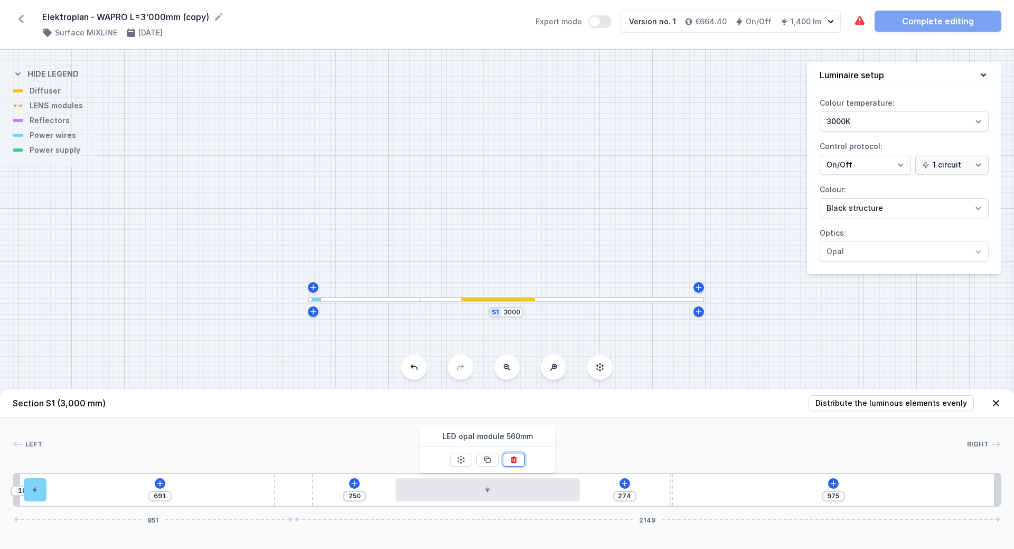
click at [512, 461] on icon at bounding box center [514, 459] width 6 height 7
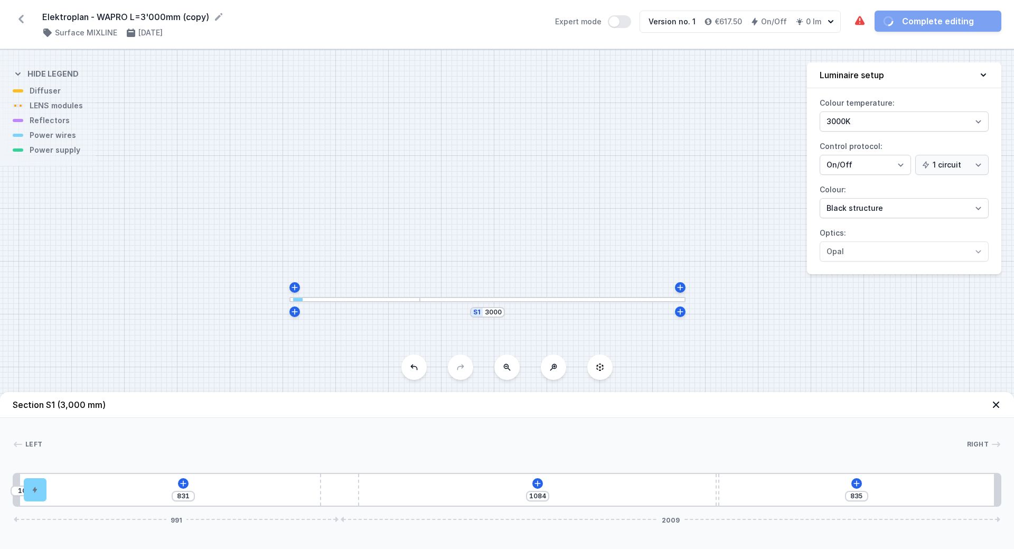
drag, startPoint x: 301, startPoint y: 493, endPoint x: 372, endPoint y: 495, distance: 70.8
click at [372, 495] on div "10 831 1084 835 991 2009" at bounding box center [507, 490] width 989 height 34
click at [849, 479] on div "10 831 1084 835 991 2009" at bounding box center [507, 490] width 989 height 34
click at [854, 482] on icon at bounding box center [856, 483] width 8 height 8
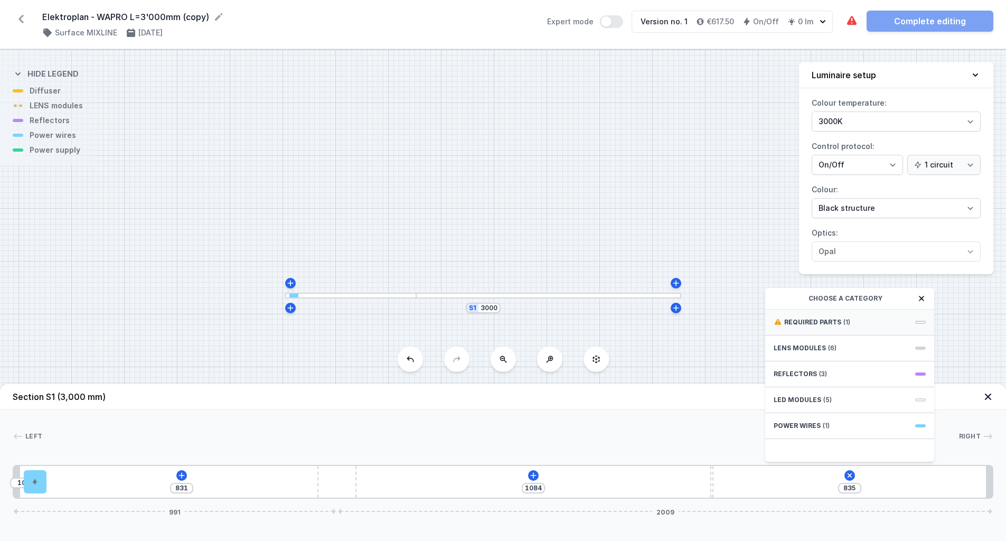
click at [816, 326] on span "Required parts" at bounding box center [812, 322] width 57 height 8
click at [821, 326] on span "ON/OFF Driver - up to 3,5W" at bounding box center [850, 321] width 152 height 11
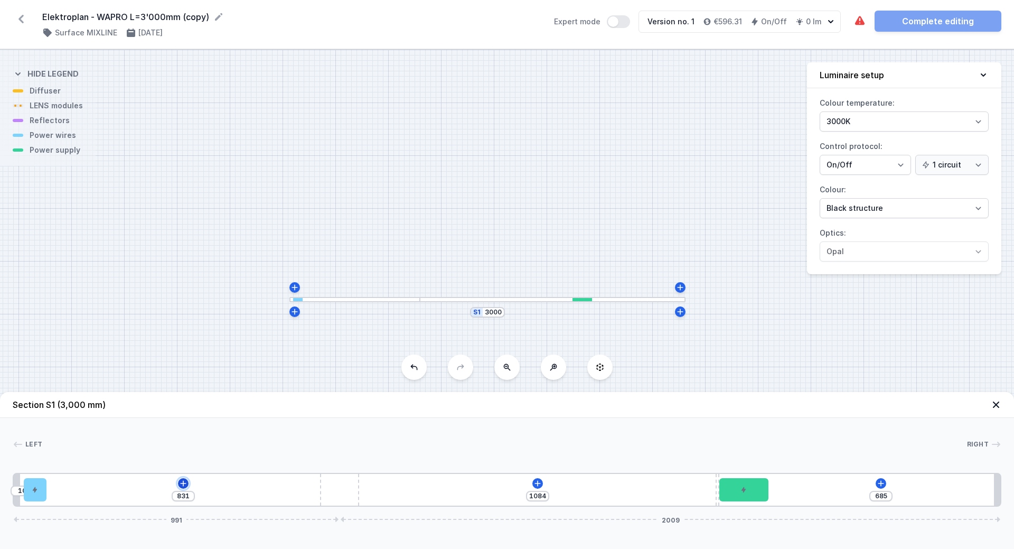
click at [181, 482] on icon at bounding box center [183, 483] width 8 height 8
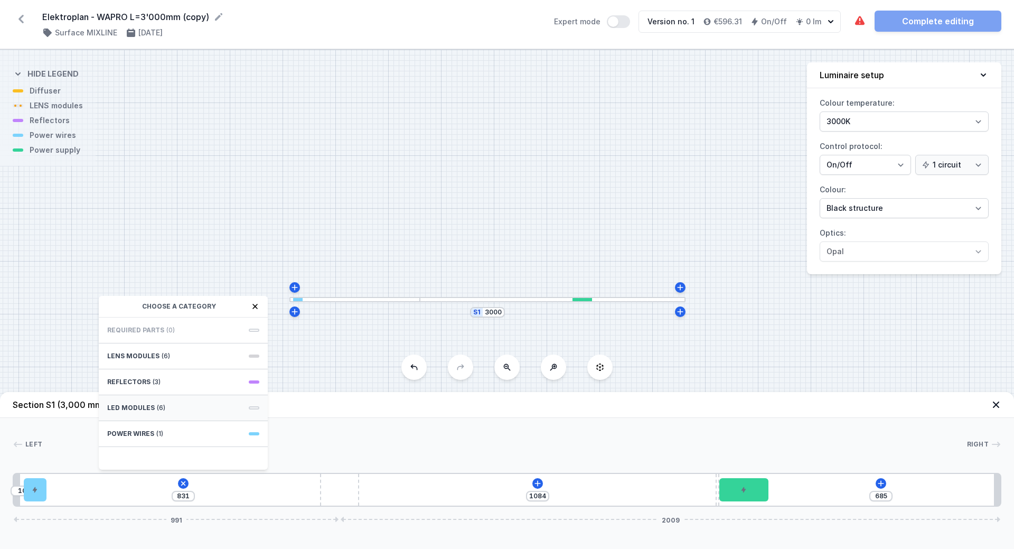
click at [146, 414] on div "LED modules (6)" at bounding box center [183, 408] width 169 height 26
click at [167, 354] on span "LED opal module 560mm" at bounding box center [183, 353] width 152 height 11
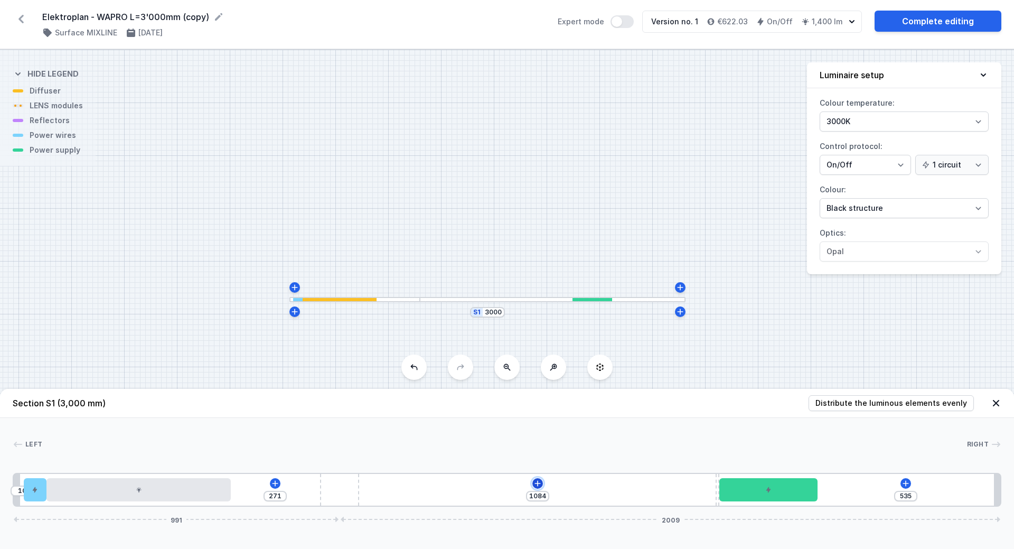
click at [538, 481] on icon at bounding box center [538, 483] width 6 height 6
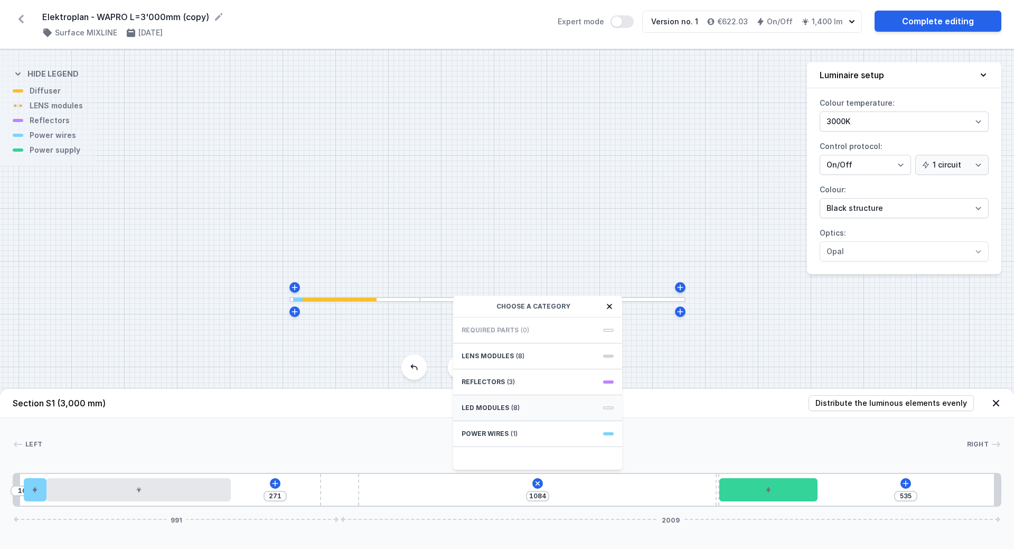
click at [483, 407] on span "LED modules" at bounding box center [486, 408] width 48 height 8
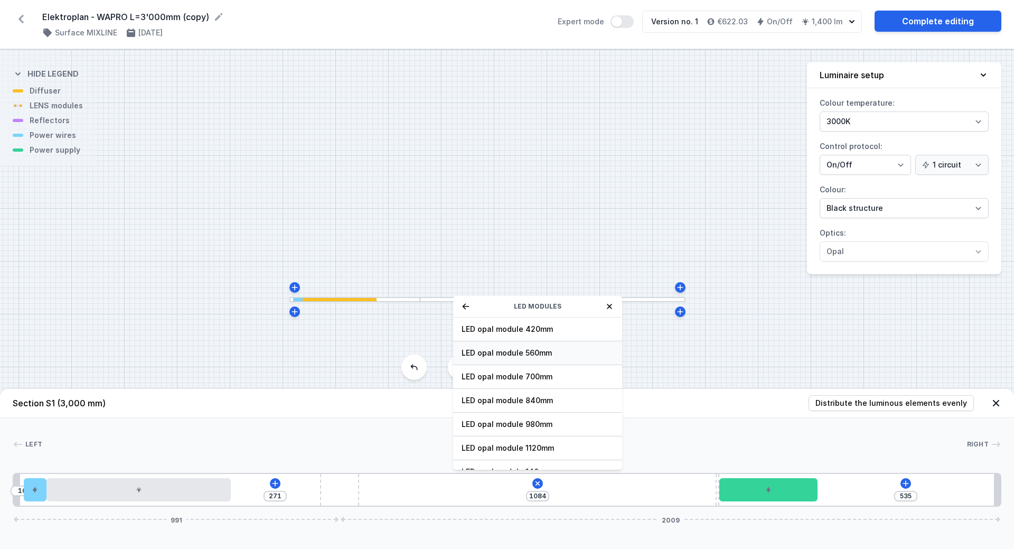
click at [525, 348] on span "LED opal module 560mm" at bounding box center [538, 353] width 152 height 11
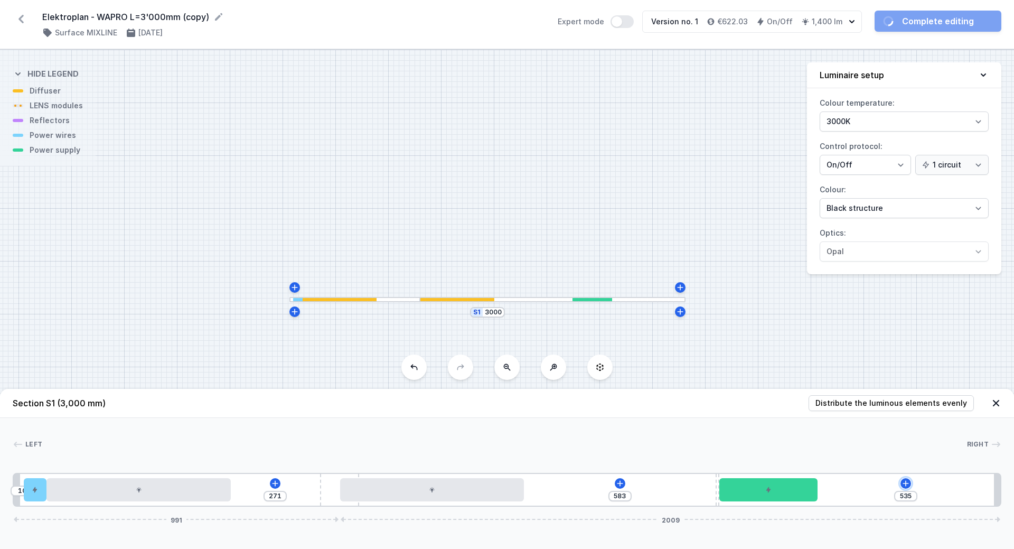
click at [904, 488] on button at bounding box center [906, 483] width 11 height 11
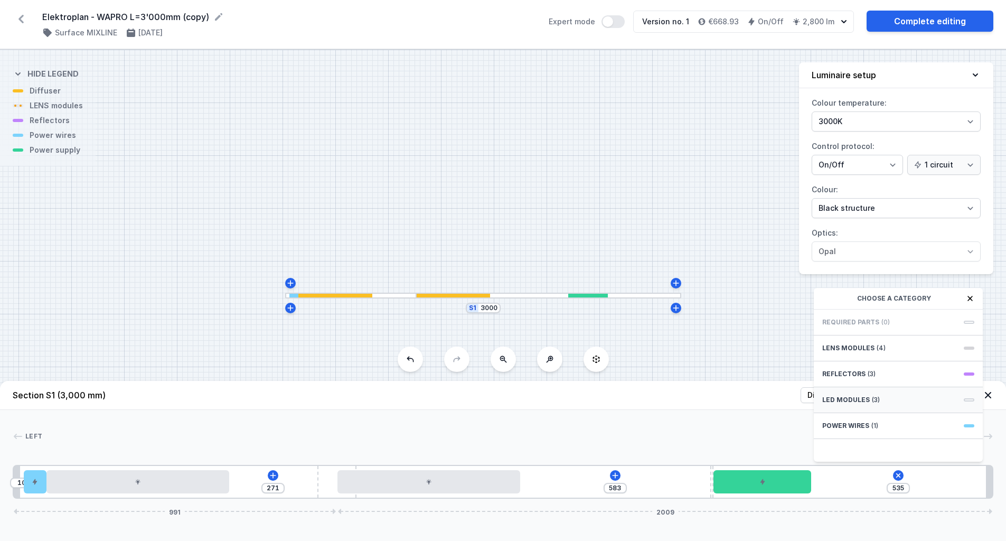
click at [843, 413] on div "LED modules (3)" at bounding box center [898, 400] width 169 height 26
click at [973, 303] on icon at bounding box center [970, 298] width 8 height 8
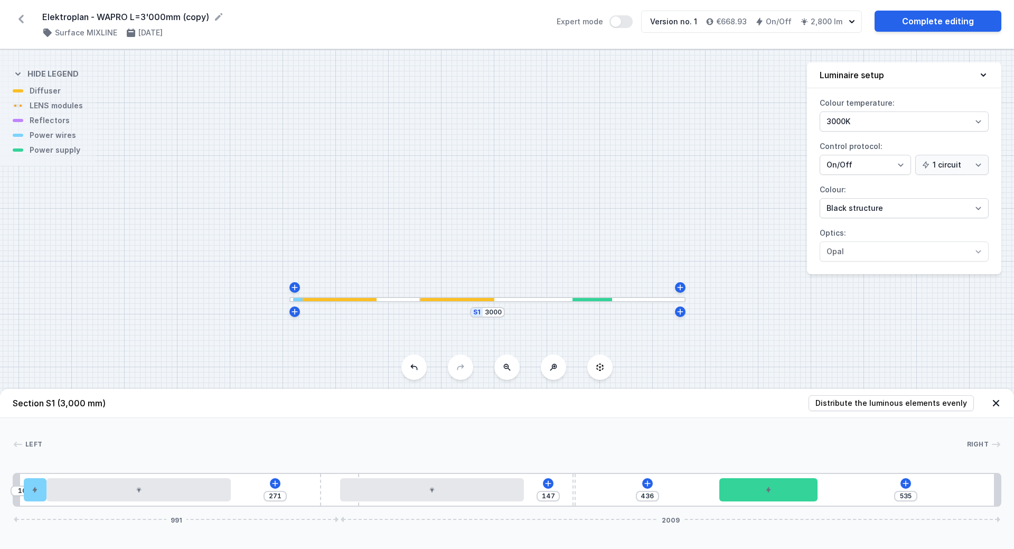
drag, startPoint x: 718, startPoint y: 488, endPoint x: 583, endPoint y: 494, distance: 134.8
click at [583, 494] on div "10 271 147 436 535 991 2009" at bounding box center [507, 490] width 989 height 34
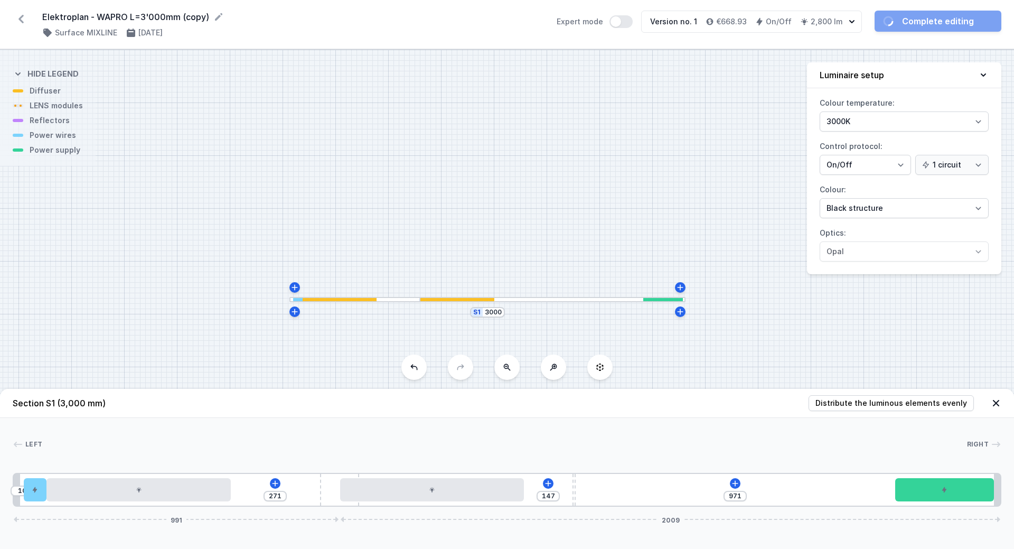
drag, startPoint x: 777, startPoint y: 496, endPoint x: 962, endPoint y: 507, distance: 184.6
click at [962, 507] on div "Section S1 (3,000 mm) Distribute the luminous elements evenly Left Right 1 2 3 …" at bounding box center [507, 469] width 1014 height 160
click at [735, 483] on icon at bounding box center [736, 483] width 6 height 6
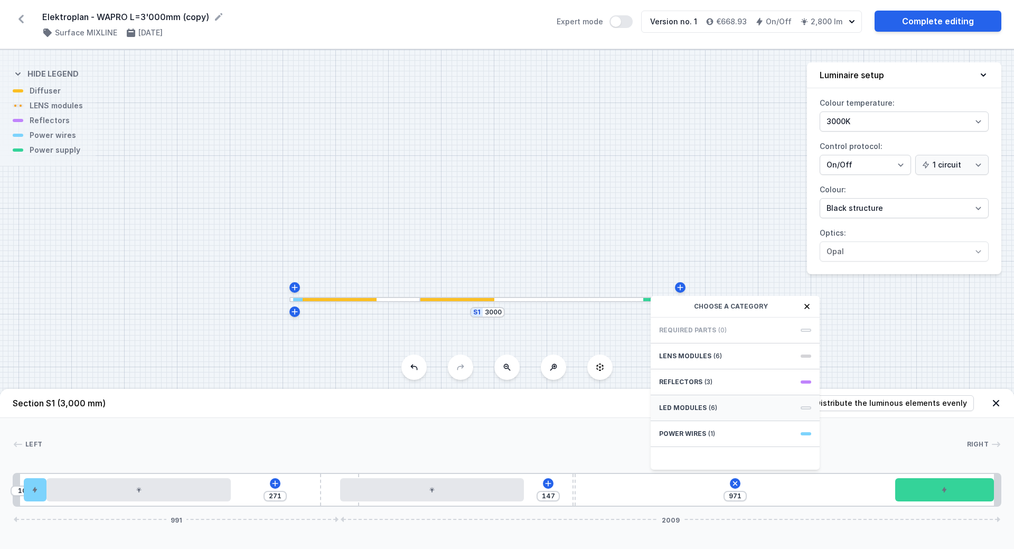
click at [685, 404] on span "LED modules" at bounding box center [683, 408] width 48 height 8
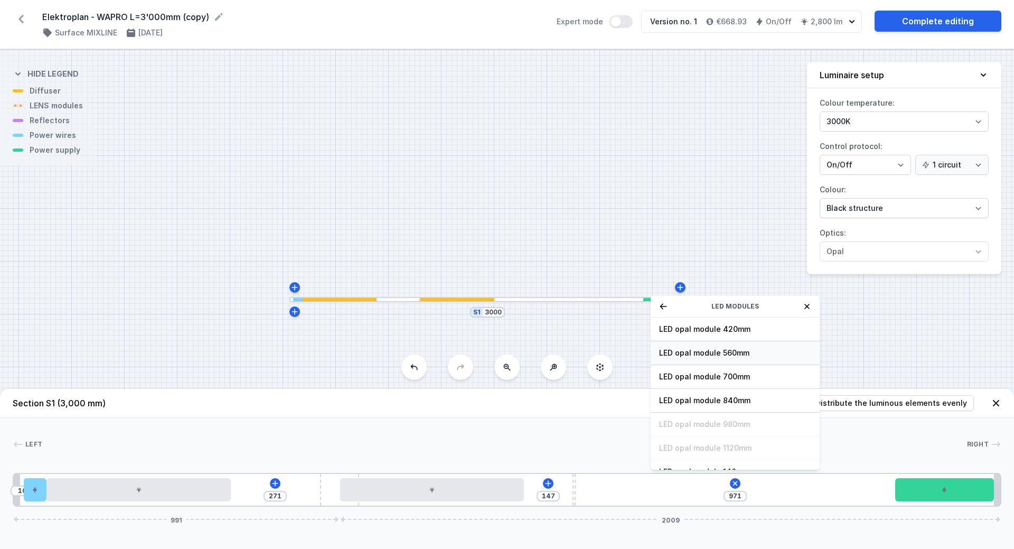
click at [685, 352] on span "LED opal module 560mm" at bounding box center [735, 353] width 152 height 11
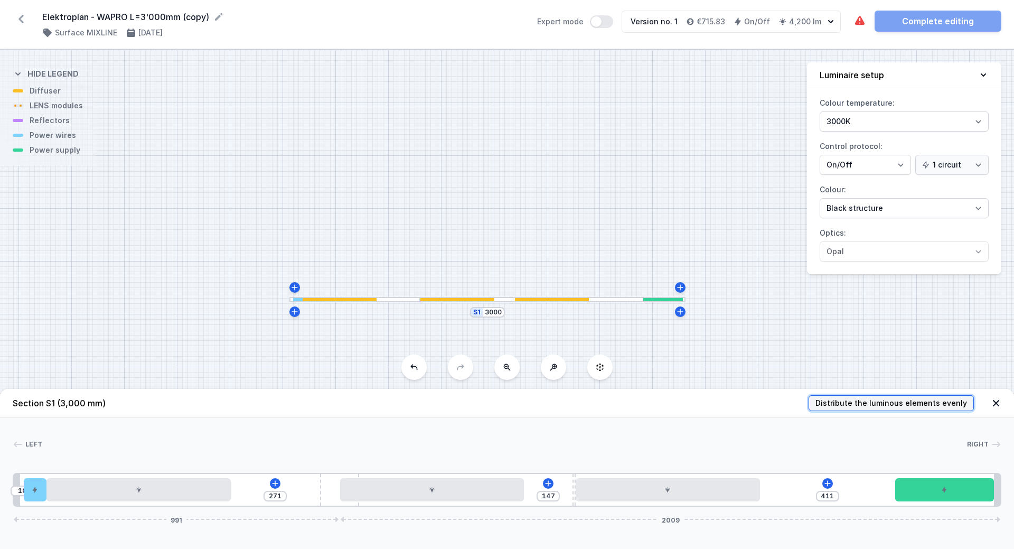
click at [879, 402] on span "Distribute the luminous elements evenly" at bounding box center [892, 403] width 152 height 11
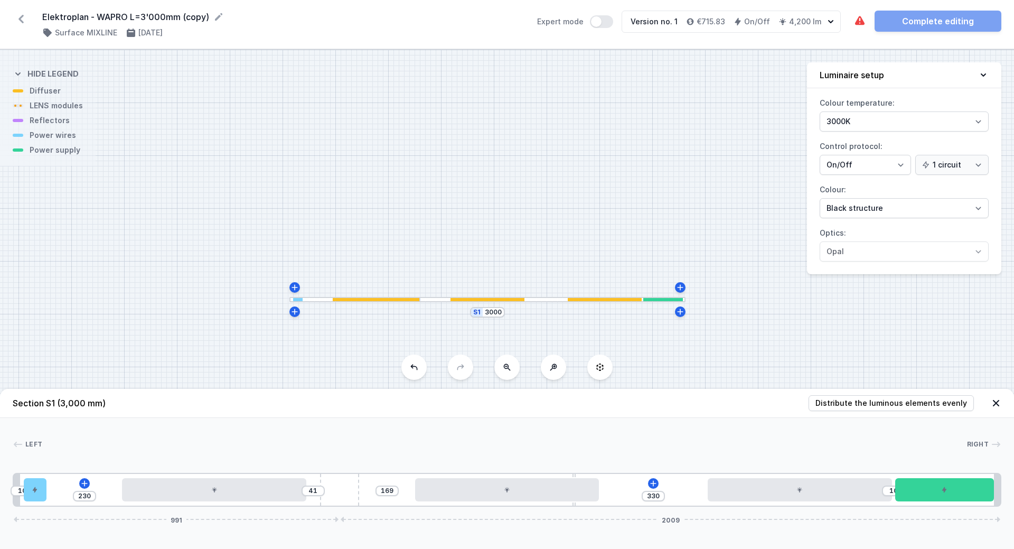
click at [21, 17] on icon at bounding box center [20, 19] width 5 height 8
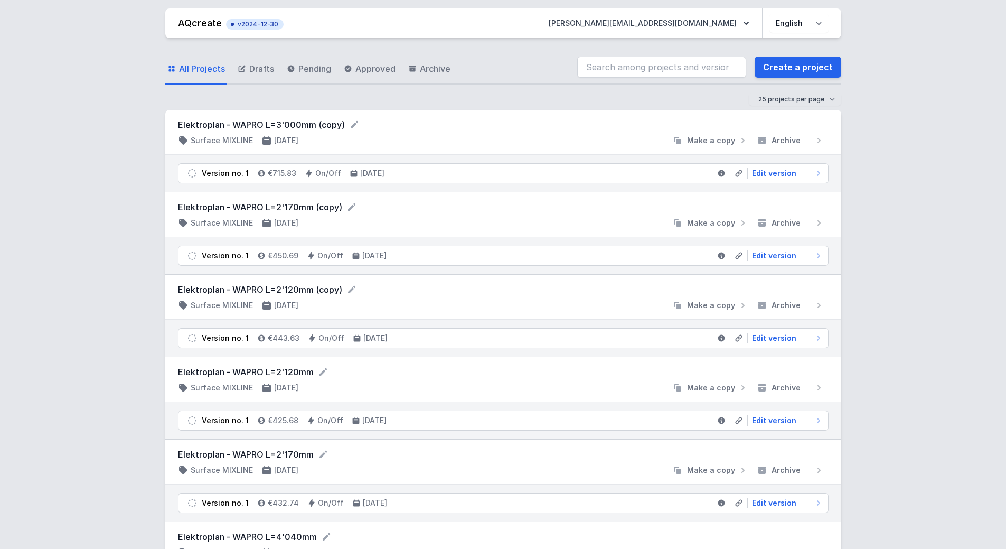
scroll to position [70, 0]
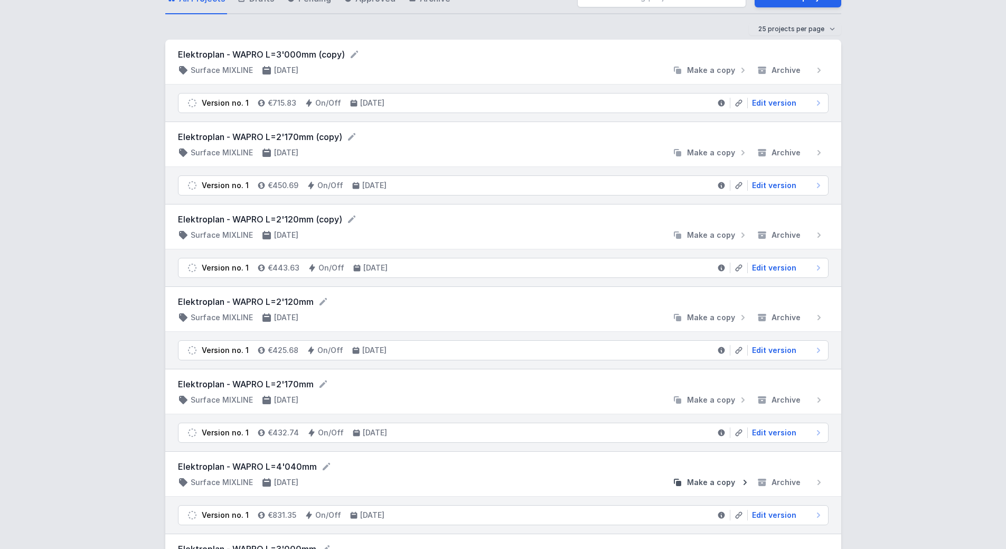
click at [718, 487] on span "Make a copy" at bounding box center [711, 482] width 48 height 11
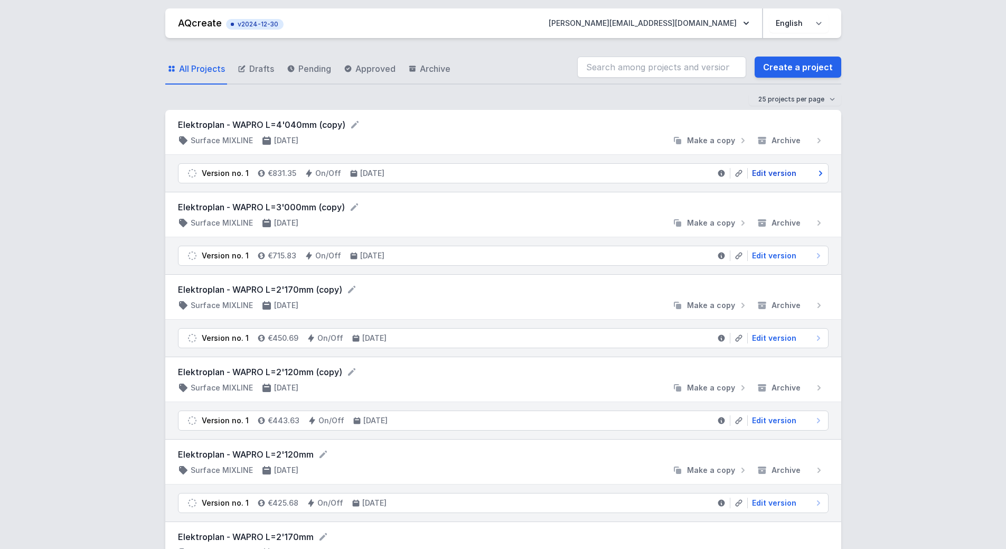
click at [777, 173] on span "Edit version" at bounding box center [774, 173] width 44 height 11
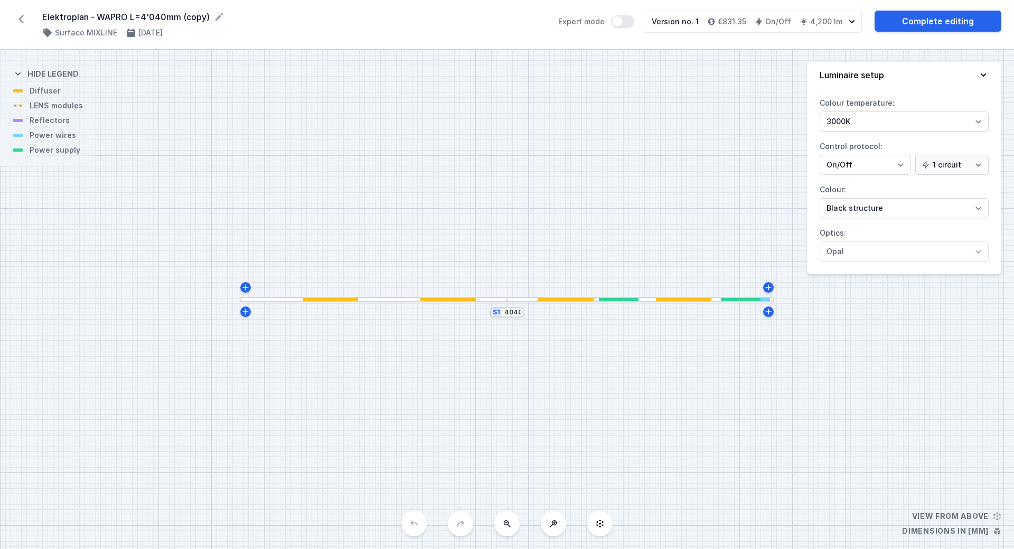
click at [466, 302] on div "S1 4040" at bounding box center [507, 299] width 1014 height 499
click at [458, 300] on div at bounding box center [447, 300] width 55 height 4
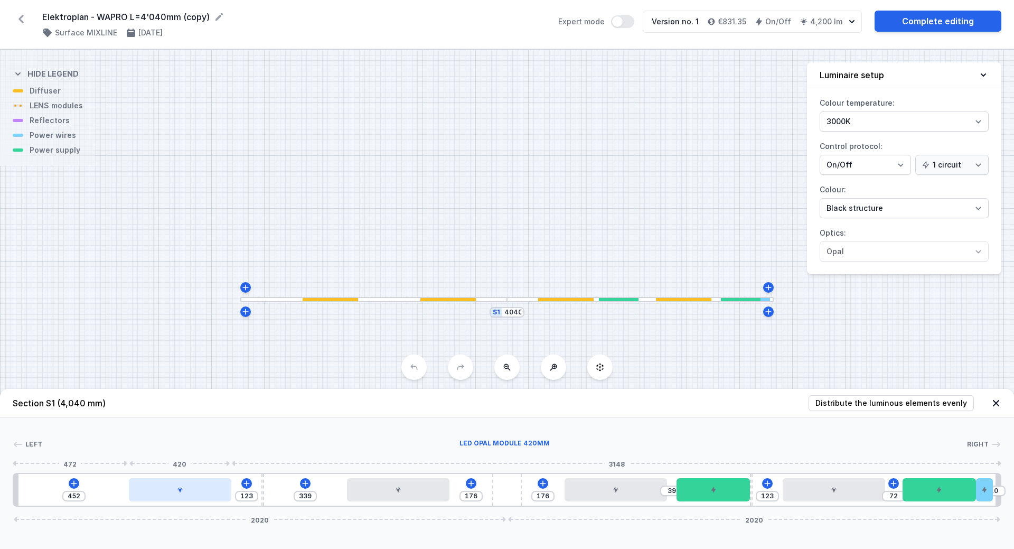
click at [184, 496] on div at bounding box center [180, 489] width 102 height 23
click at [209, 461] on icon at bounding box center [207, 459] width 6 height 7
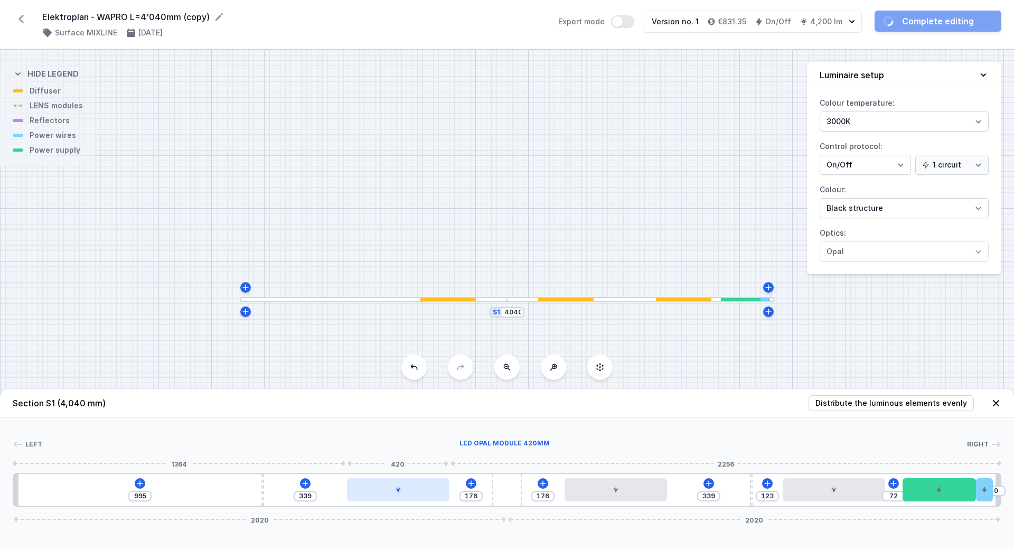
click at [391, 490] on div at bounding box center [398, 489] width 102 height 23
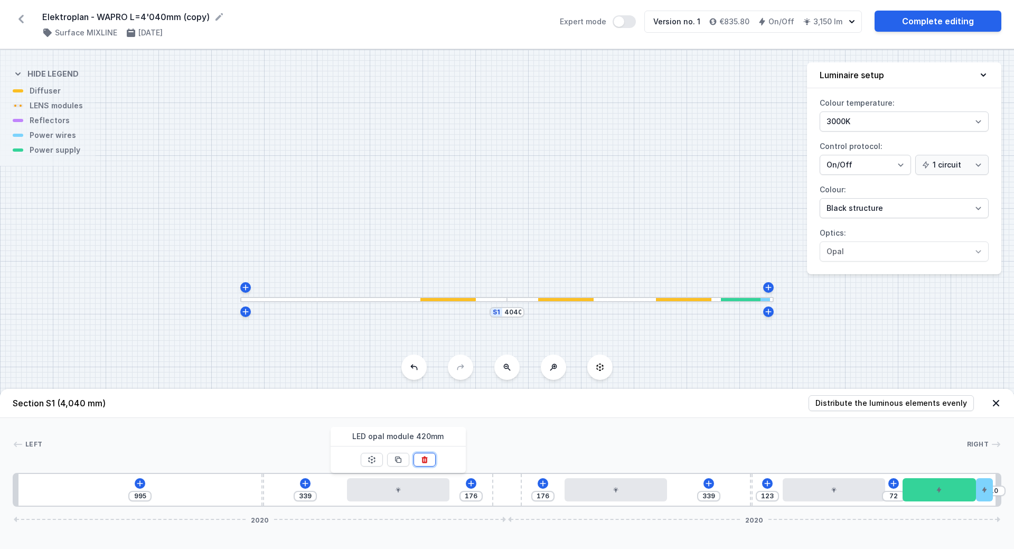
click at [424, 459] on icon at bounding box center [424, 459] width 6 height 7
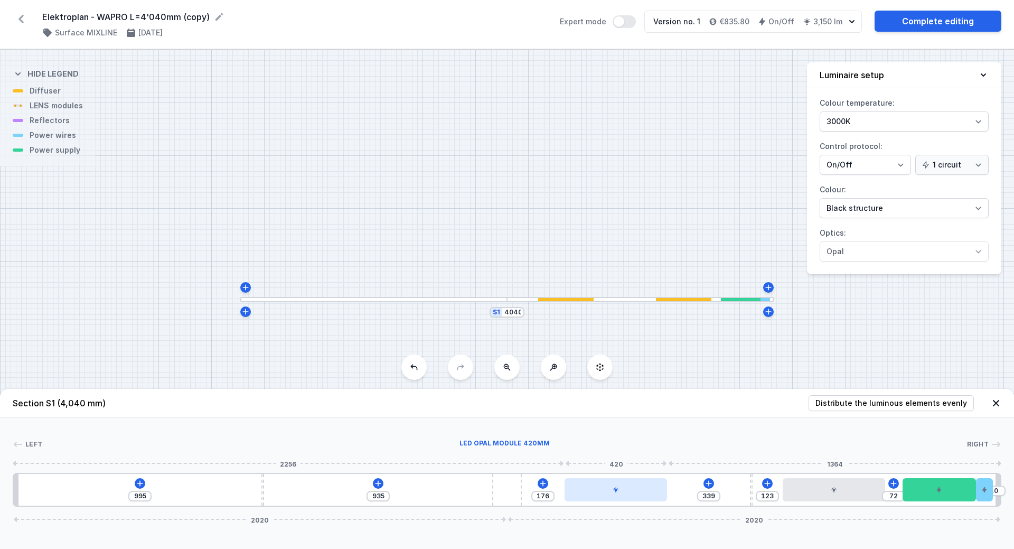
click at [607, 501] on div at bounding box center [616, 489] width 102 height 23
click at [649, 460] on button at bounding box center [642, 460] width 22 height 14
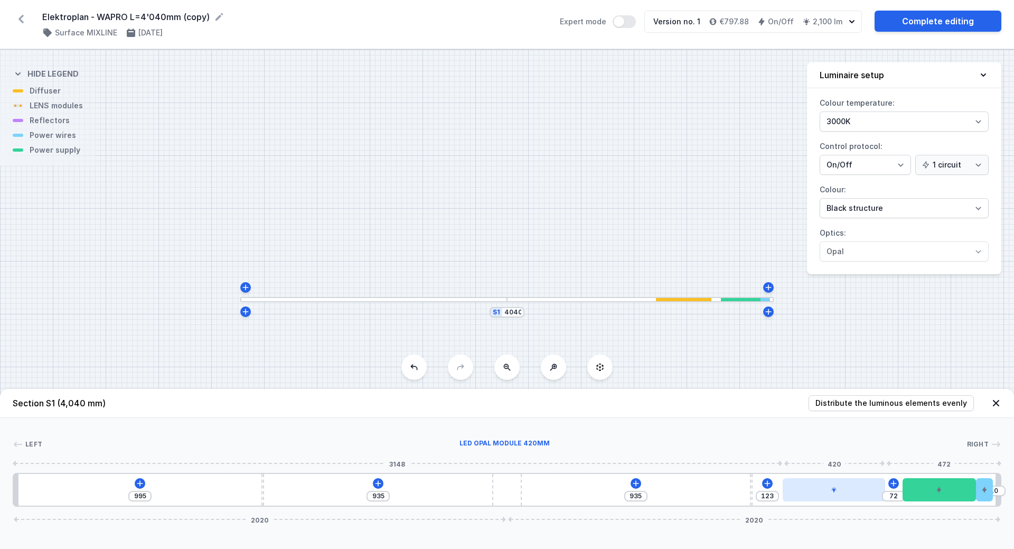
click at [841, 499] on div at bounding box center [834, 489] width 102 height 23
click at [832, 489] on div at bounding box center [824, 489] width 102 height 23
click at [850, 461] on icon at bounding box center [851, 459] width 8 height 8
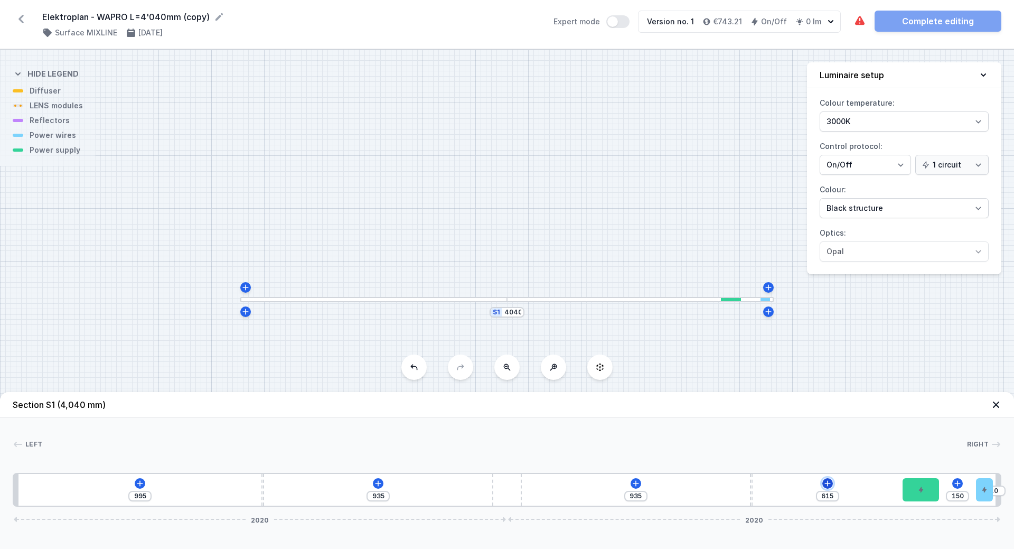
click at [826, 482] on icon at bounding box center [827, 483] width 8 height 8
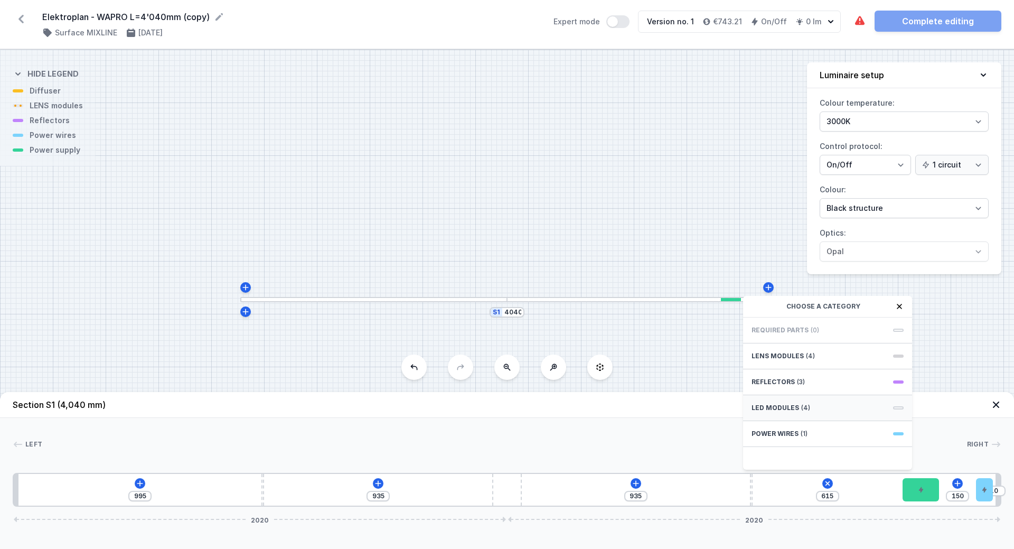
click at [798, 406] on div "LED modules (4)" at bounding box center [827, 408] width 169 height 26
click at [800, 351] on span "LED opal module 560mm" at bounding box center [828, 353] width 152 height 11
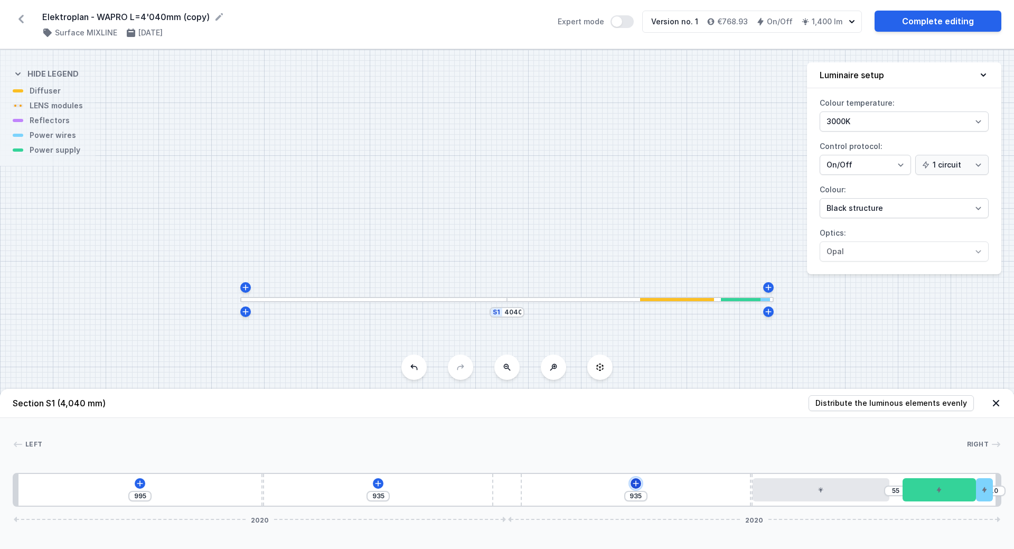
click at [635, 484] on icon at bounding box center [636, 483] width 8 height 8
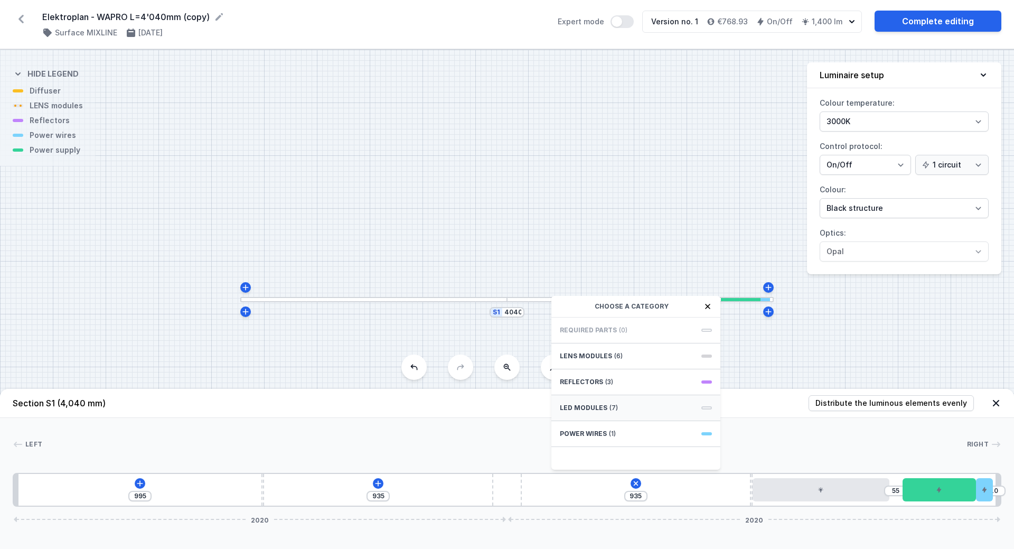
click at [612, 405] on span "(7)" at bounding box center [614, 408] width 8 height 8
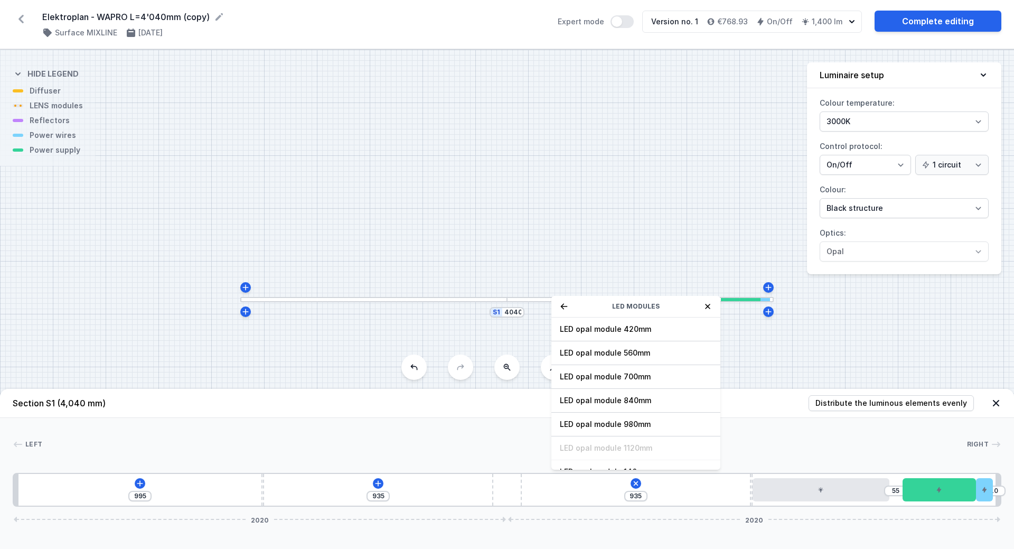
click at [610, 353] on span "LED opal module 560mm" at bounding box center [636, 353] width 152 height 11
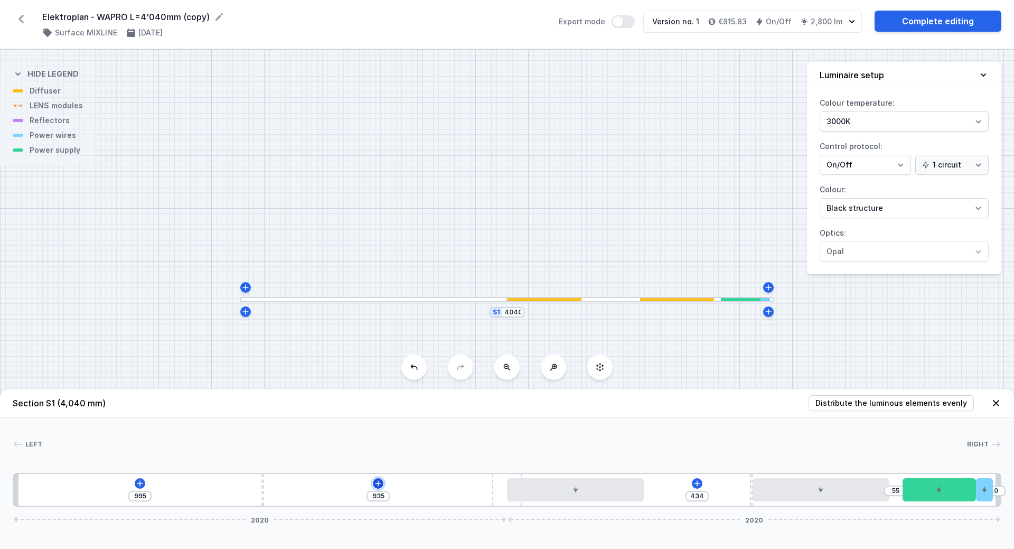
click at [379, 480] on icon at bounding box center [378, 483] width 8 height 8
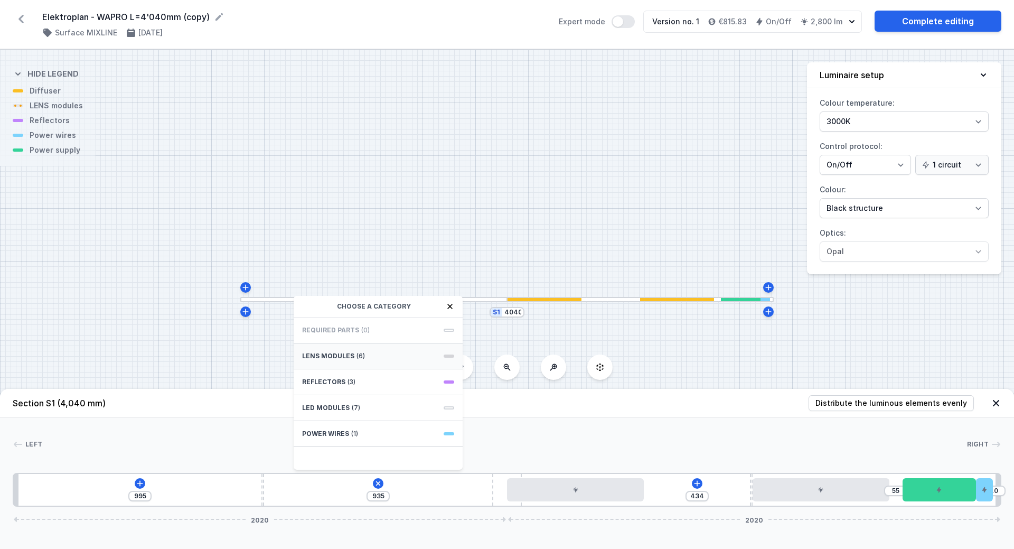
click at [349, 358] on span "LENS modules" at bounding box center [328, 356] width 52 height 8
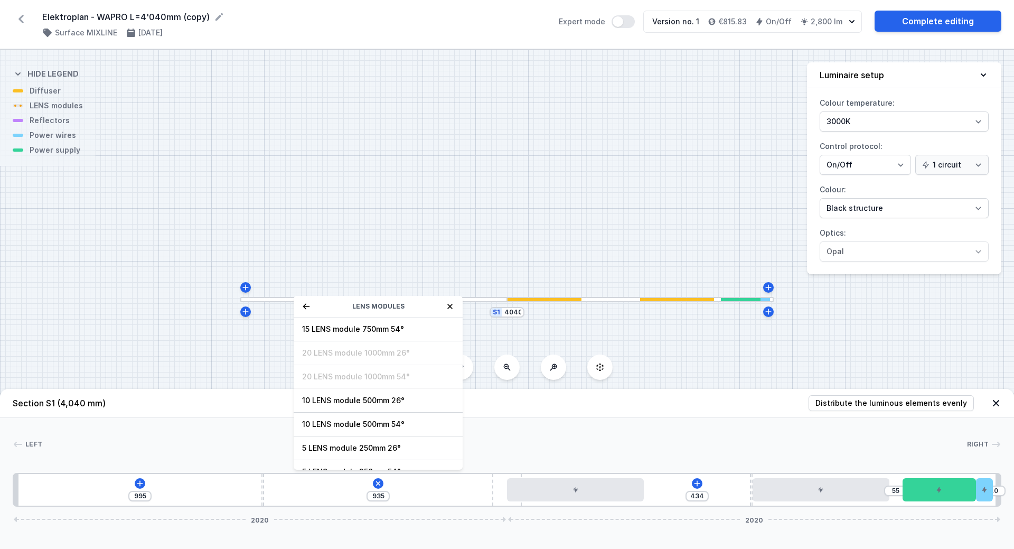
click at [307, 306] on icon at bounding box center [306, 306] width 8 height 8
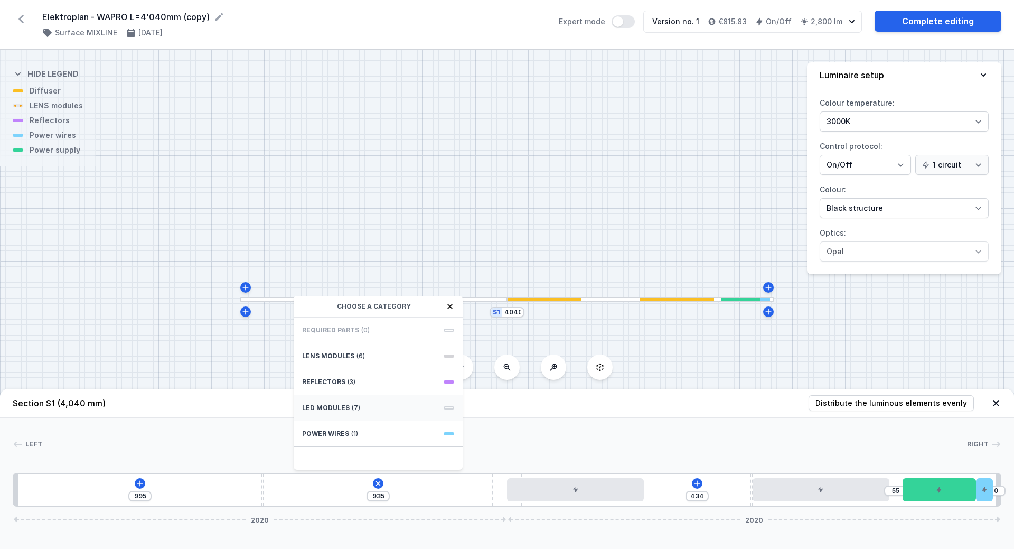
click at [334, 405] on span "LED modules" at bounding box center [326, 408] width 48 height 8
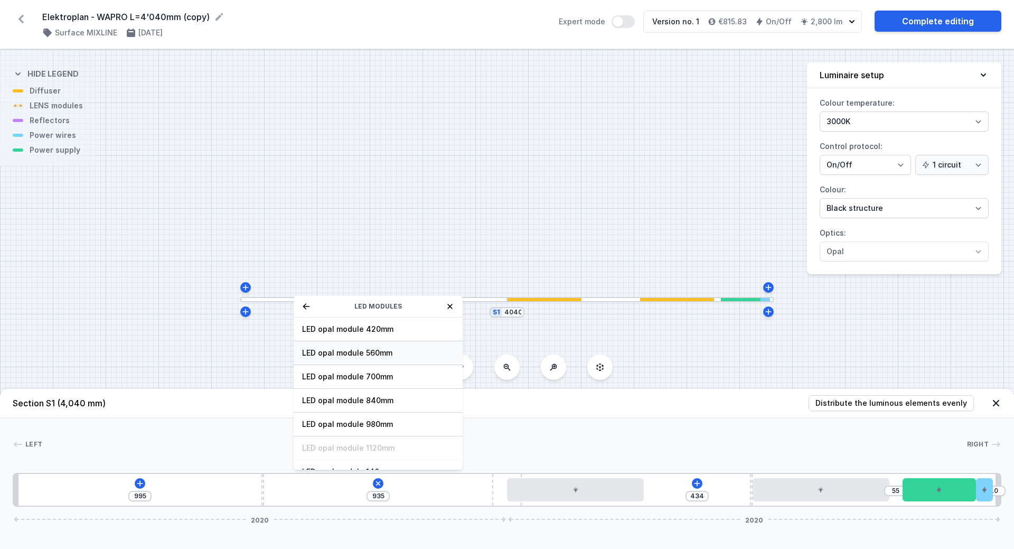
click at [358, 350] on span "LED opal module 560mm" at bounding box center [378, 353] width 152 height 11
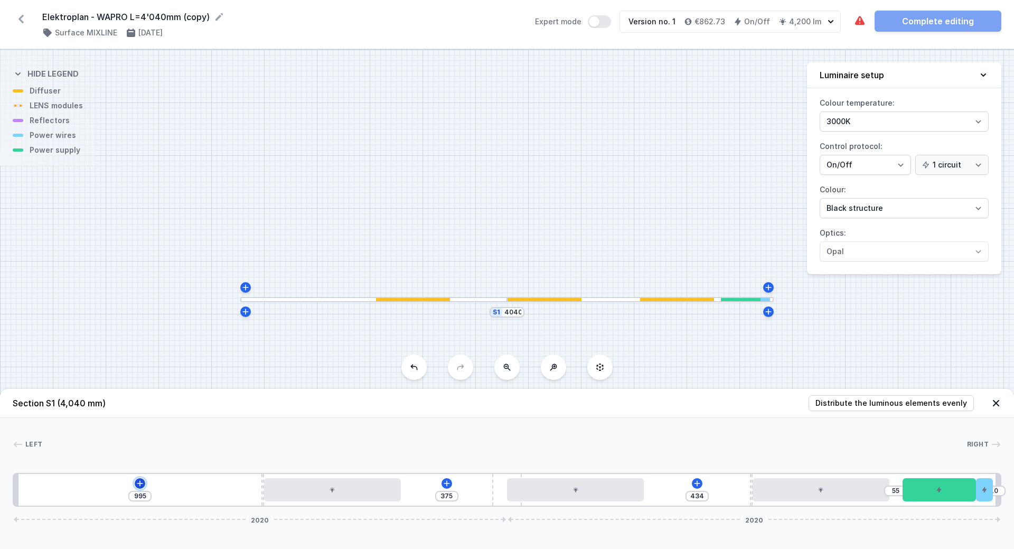
click at [136, 481] on icon at bounding box center [140, 483] width 8 height 8
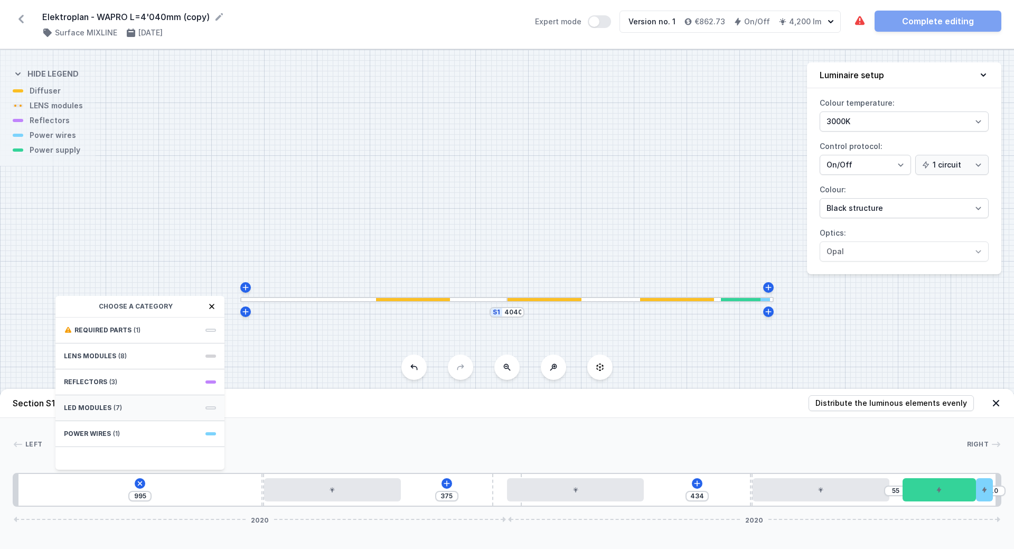
click at [85, 406] on span "LED modules" at bounding box center [88, 408] width 48 height 8
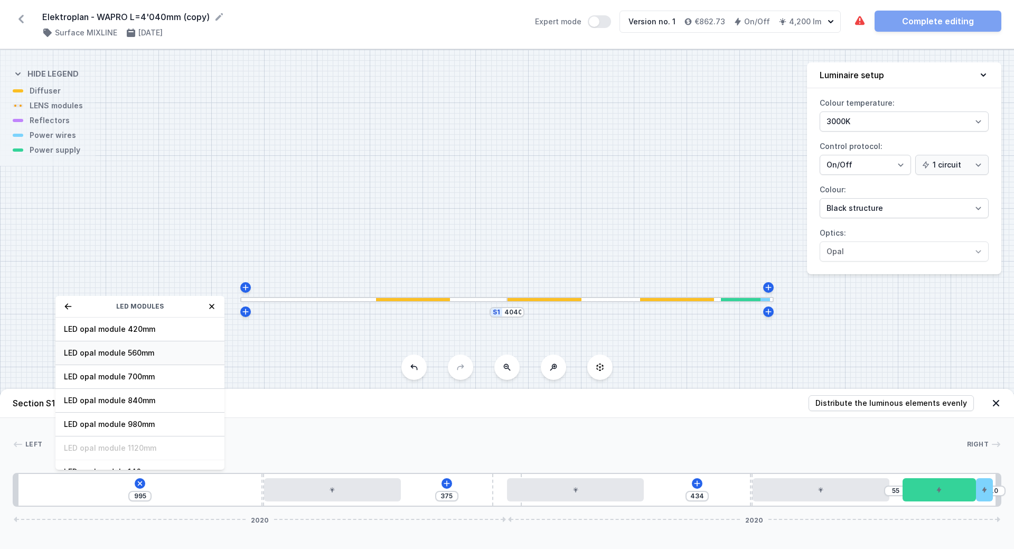
click at [99, 352] on span "LED opal module 560mm" at bounding box center [140, 353] width 152 height 11
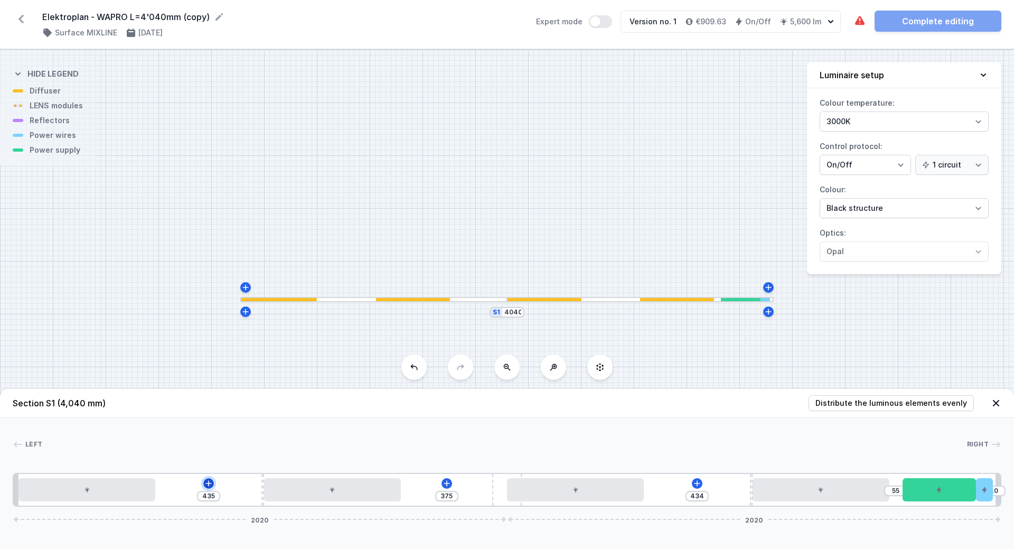
click at [208, 480] on icon at bounding box center [208, 483] width 8 height 8
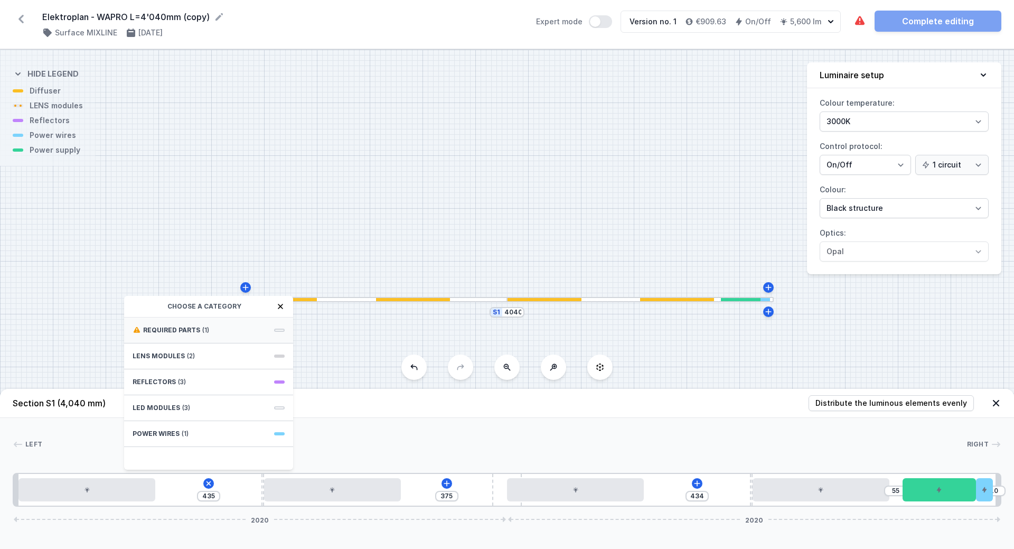
click at [170, 324] on div "Required parts (1)" at bounding box center [208, 330] width 169 height 26
click at [185, 330] on span "ON/OFF Driver - up to 40W" at bounding box center [209, 329] width 152 height 11
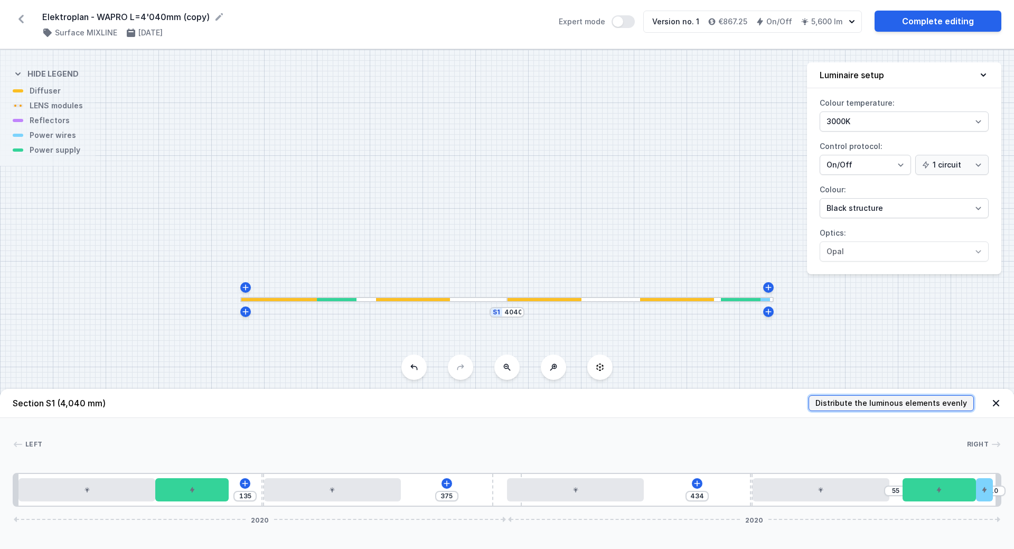
click at [861, 401] on span "Distribute the luminous elements evenly" at bounding box center [892, 403] width 152 height 11
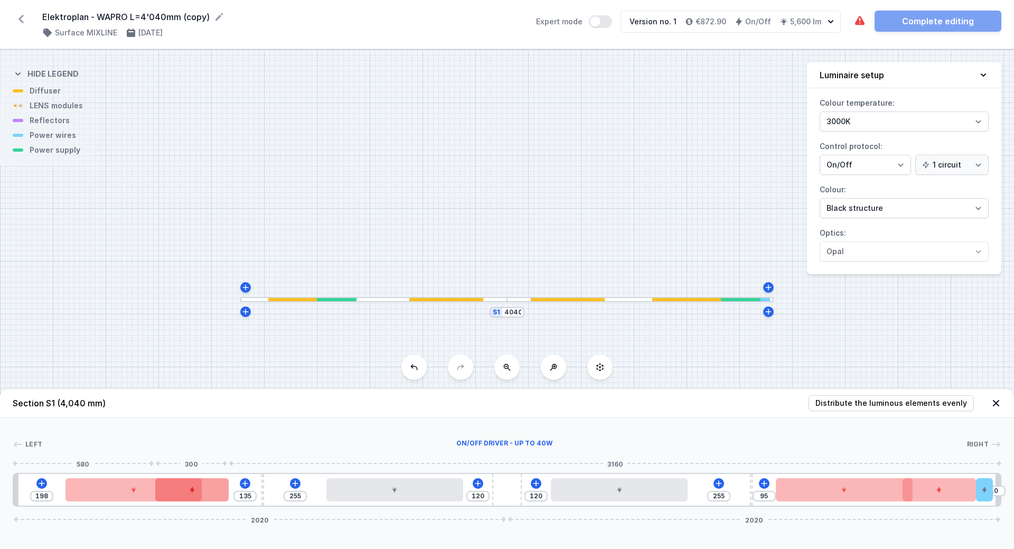
drag, startPoint x: 234, startPoint y: 494, endPoint x: 195, endPoint y: 501, distance: 39.6
click at [195, 501] on div "198 135 255 120 120 255 95 10 2020 2020" at bounding box center [507, 490] width 989 height 34
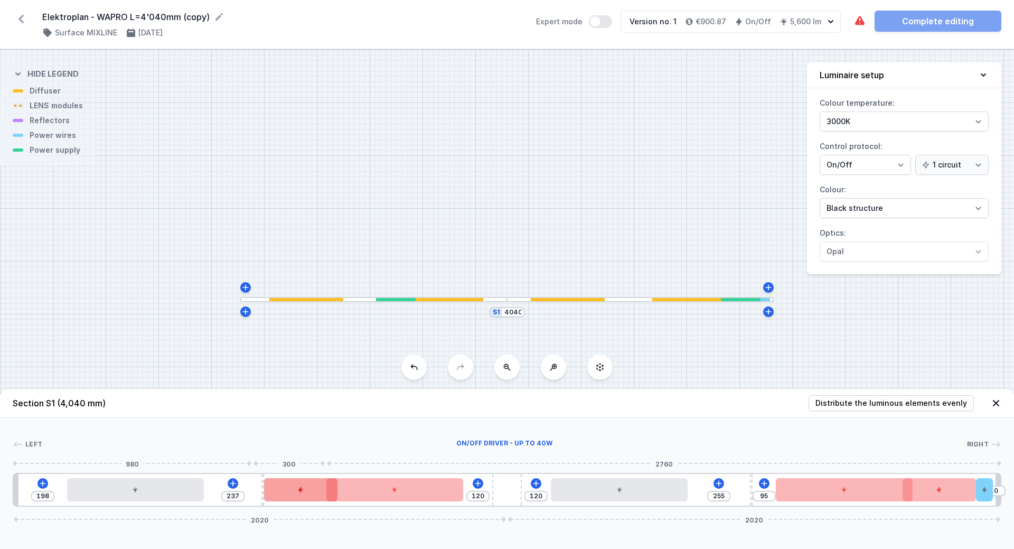
drag, startPoint x: 225, startPoint y: 488, endPoint x: 324, endPoint y: 486, distance: 99.3
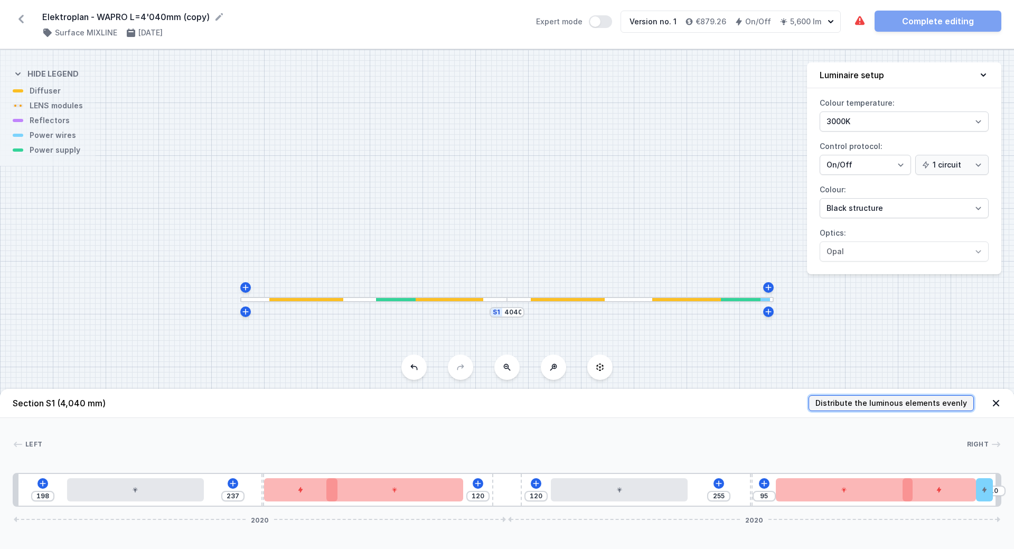
click at [873, 398] on span "Distribute the luminous elements evenly" at bounding box center [892, 403] width 152 height 11
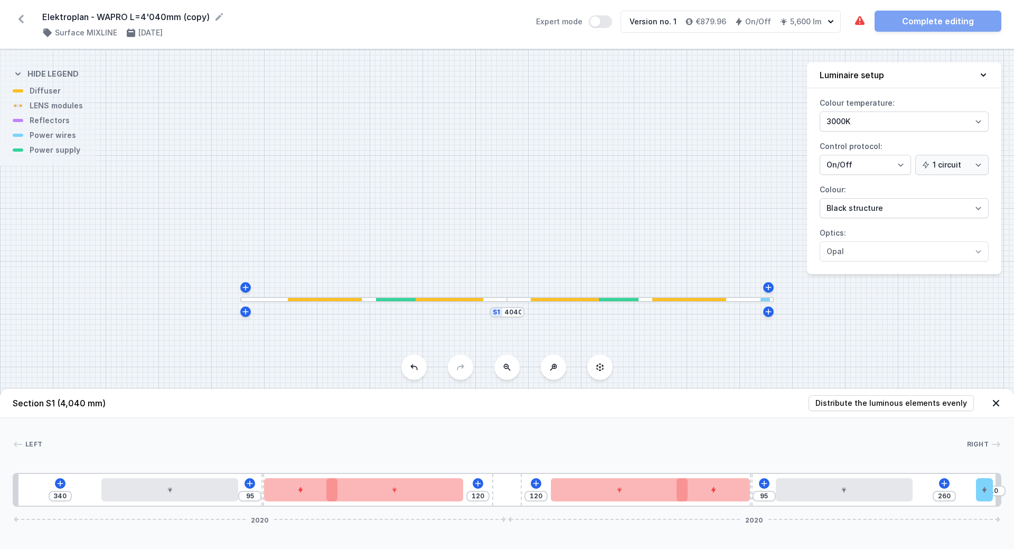
drag, startPoint x: 941, startPoint y: 495, endPoint x: 716, endPoint y: 511, distance: 225.6
drag, startPoint x: 752, startPoint y: 475, endPoint x: 777, endPoint y: 476, distance: 25.9
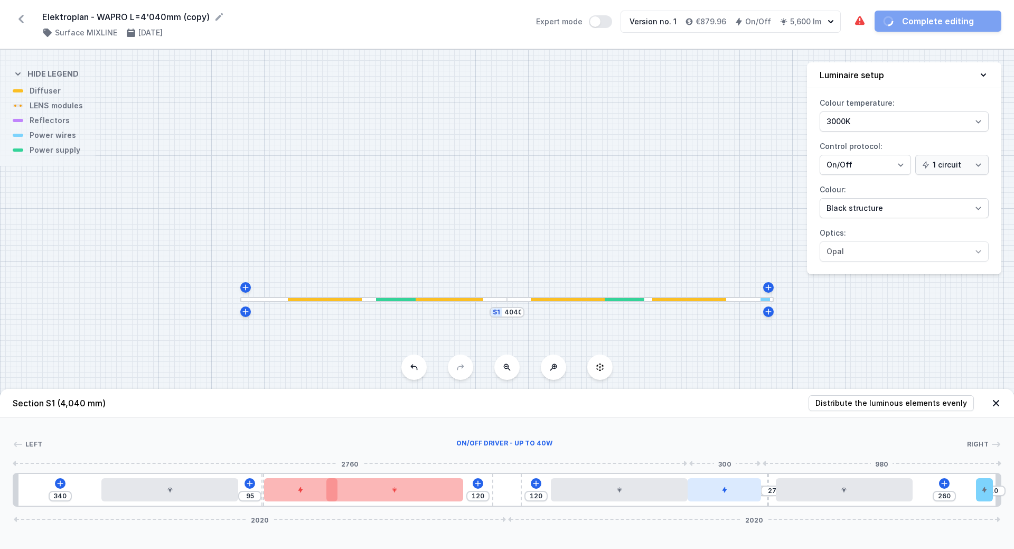
drag, startPoint x: 720, startPoint y: 494, endPoint x: 736, endPoint y: 493, distance: 15.4
click at [736, 493] on div at bounding box center [724, 489] width 73 height 23
drag, startPoint x: 261, startPoint y: 484, endPoint x: 249, endPoint y: 486, distance: 12.9
click at [14, 490] on div "34" at bounding box center [14, 490] width 0 height 0
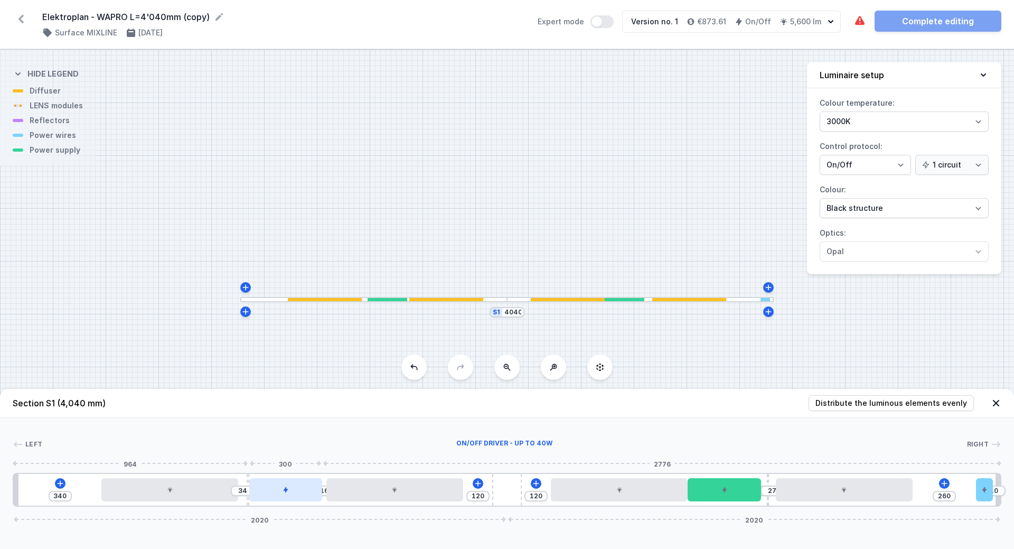
click at [291, 489] on div at bounding box center [285, 489] width 73 height 23
drag, startPoint x: 299, startPoint y: 496, endPoint x: 316, endPoint y: 496, distance: 16.4
click at [316, 496] on div at bounding box center [289, 489] width 73 height 23
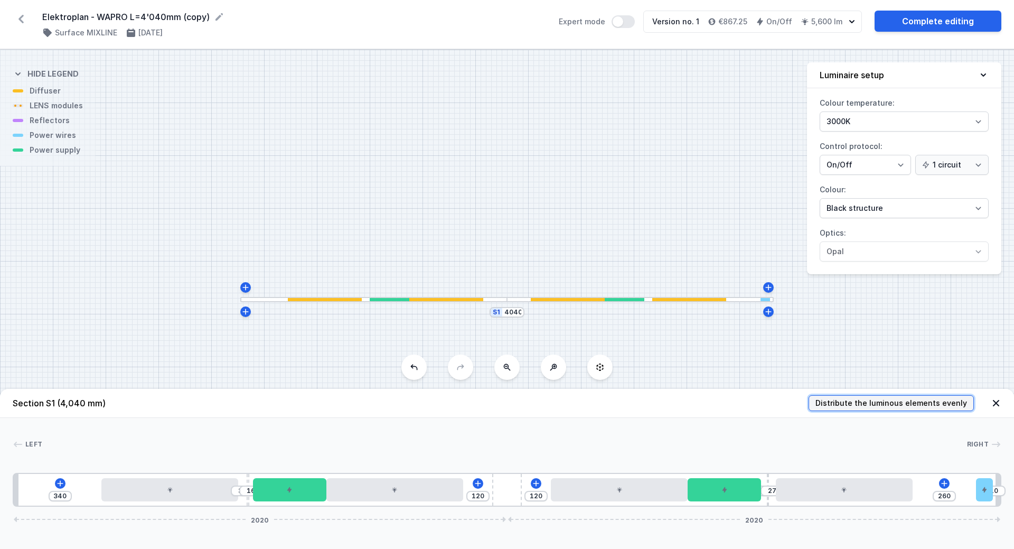
click at [843, 403] on span "Distribute the luminous elements evenly" at bounding box center [892, 403] width 152 height 11
click at [22, 20] on icon at bounding box center [21, 19] width 17 height 17
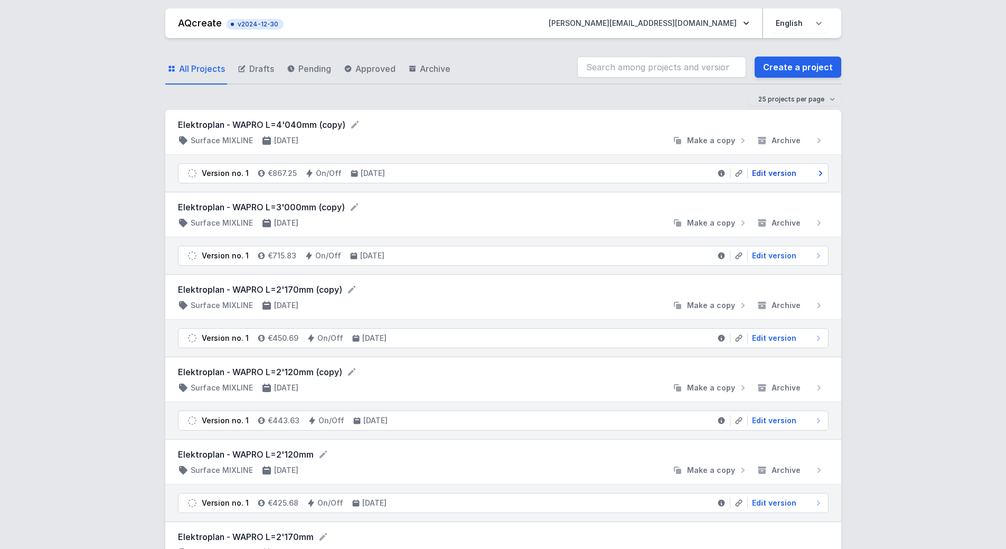
click at [779, 174] on span "Edit version" at bounding box center [774, 173] width 44 height 11
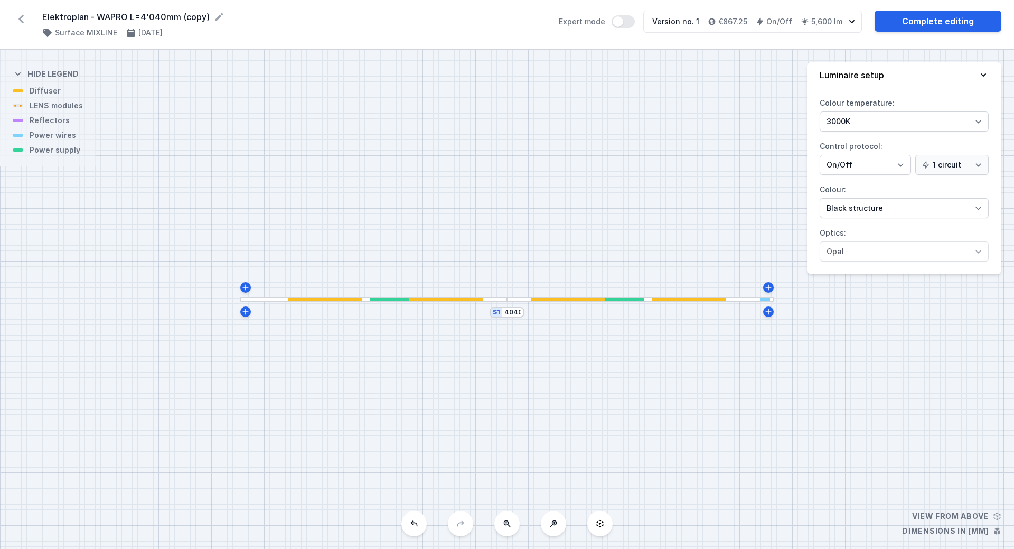
click at [987, 77] on icon at bounding box center [983, 75] width 11 height 11
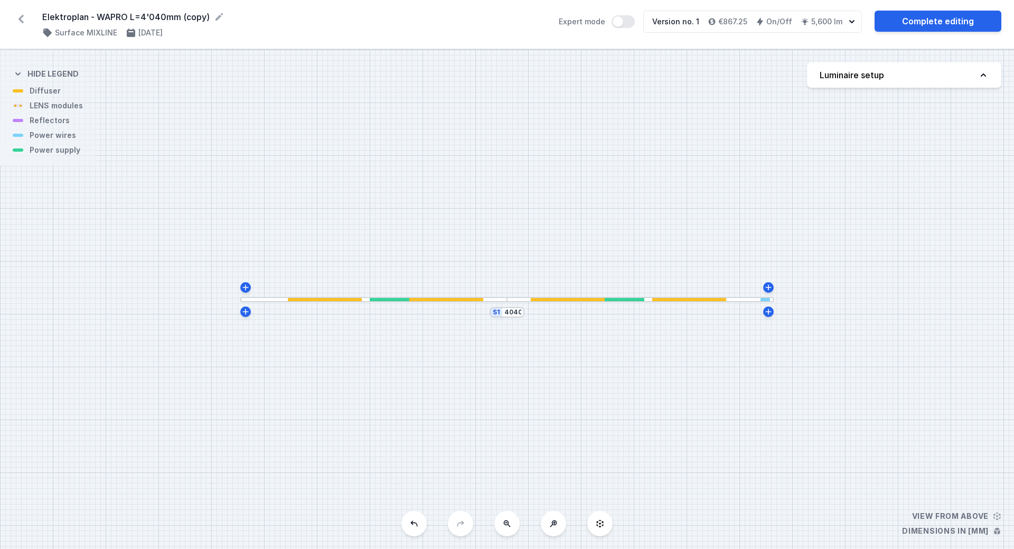
click at [987, 77] on icon at bounding box center [983, 75] width 11 height 11
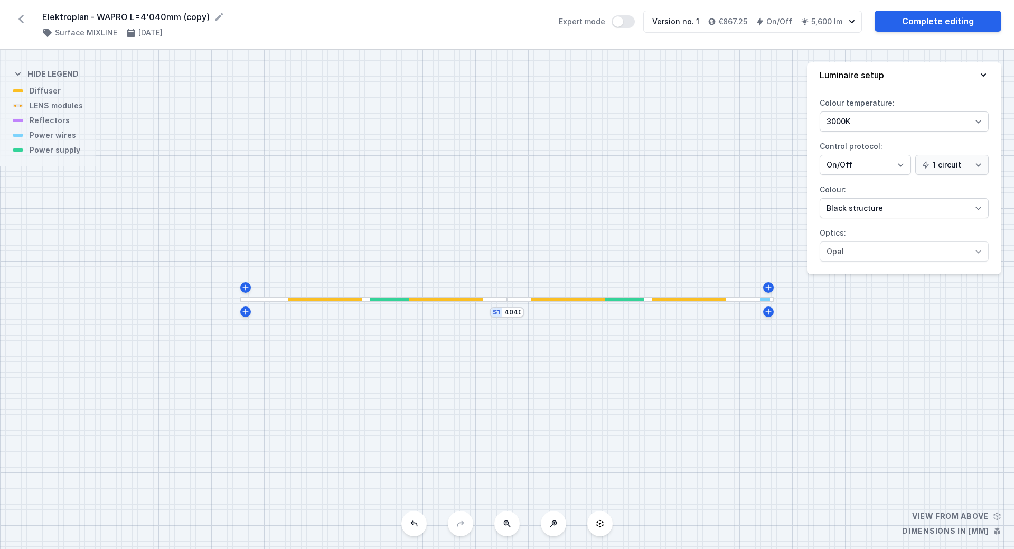
click at [21, 17] on icon at bounding box center [20, 19] width 5 height 8
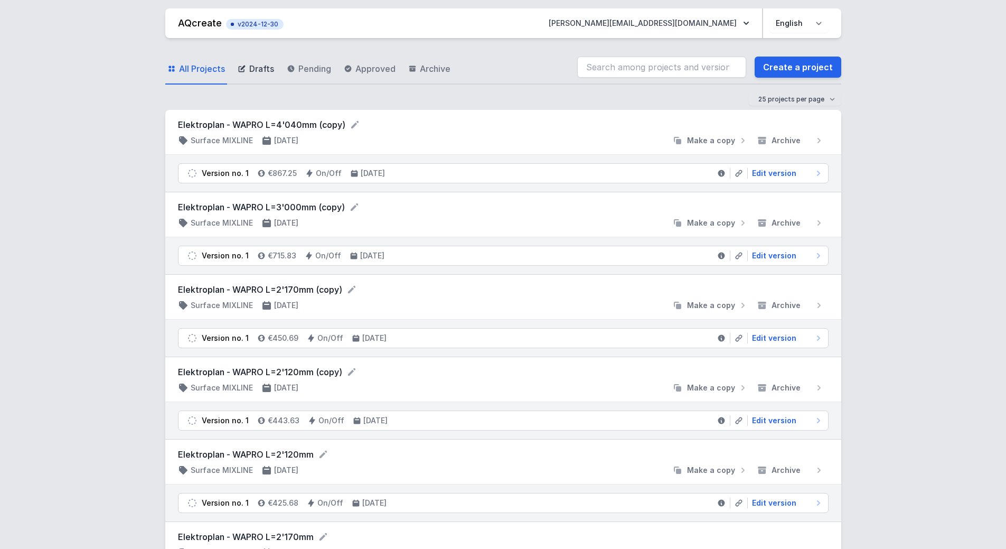
click at [265, 71] on span "Drafts" at bounding box center [261, 68] width 25 height 13
click at [294, 63] on link "Pending" at bounding box center [309, 69] width 49 height 31
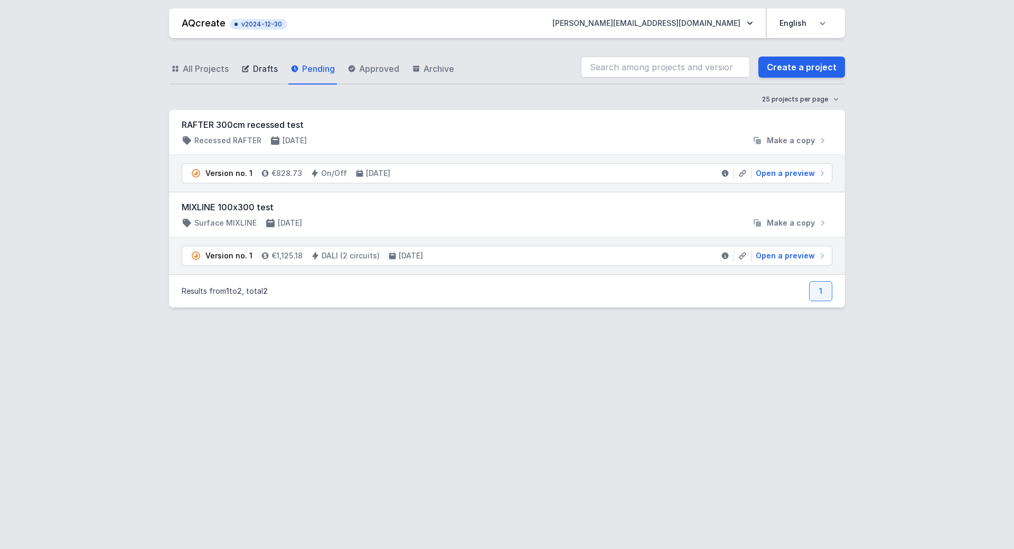
click at [265, 71] on span "Drafts" at bounding box center [265, 68] width 25 height 13
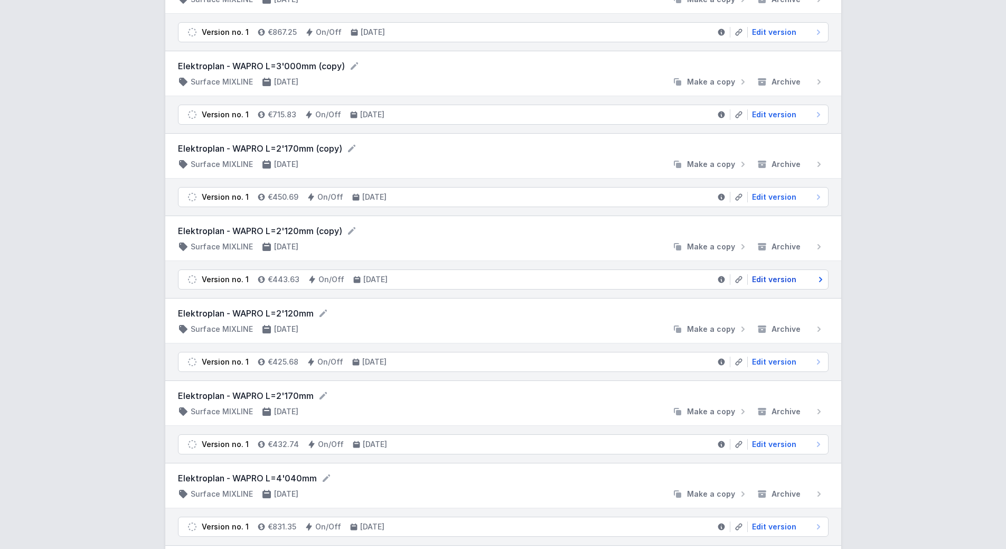
scroll to position [211, 0]
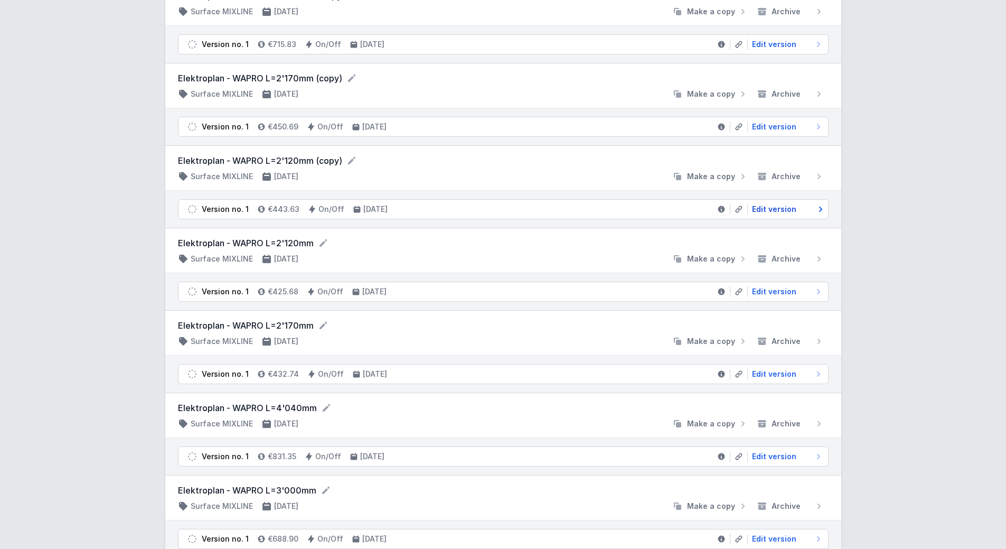
click at [789, 209] on span "Edit version" at bounding box center [774, 209] width 44 height 11
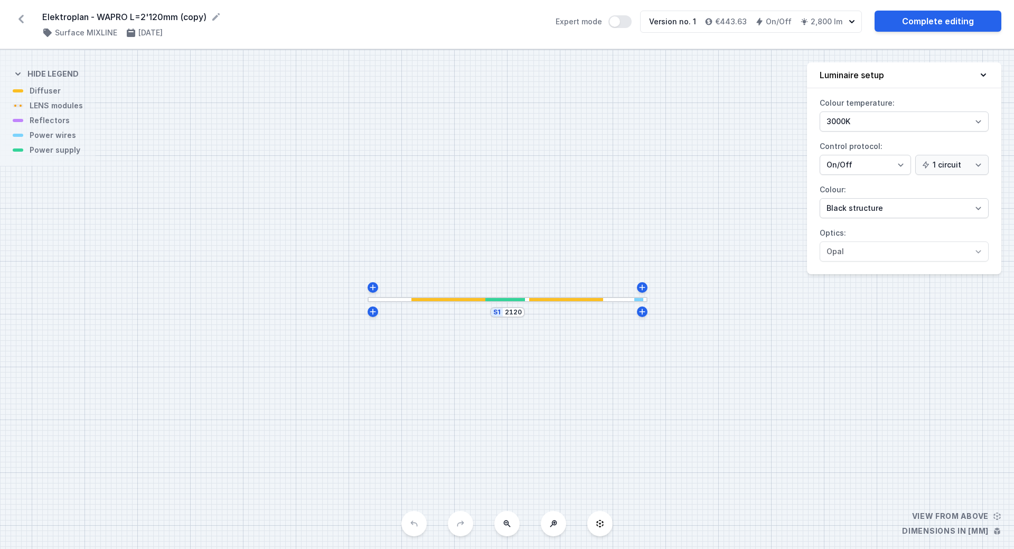
click at [602, 526] on icon at bounding box center [600, 523] width 8 height 8
click at [550, 529] on button at bounding box center [553, 523] width 25 height 25
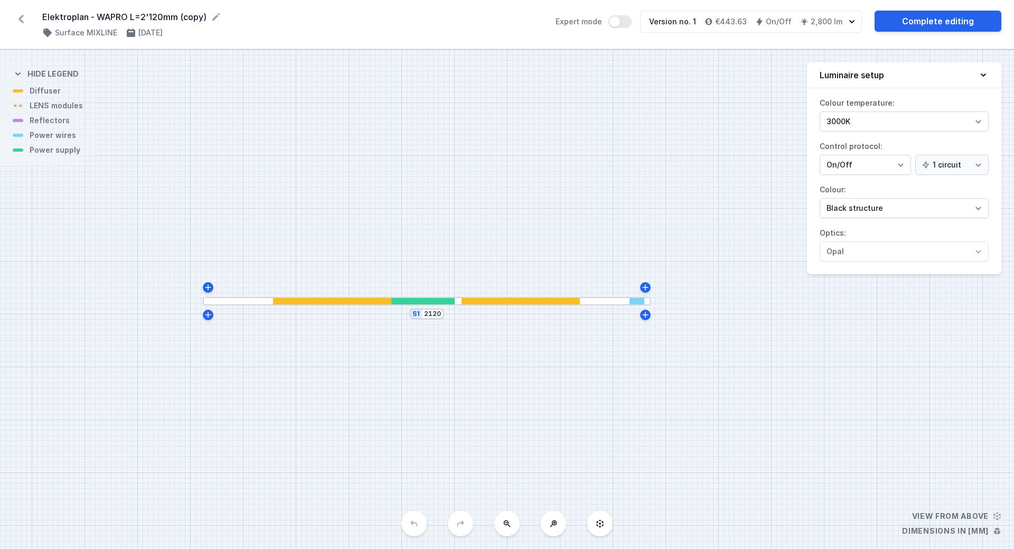
click at [599, 528] on button at bounding box center [599, 523] width 25 height 25
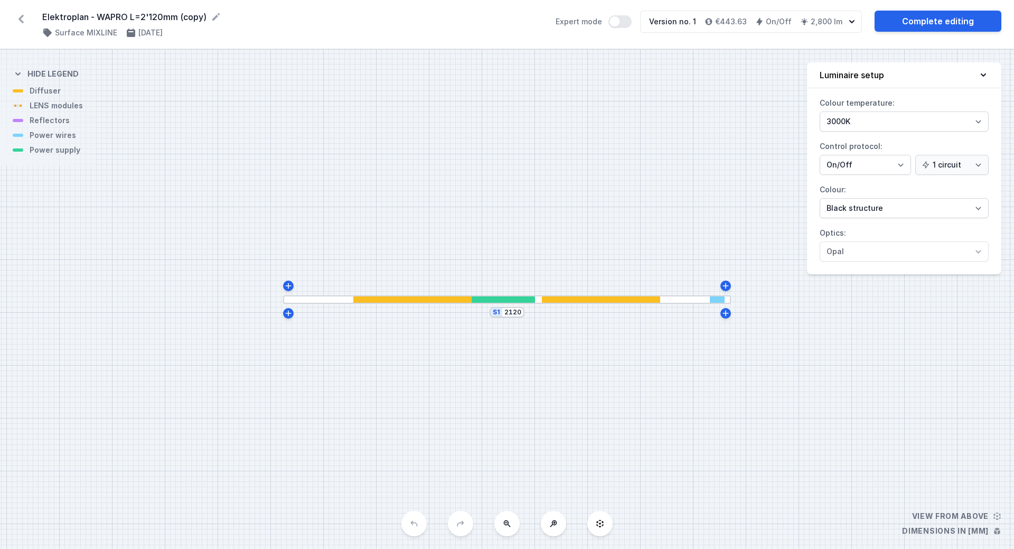
click at [509, 528] on button at bounding box center [506, 523] width 25 height 25
click at [551, 526] on icon at bounding box center [553, 523] width 7 height 7
click at [595, 522] on button at bounding box center [599, 523] width 25 height 25
click at [850, 20] on icon "button" at bounding box center [852, 21] width 11 height 11
click at [927, 20] on link "Complete editing" at bounding box center [938, 21] width 127 height 21
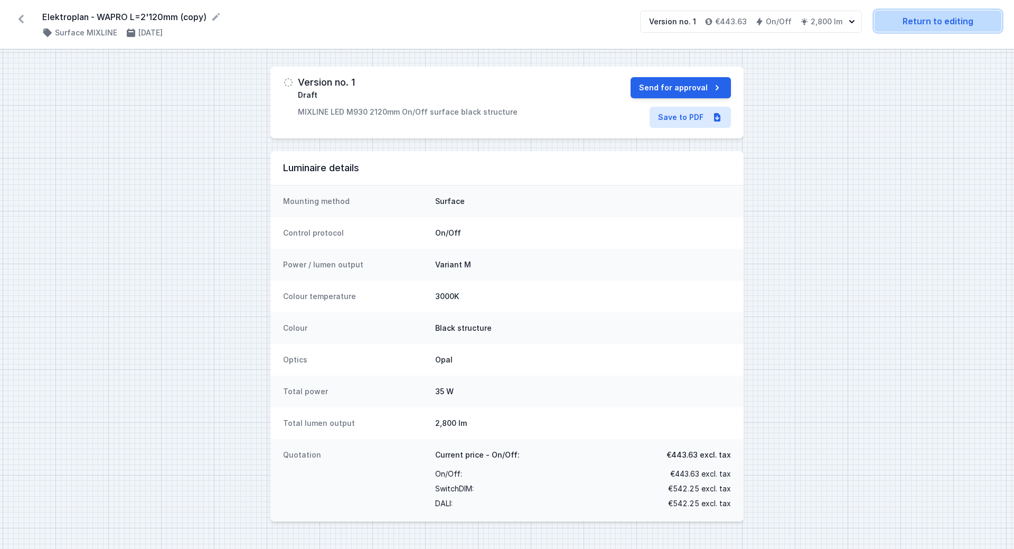
click at [949, 18] on link "Return to editing" at bounding box center [938, 21] width 127 height 21
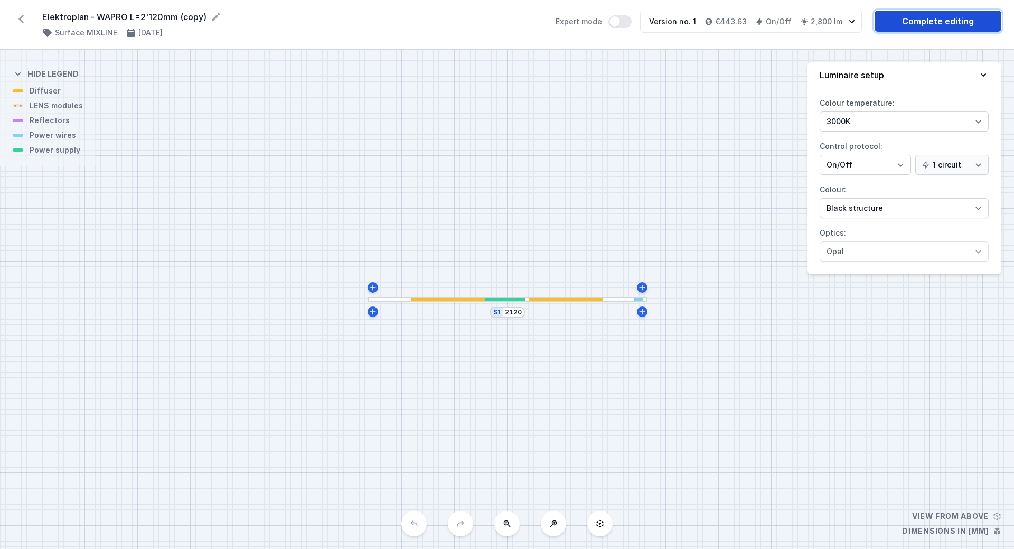
click at [937, 23] on link "Complete editing" at bounding box center [938, 21] width 127 height 21
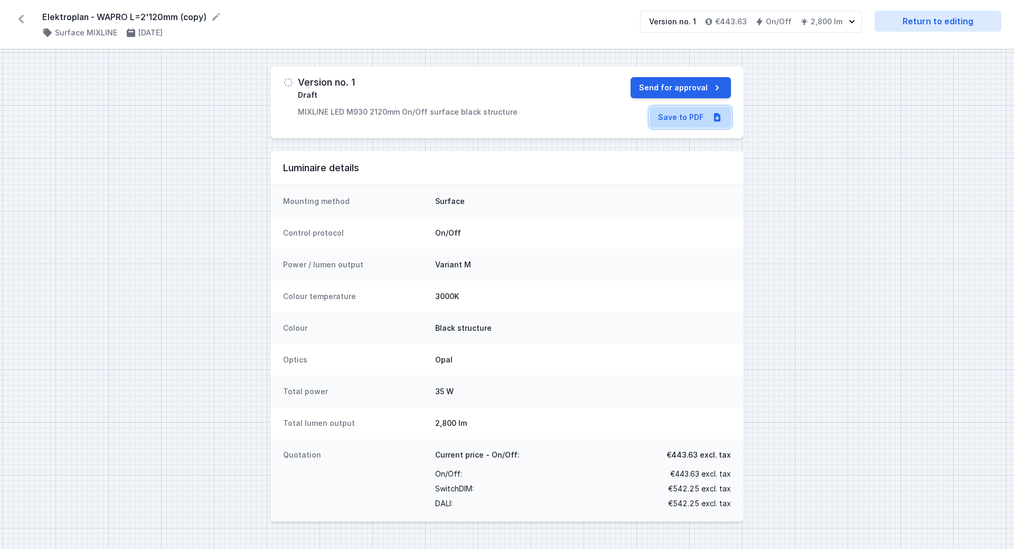
click at [683, 123] on link "Save to PDF" at bounding box center [690, 117] width 81 height 21
click at [21, 20] on icon at bounding box center [20, 19] width 5 height 8
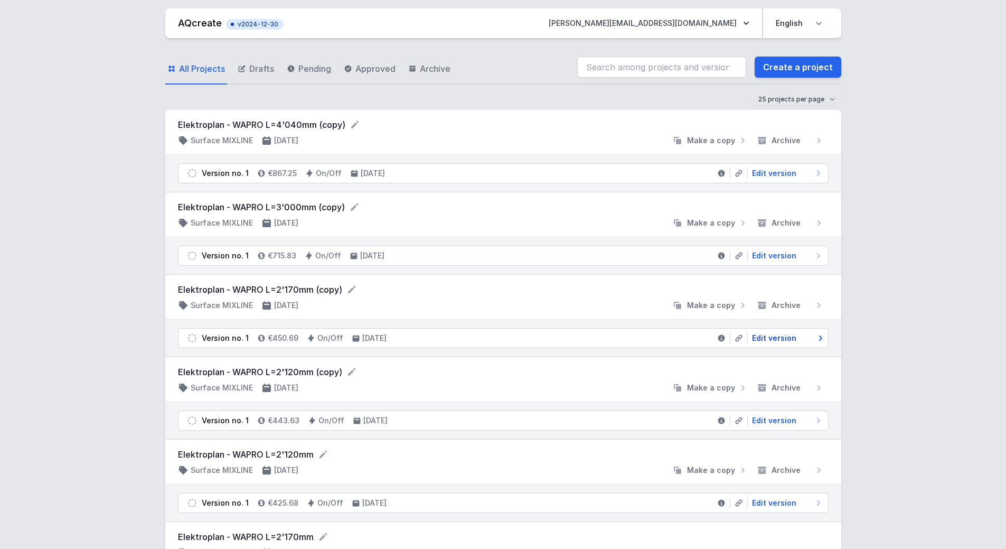
click at [775, 339] on span "Edit version" at bounding box center [774, 338] width 44 height 11
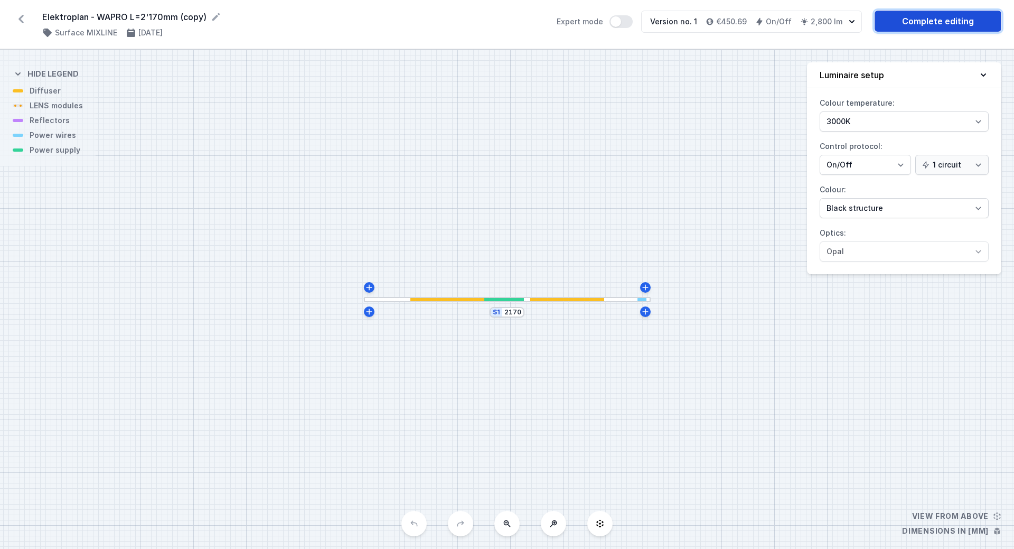
click at [912, 23] on link "Complete editing" at bounding box center [938, 21] width 127 height 21
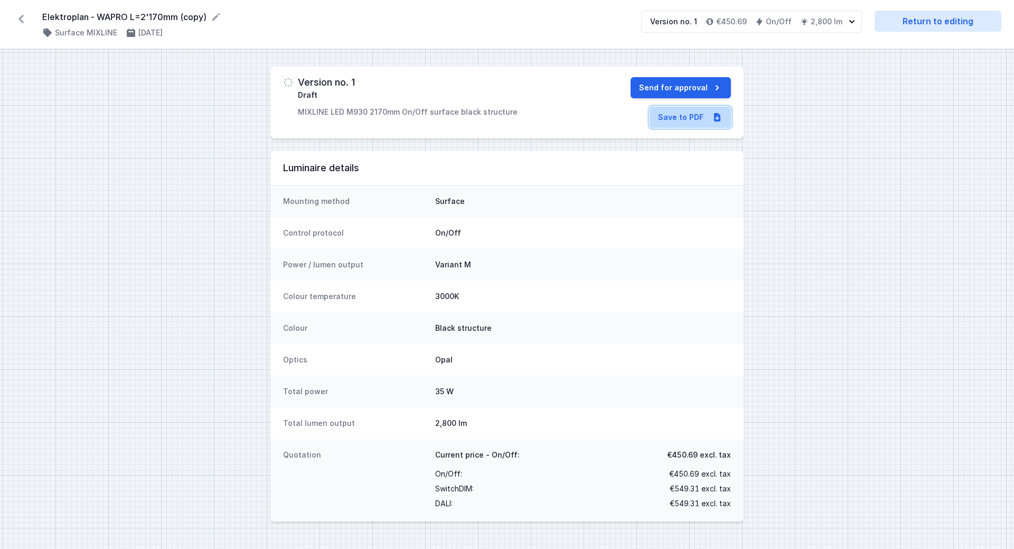
click at [686, 116] on link "Save to PDF" at bounding box center [690, 117] width 81 height 21
click at [24, 20] on icon at bounding box center [21, 19] width 17 height 17
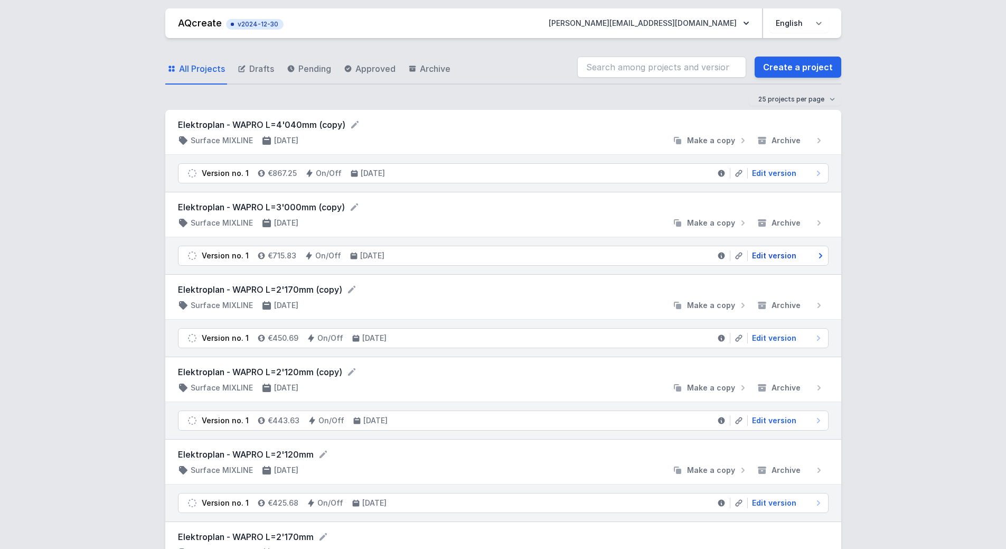
click at [774, 257] on span "Edit version" at bounding box center [774, 255] width 44 height 11
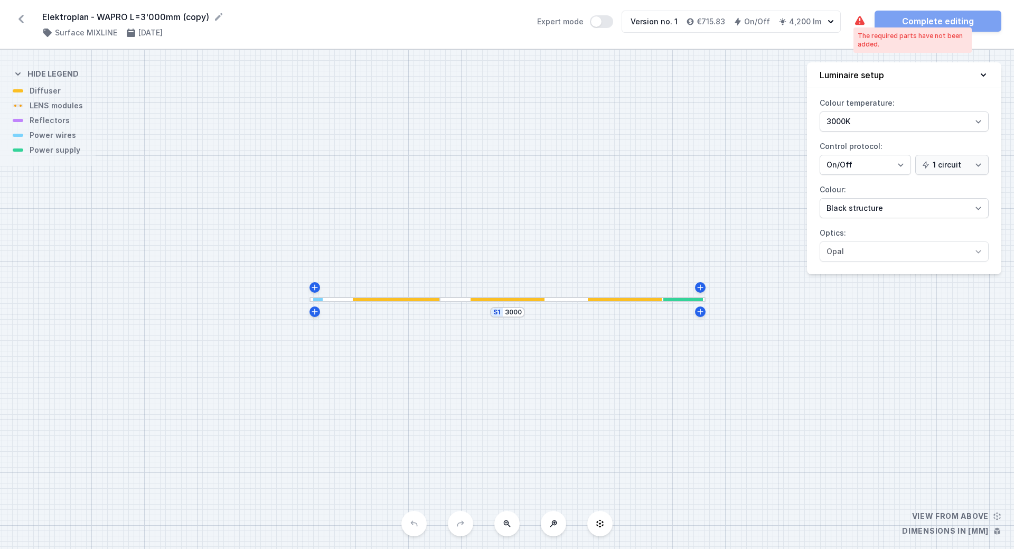
click at [861, 21] on icon at bounding box center [860, 21] width 13 height 13
click at [569, 303] on div "S1 3000" at bounding box center [507, 299] width 1014 height 499
click at [569, 299] on div at bounding box center [572, 300] width 265 height 6
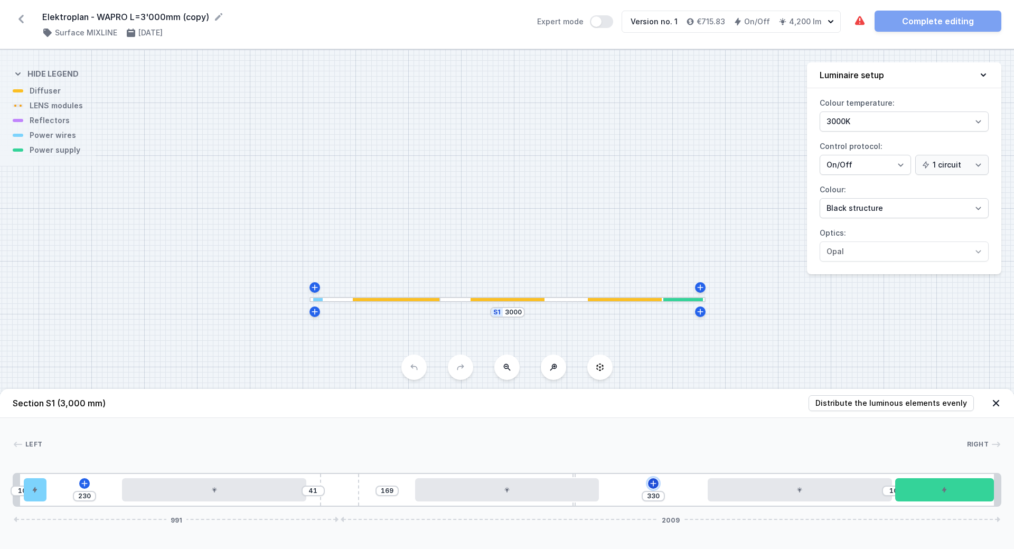
click at [649, 484] on icon at bounding box center [653, 483] width 8 height 8
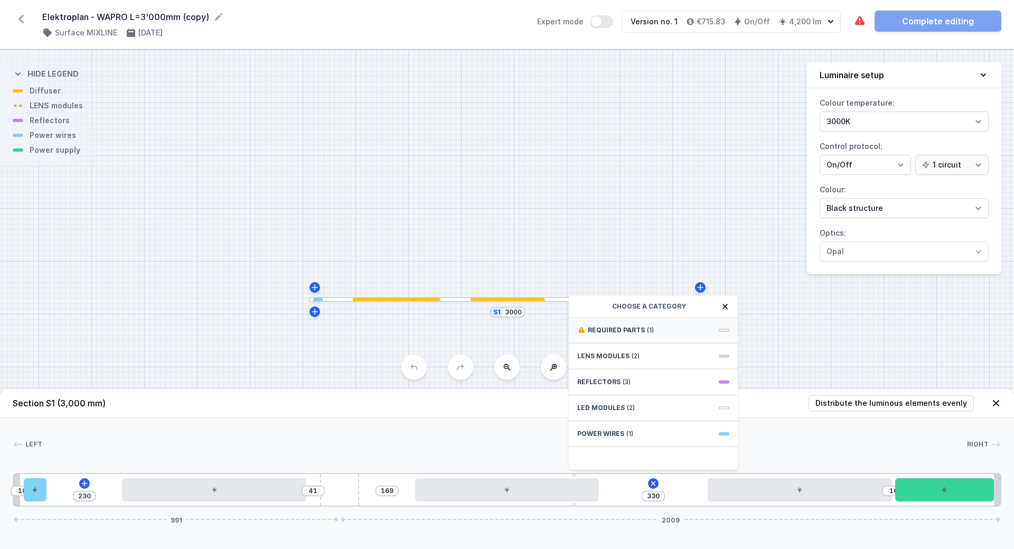
click at [690, 331] on div "Required parts (1)" at bounding box center [653, 330] width 169 height 26
click at [690, 331] on span "ON/OFF Driver - up to 32W" at bounding box center [653, 329] width 152 height 11
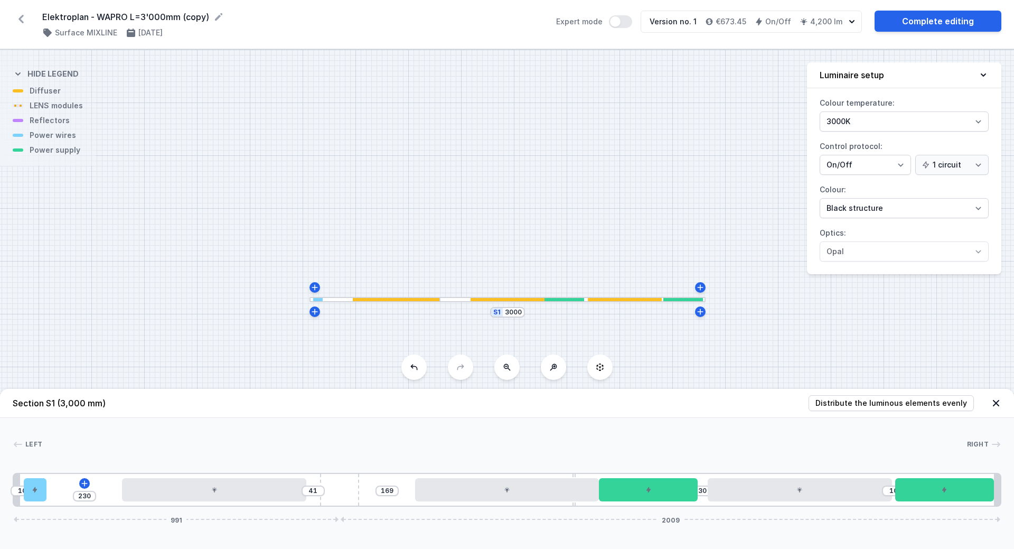
click at [800, 427] on div "Left Right 1 2 3 4 5 3 6 3 7 1 10 230 41 169 30 10 991 2009 30 70 230 560 809 1…" at bounding box center [507, 462] width 1014 height 89
click at [782, 324] on div "S1 3000" at bounding box center [507, 299] width 1014 height 499
click at [914, 26] on link "Complete editing" at bounding box center [938, 21] width 127 height 21
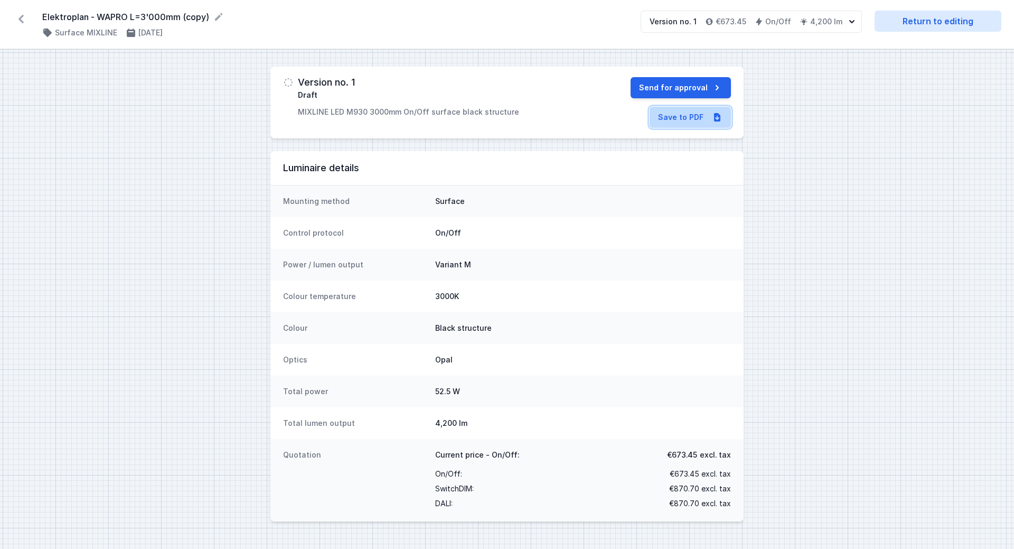
click at [694, 117] on link "Save to PDF" at bounding box center [690, 117] width 81 height 21
click at [19, 17] on icon at bounding box center [21, 19] width 17 height 17
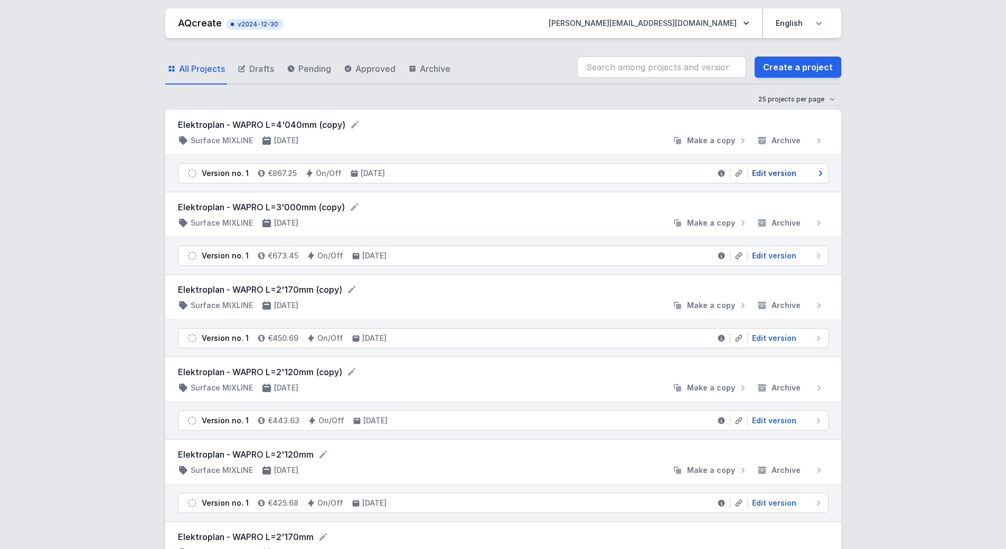
click at [781, 175] on span "Edit version" at bounding box center [774, 173] width 44 height 11
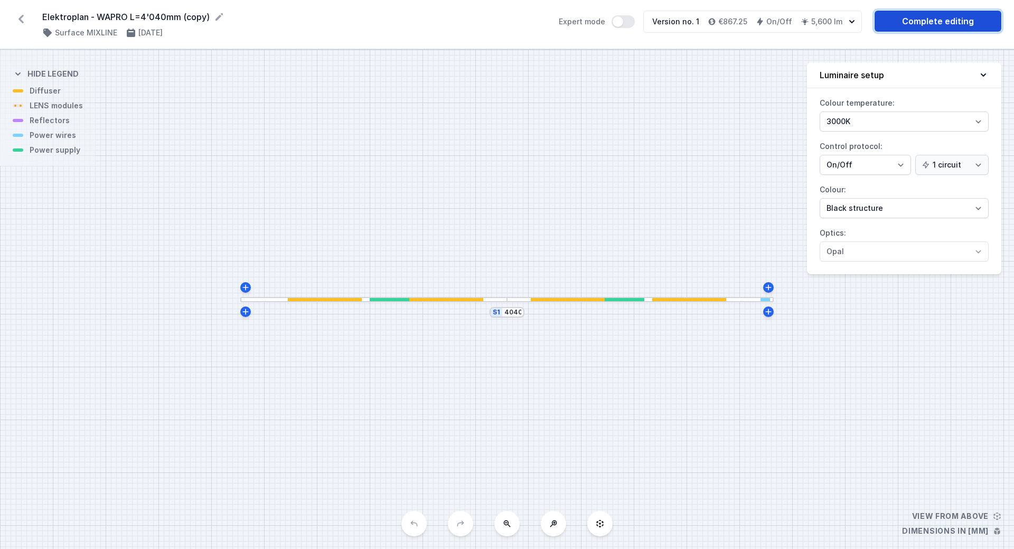
click at [959, 21] on link "Complete editing" at bounding box center [938, 21] width 127 height 21
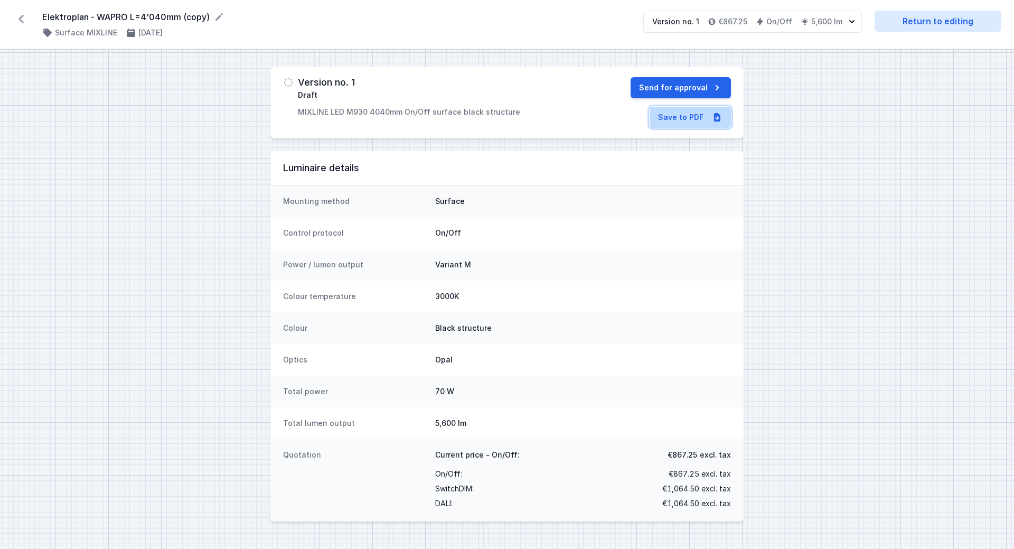
click at [692, 120] on link "Save to PDF" at bounding box center [690, 117] width 81 height 21
